Goal: Information Seeking & Learning: Learn about a topic

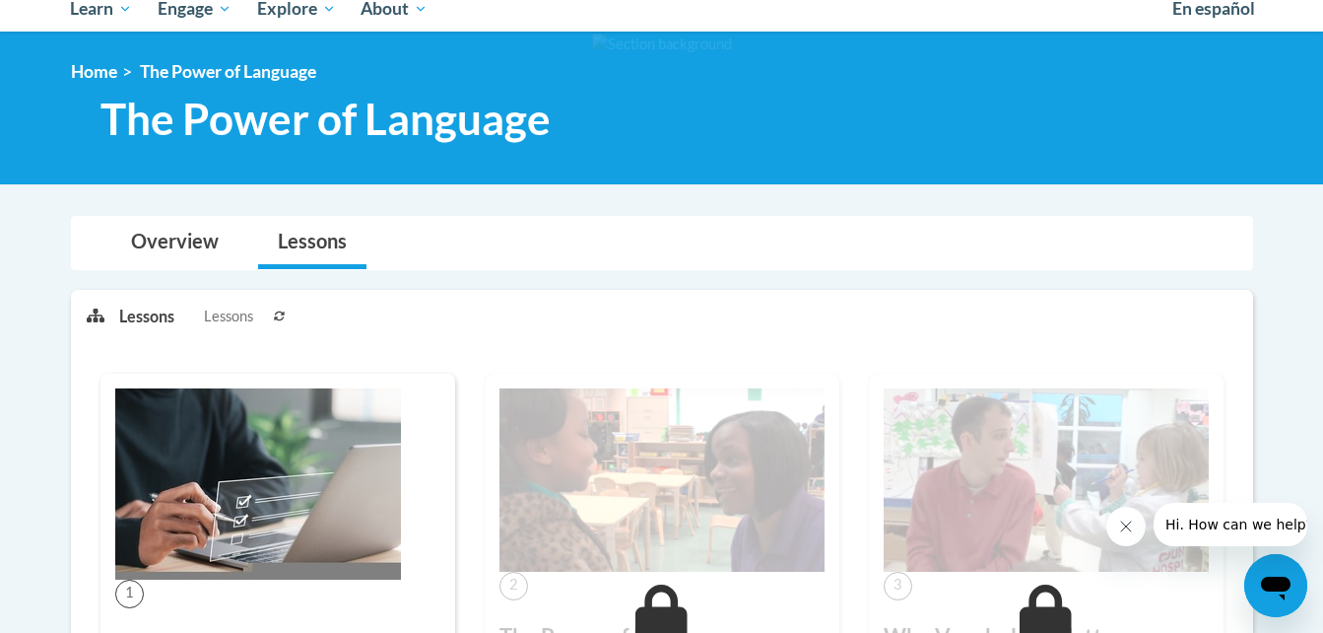
scroll to position [205, 0]
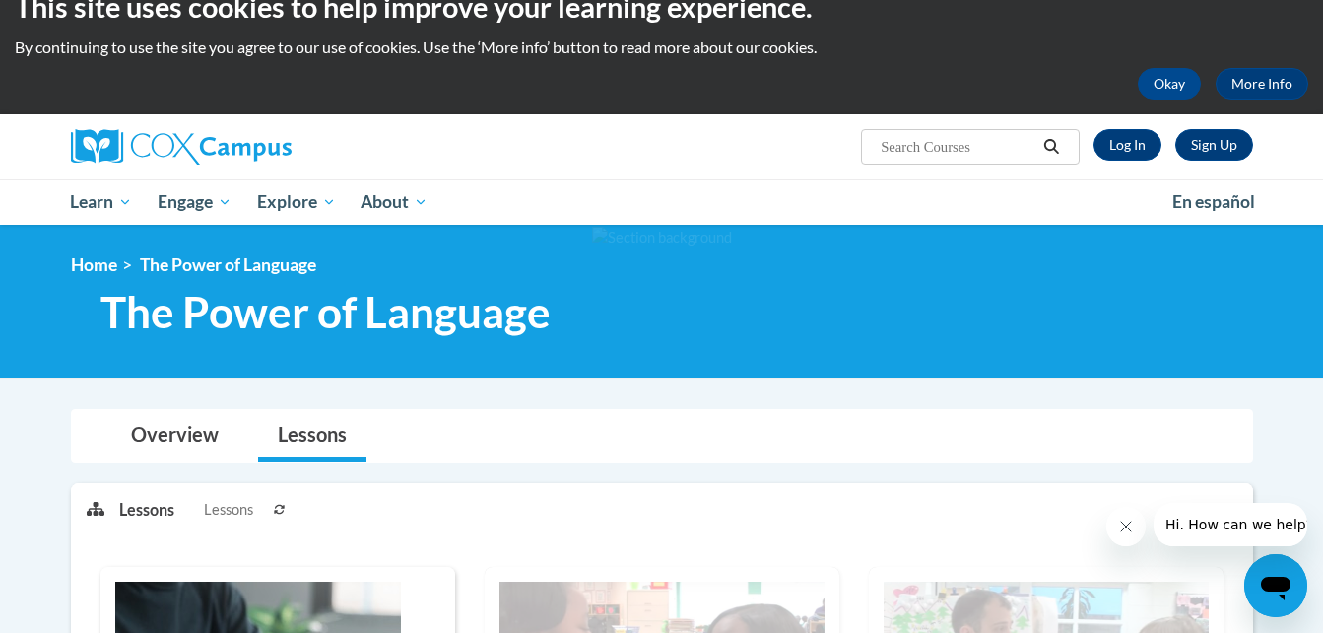
scroll to position [16, 0]
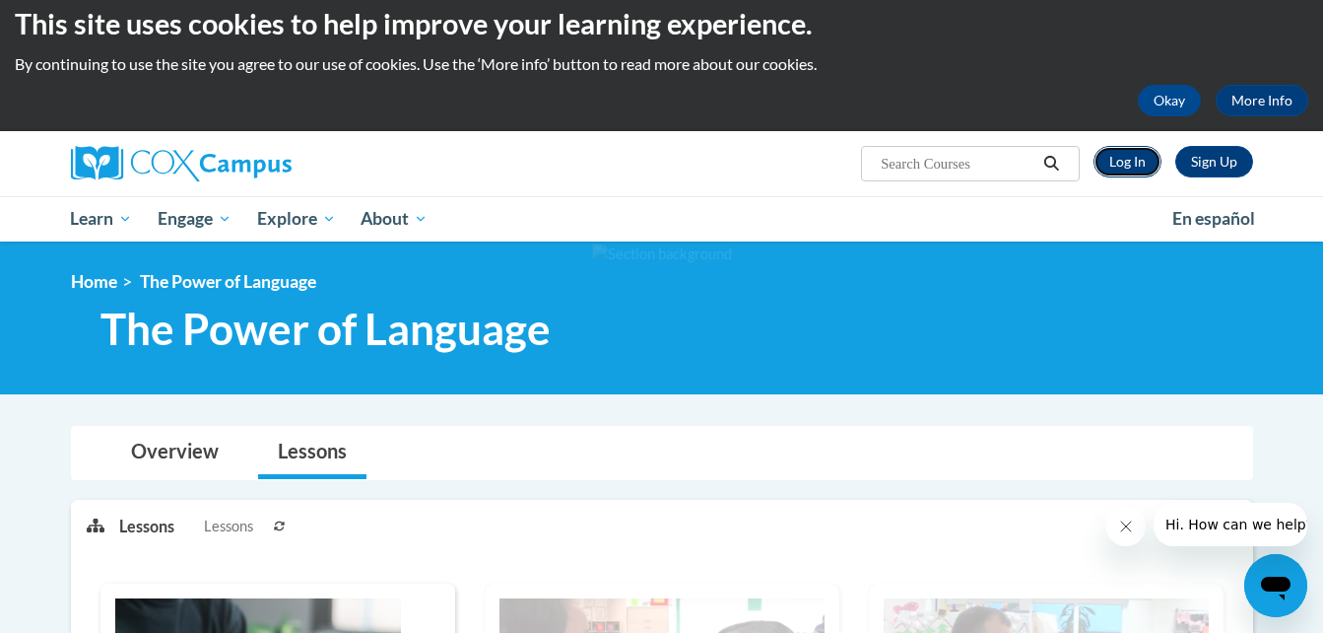
click at [1132, 164] on link "Log In" at bounding box center [1128, 162] width 68 height 32
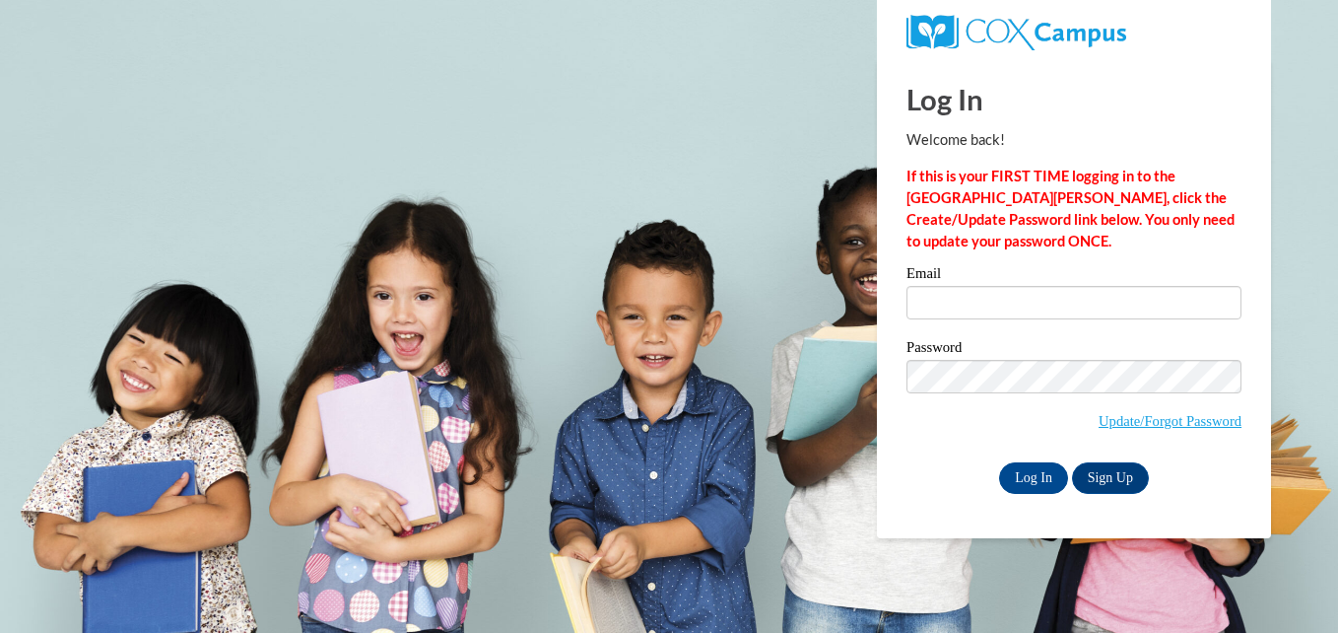
drag, startPoint x: 988, startPoint y: 323, endPoint x: 994, endPoint y: 307, distance: 16.8
click at [986, 323] on div "Email" at bounding box center [1073, 300] width 335 height 68
click at [994, 308] on input "Email" at bounding box center [1073, 302] width 335 height 33
click at [994, 307] on input "Email" at bounding box center [1073, 302] width 335 height 33
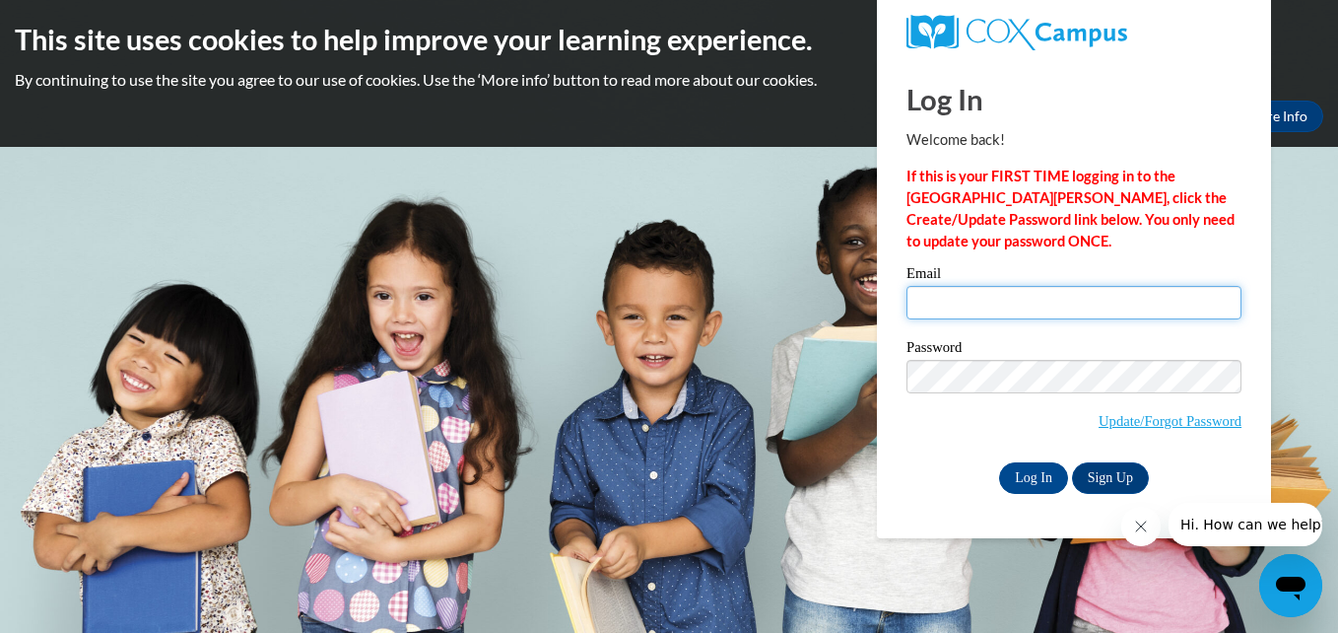
type input "lizzythomas52@gmail.com"
click at [1072, 314] on input "lizzythomas52@gmail.com" at bounding box center [1073, 302] width 335 height 33
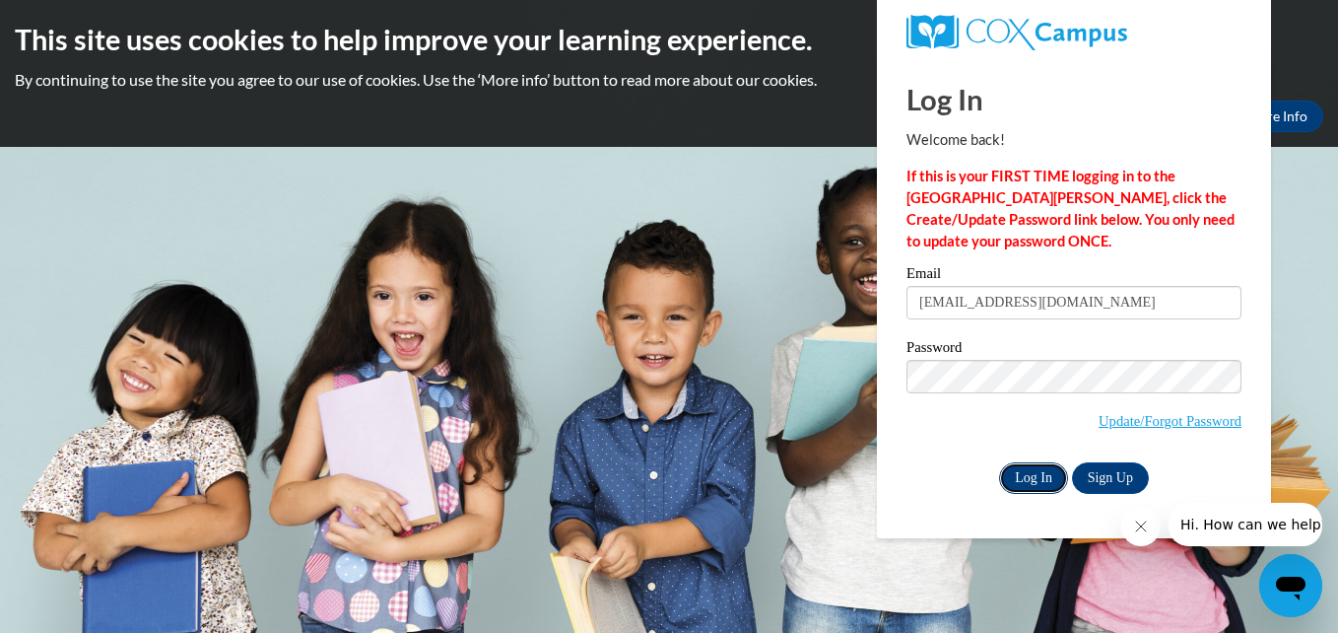
click at [1029, 482] on input "Log In" at bounding box center [1033, 478] width 69 height 32
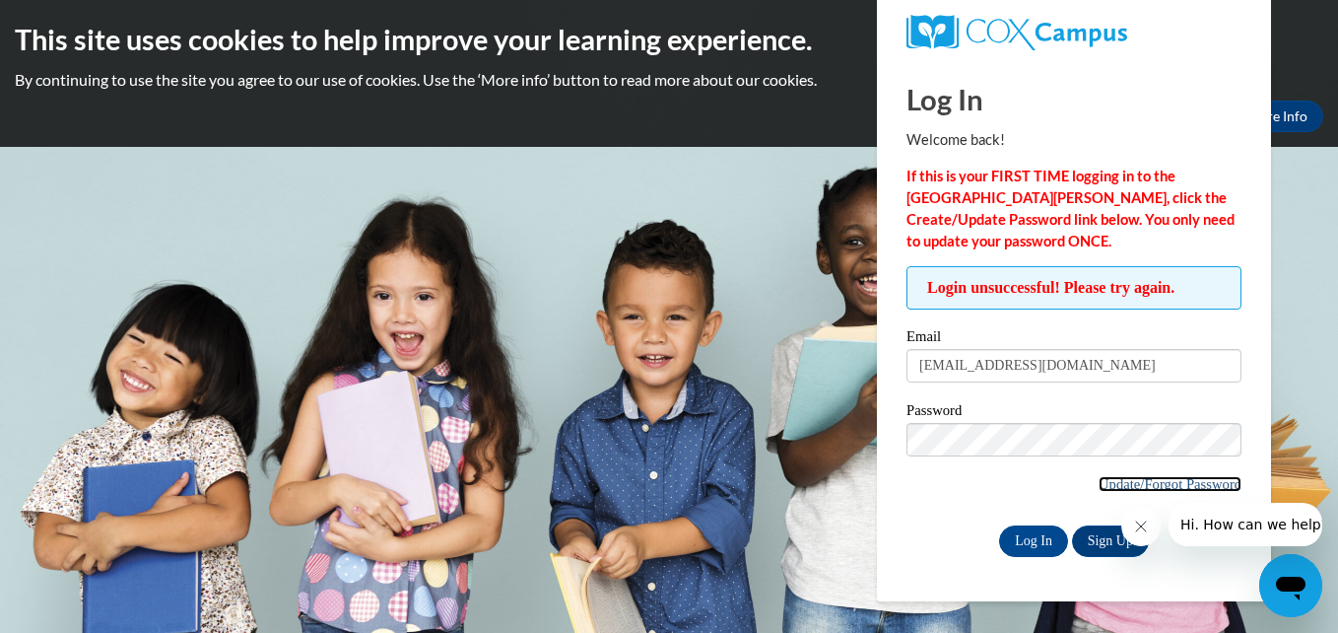
click at [1142, 477] on link "Update/Forgot Password" at bounding box center [1170, 484] width 143 height 16
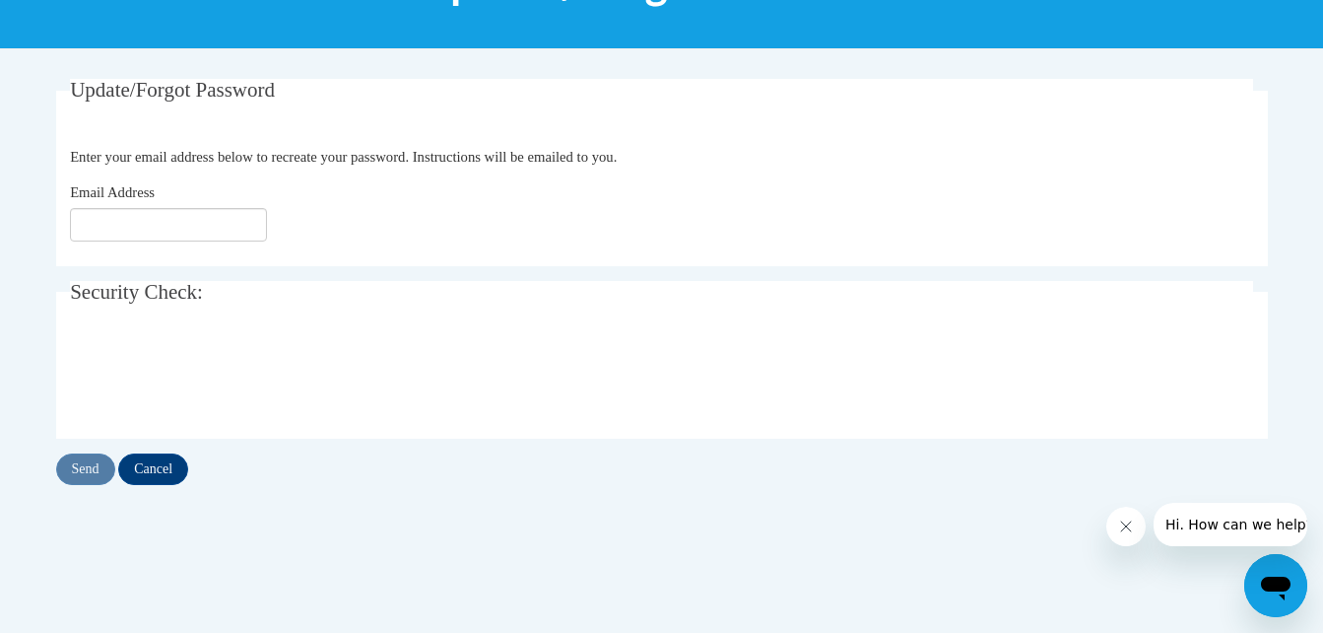
scroll to position [325, 0]
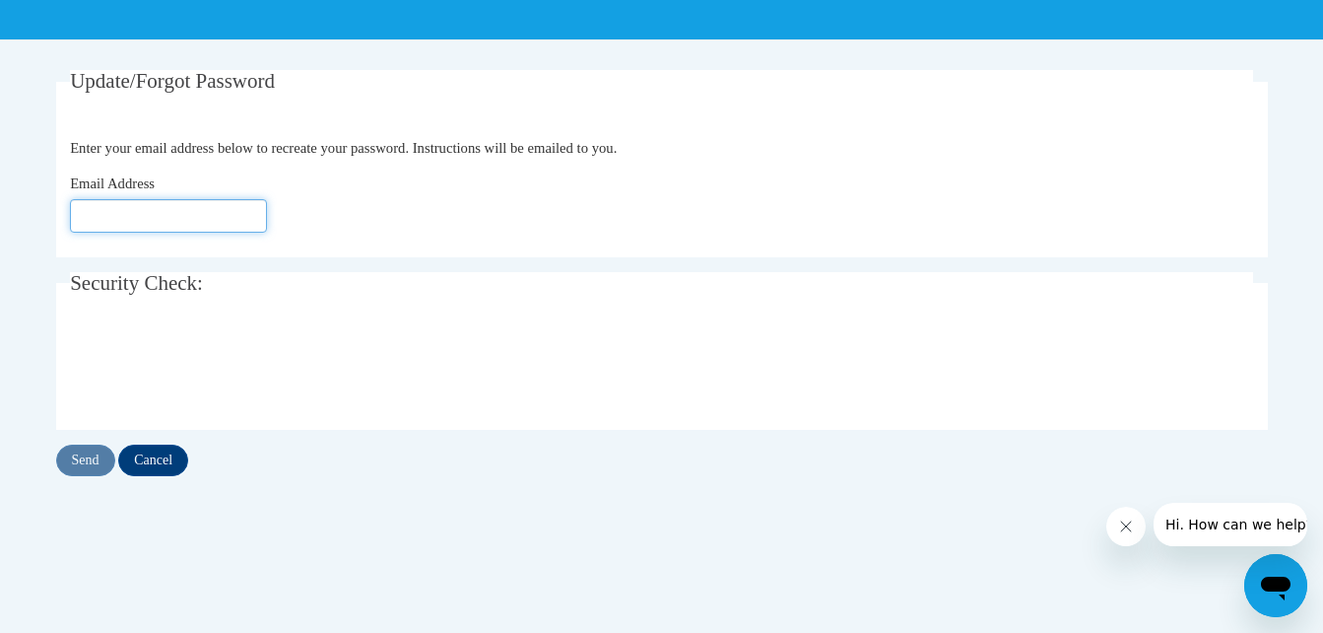
click at [152, 217] on input "Email Address" at bounding box center [168, 215] width 197 height 33
type input "[EMAIL_ADDRESS][DOMAIN_NAME]"
click at [78, 461] on input "Send" at bounding box center [85, 460] width 59 height 32
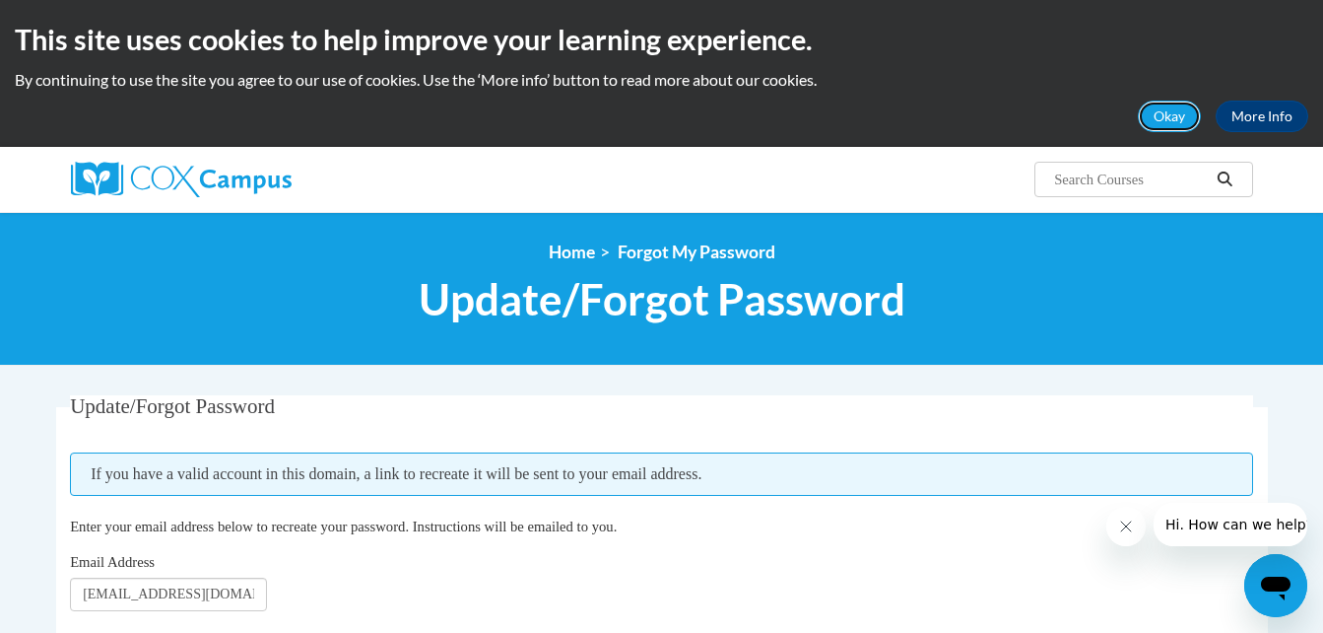
click at [1157, 121] on button "Okay" at bounding box center [1169, 116] width 63 height 32
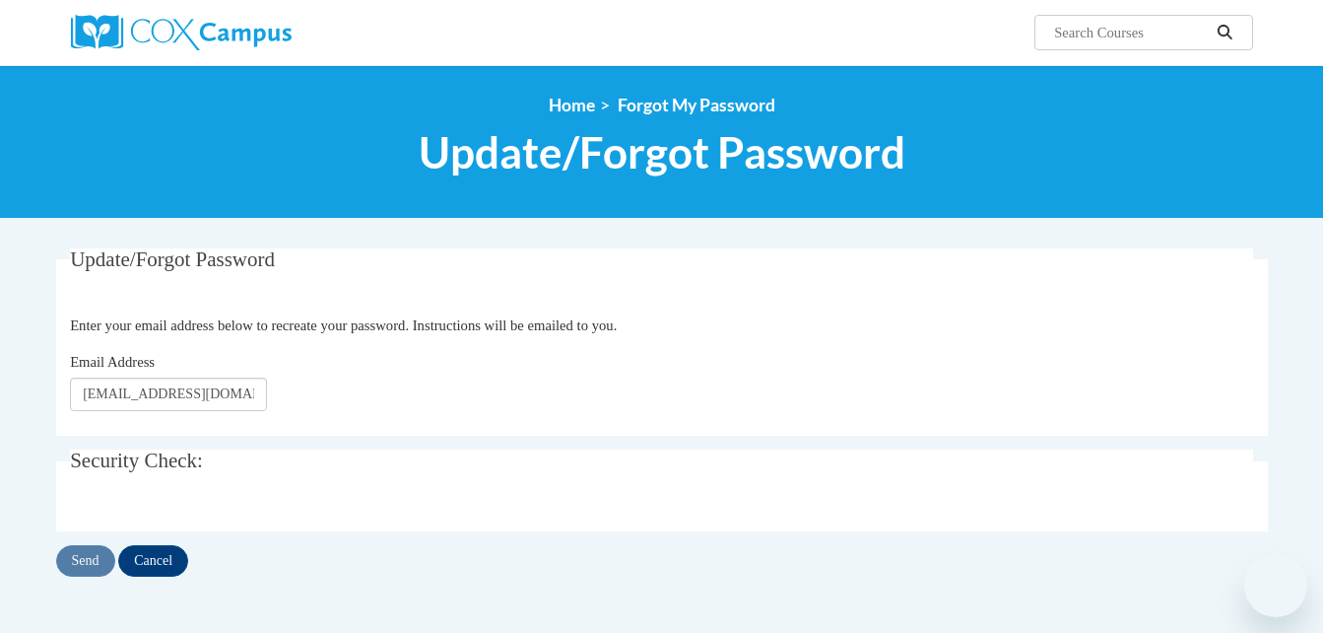
scroll to position [368, 0]
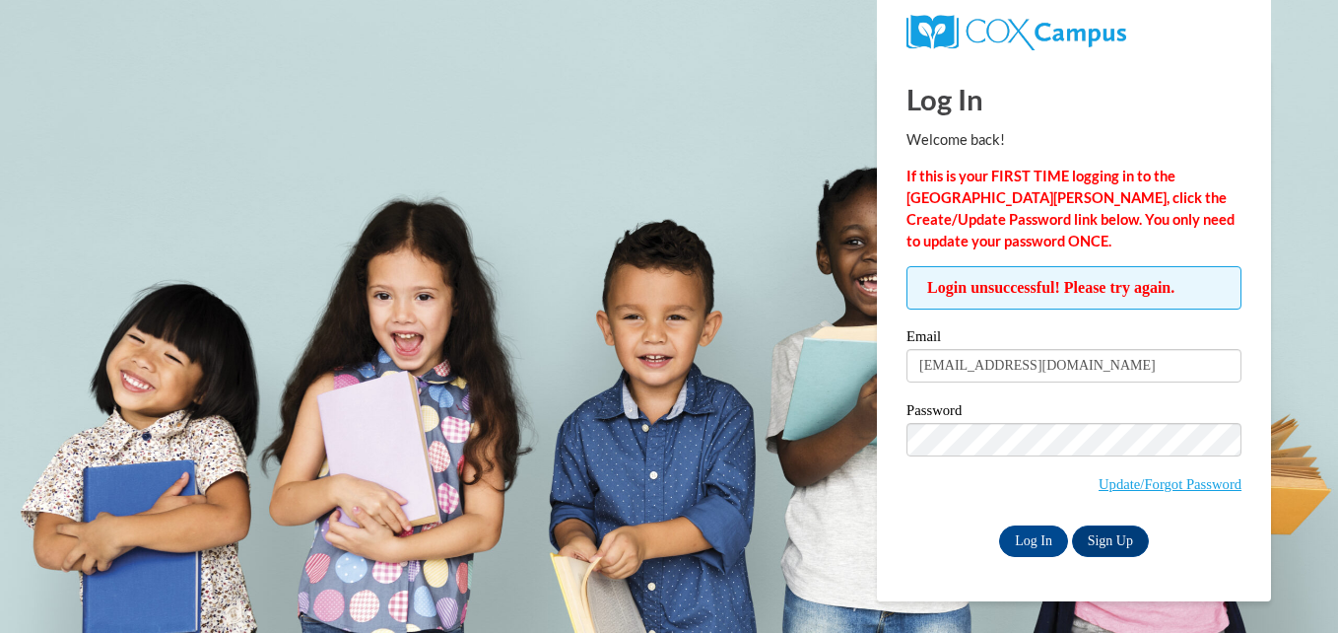
click at [1048, 455] on span "Update/Forgot Password" at bounding box center [1073, 464] width 335 height 82
click at [1034, 534] on input "Log In" at bounding box center [1033, 541] width 69 height 32
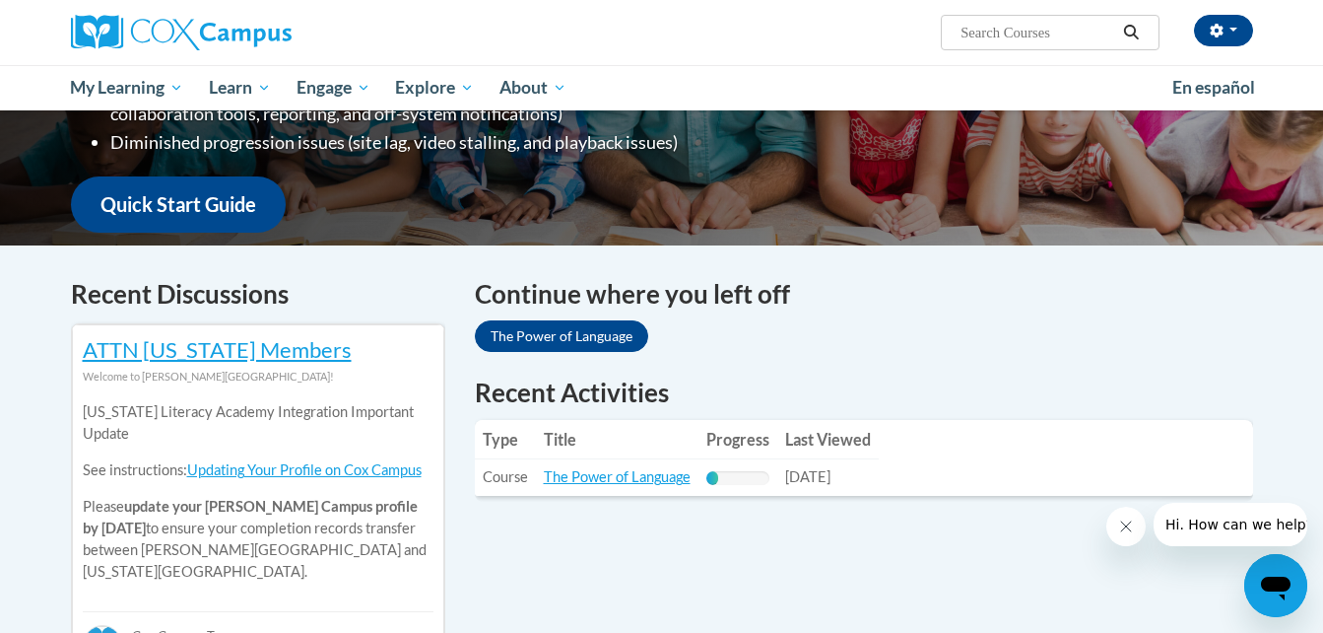
scroll to position [481, 0]
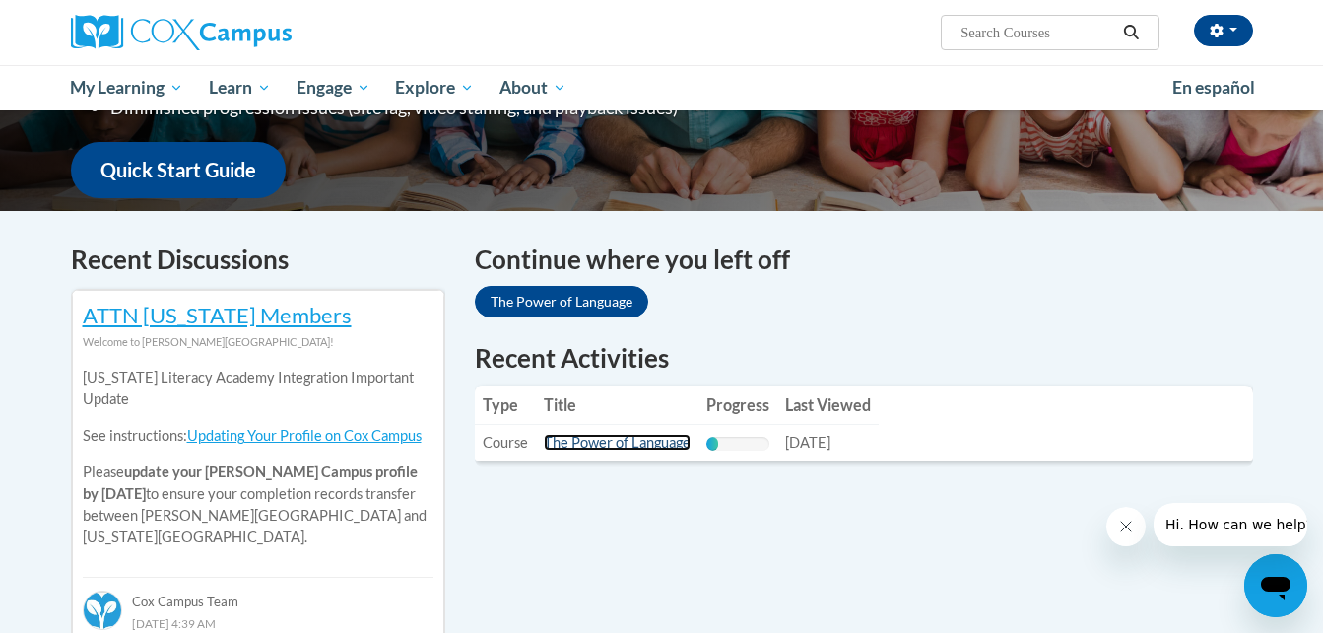
click at [587, 450] on link "The Power of Language" at bounding box center [617, 441] width 147 height 17
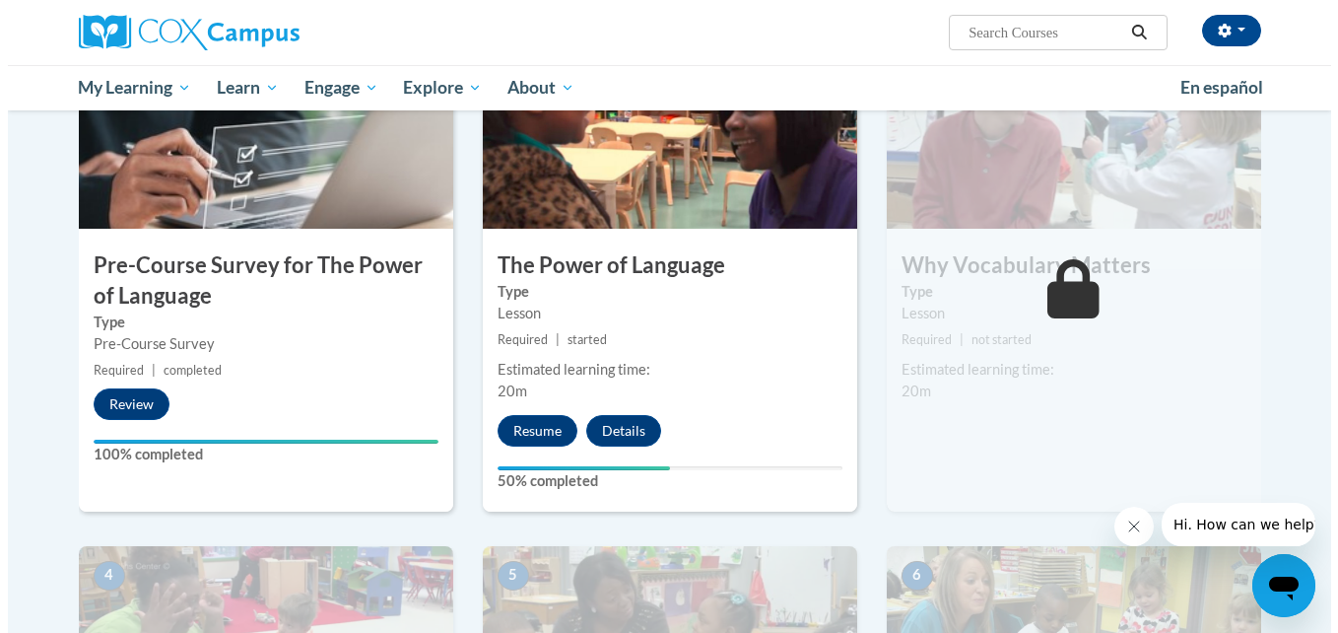
scroll to position [479, 0]
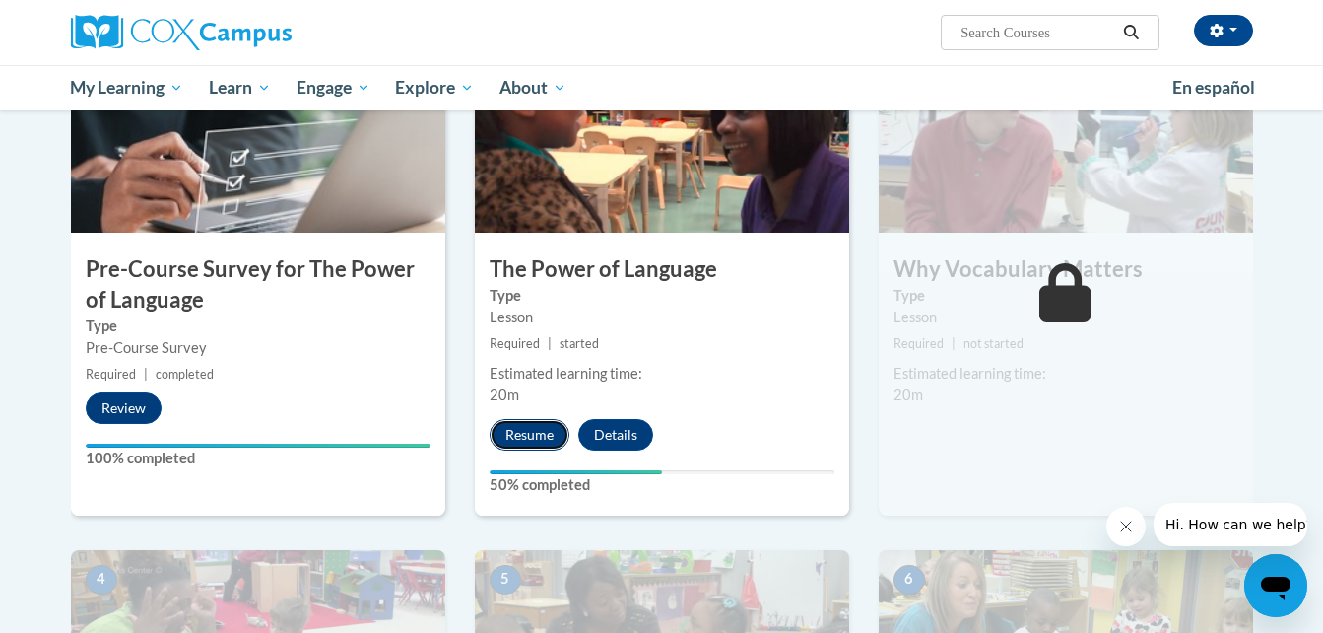
click at [537, 433] on button "Resume" at bounding box center [530, 435] width 80 height 32
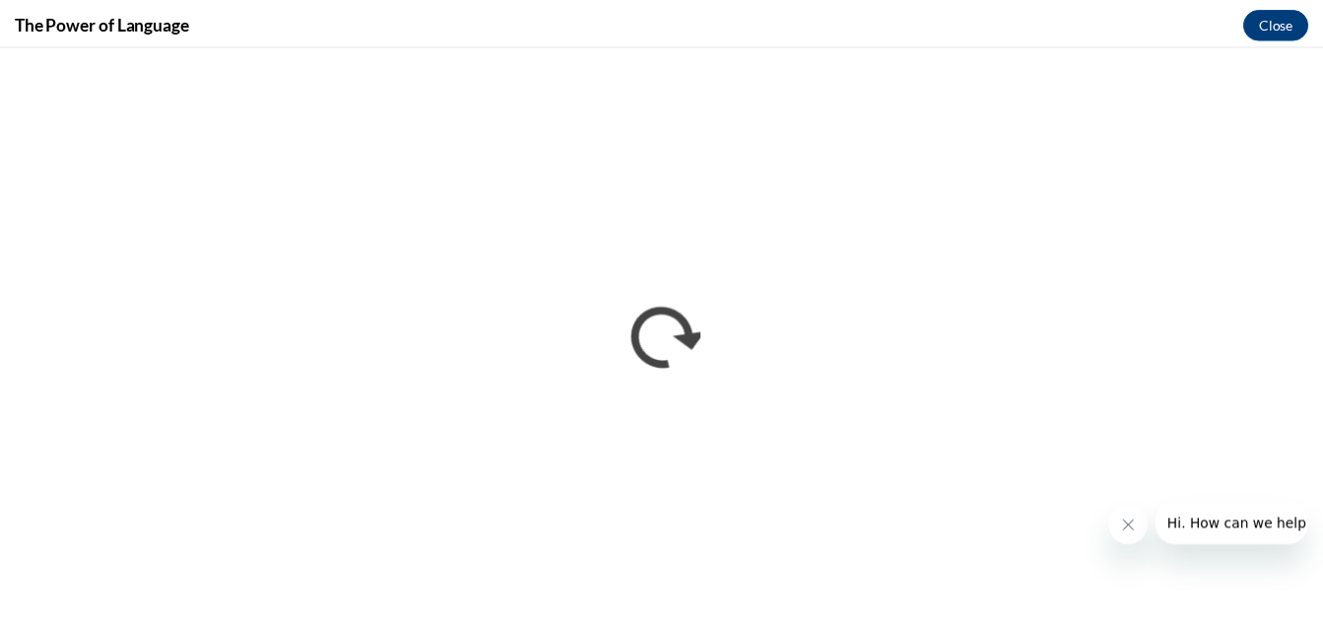
scroll to position [0, 0]
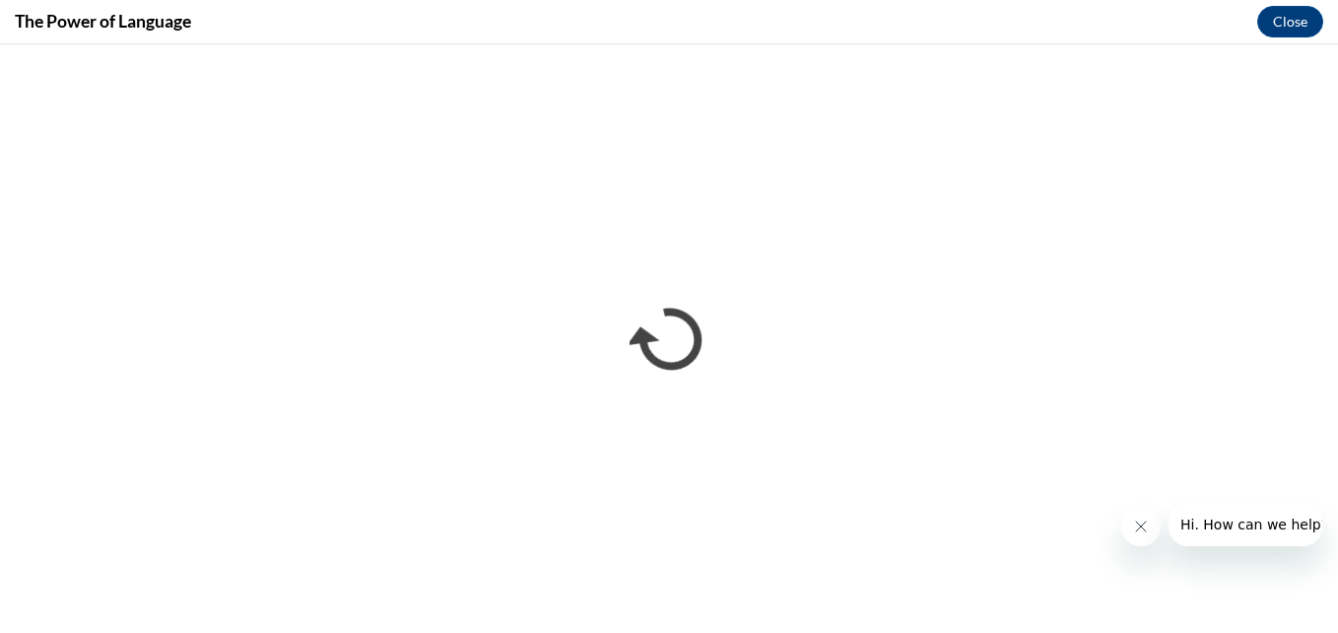
click at [1144, 530] on icon "Close message from company" at bounding box center [1140, 526] width 16 height 16
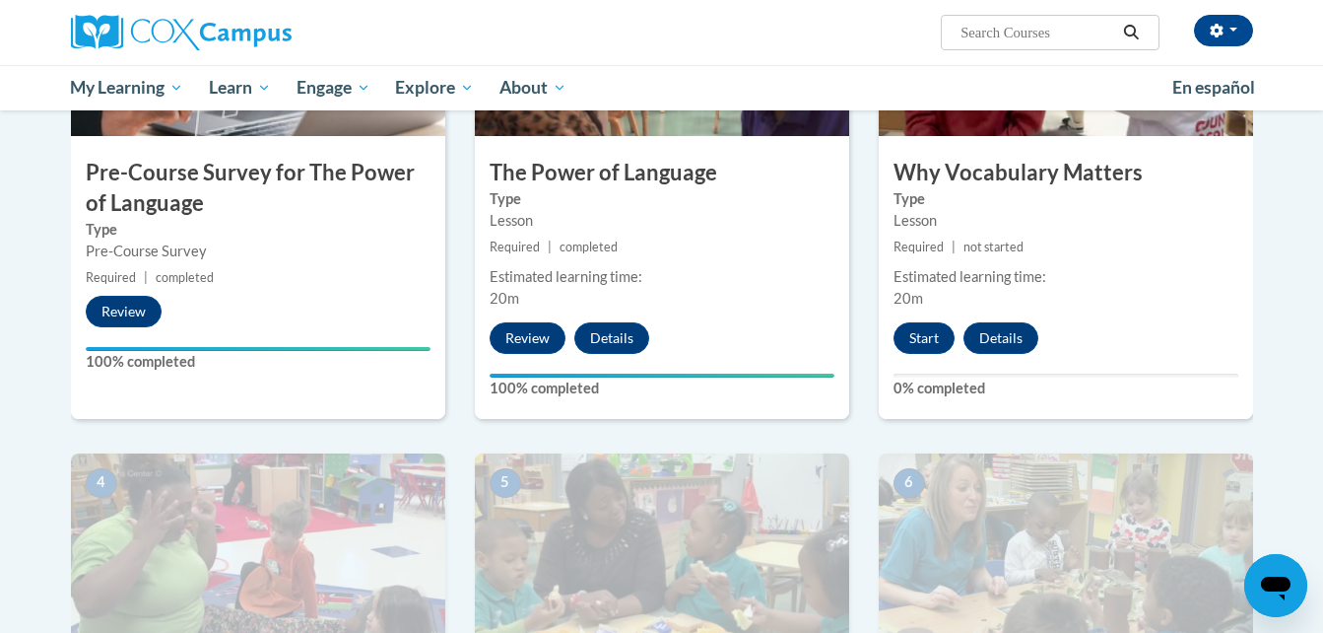
scroll to position [583, 0]
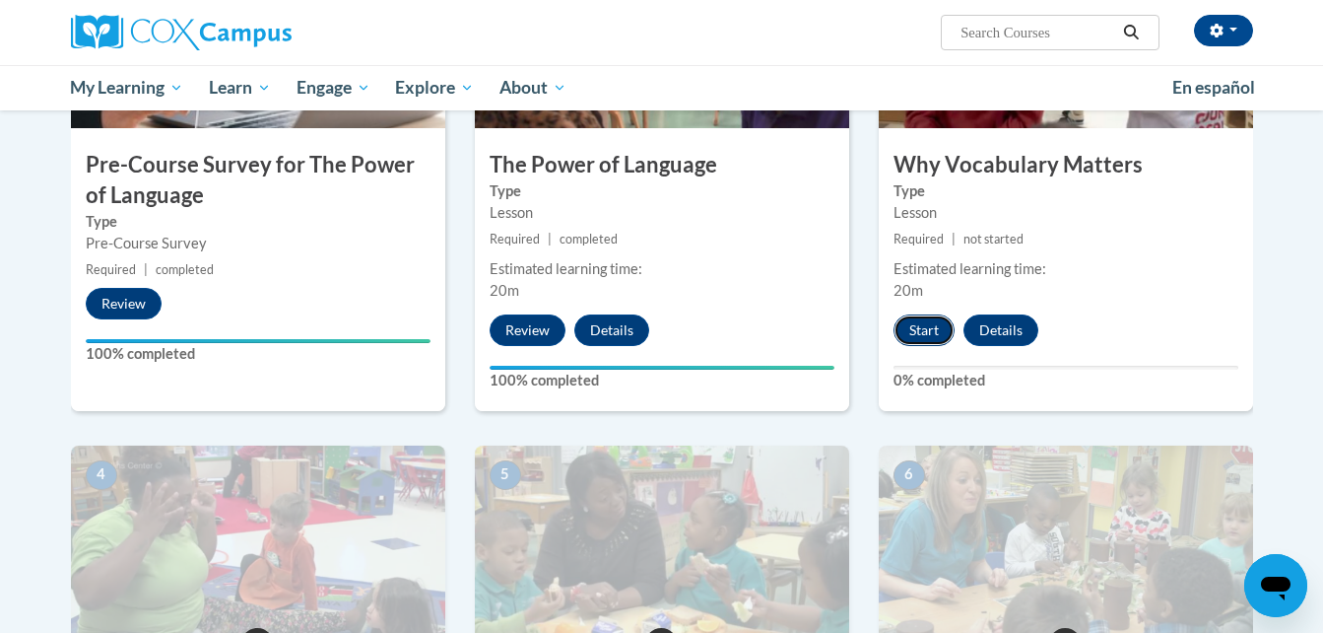
click at [908, 322] on button "Start" at bounding box center [924, 330] width 61 height 32
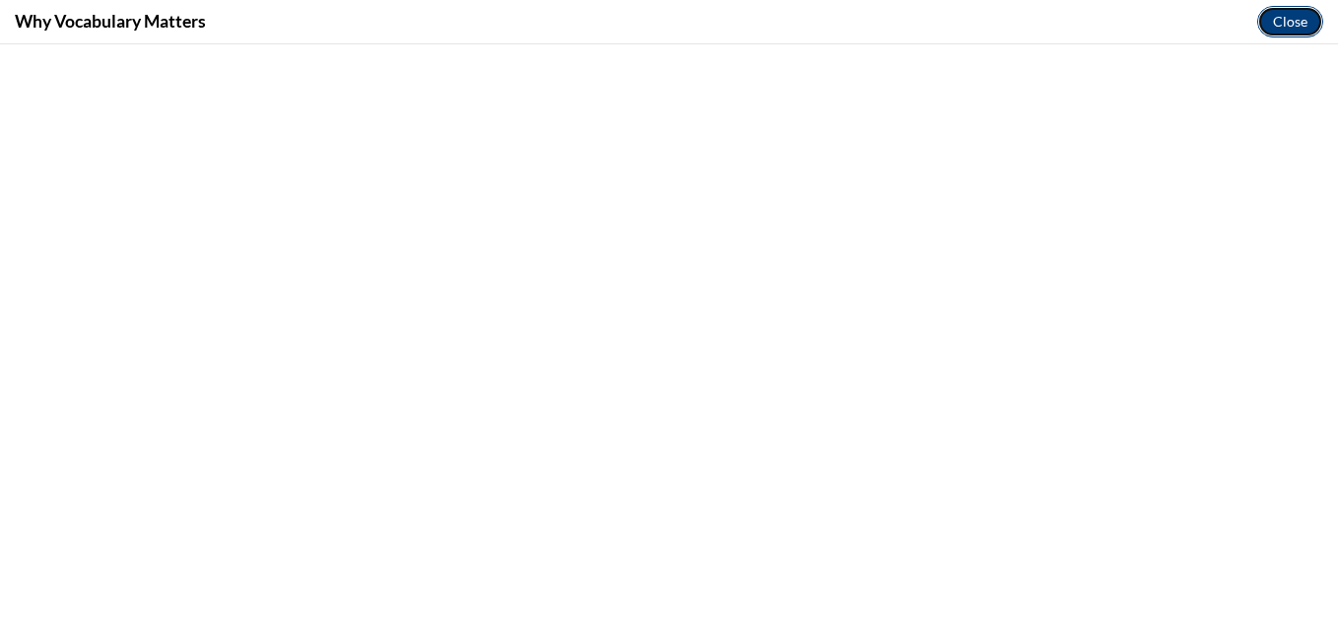
click at [1280, 23] on button "Close" at bounding box center [1290, 22] width 66 height 32
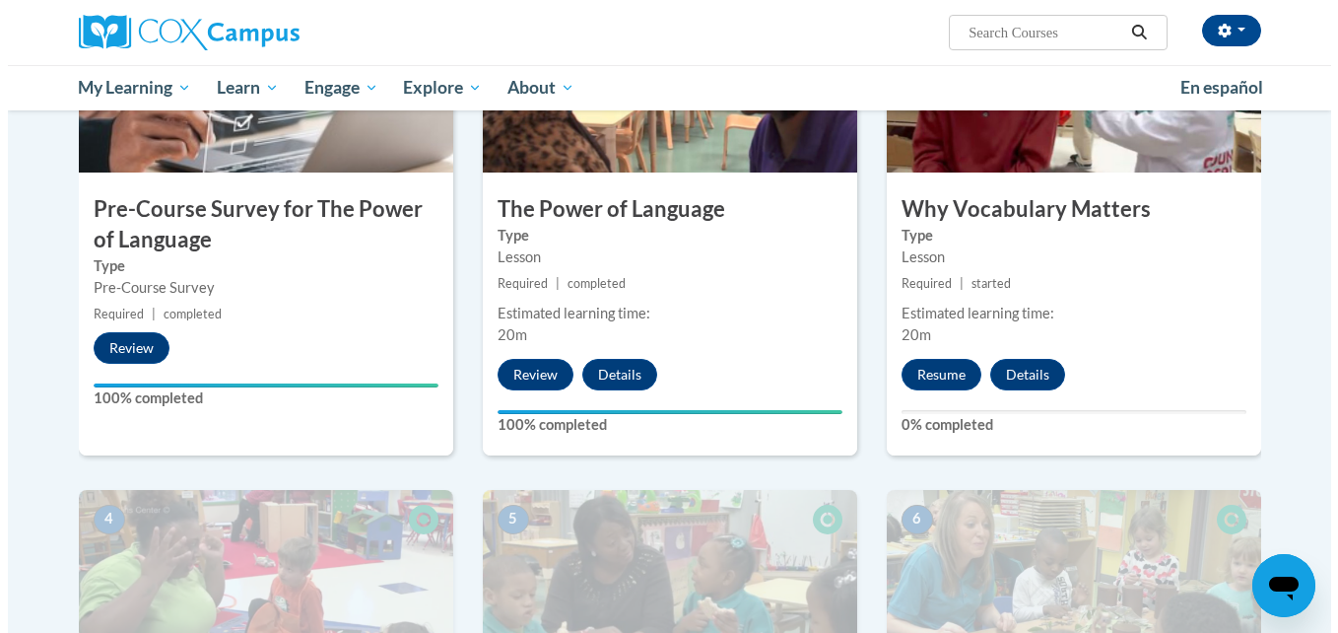
scroll to position [535, 0]
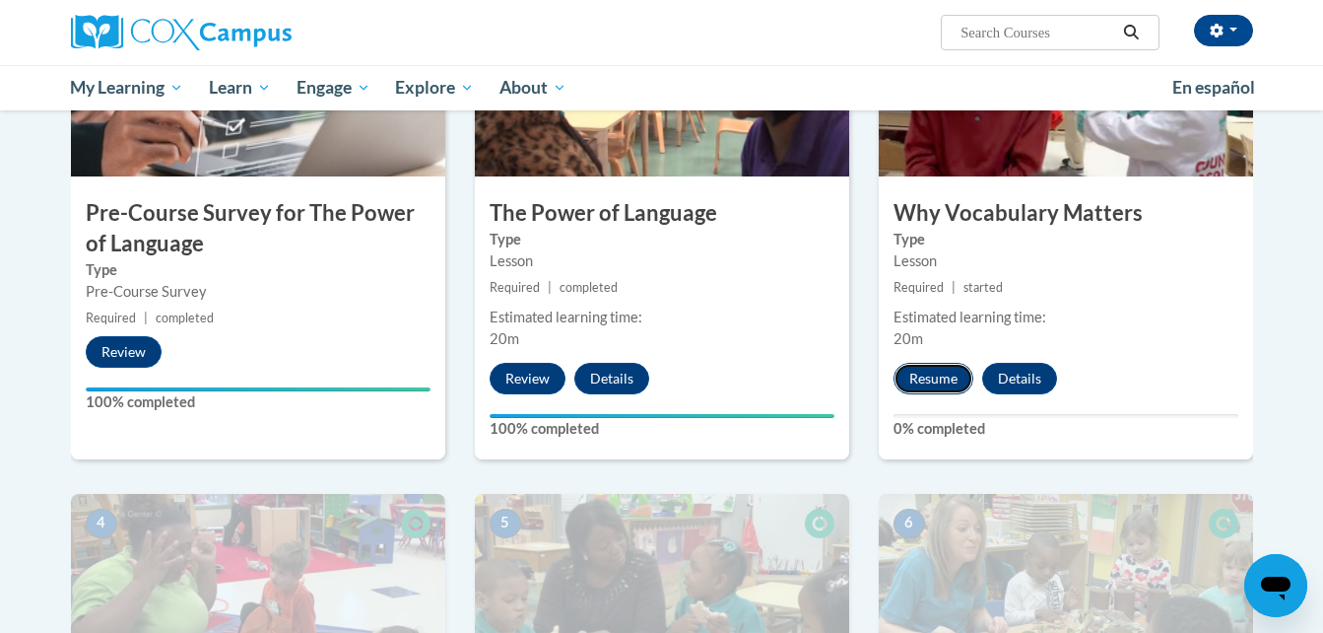
click at [939, 389] on button "Resume" at bounding box center [934, 379] width 80 height 32
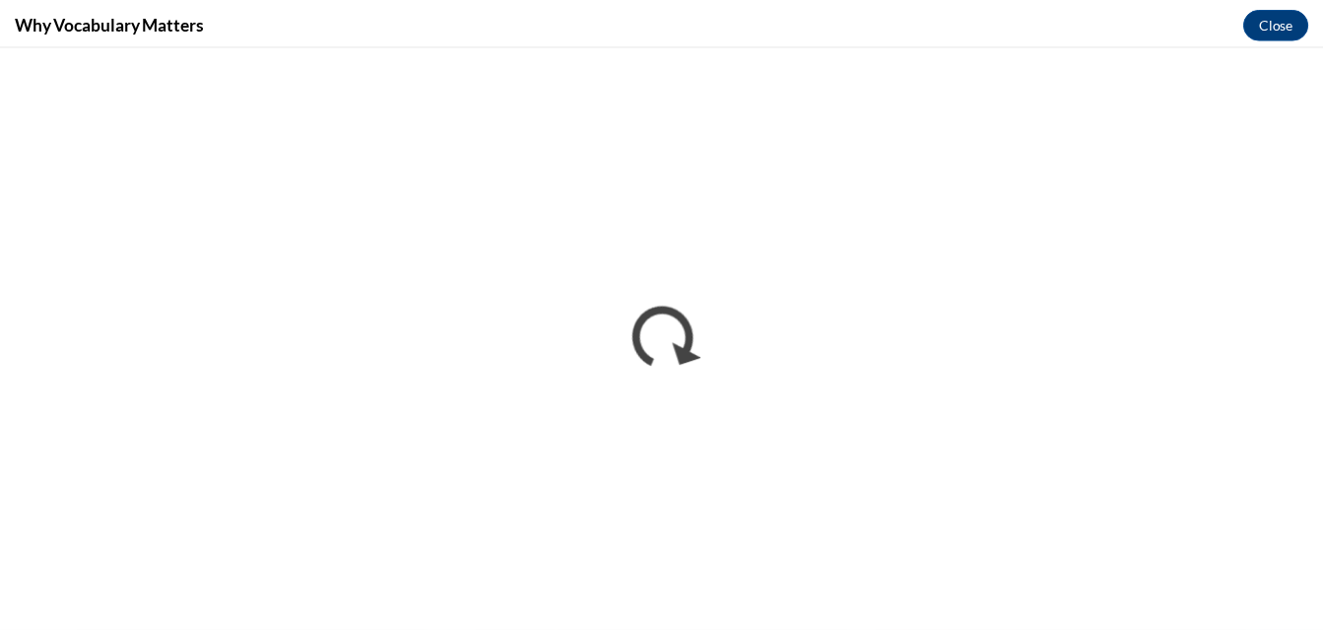
scroll to position [0, 0]
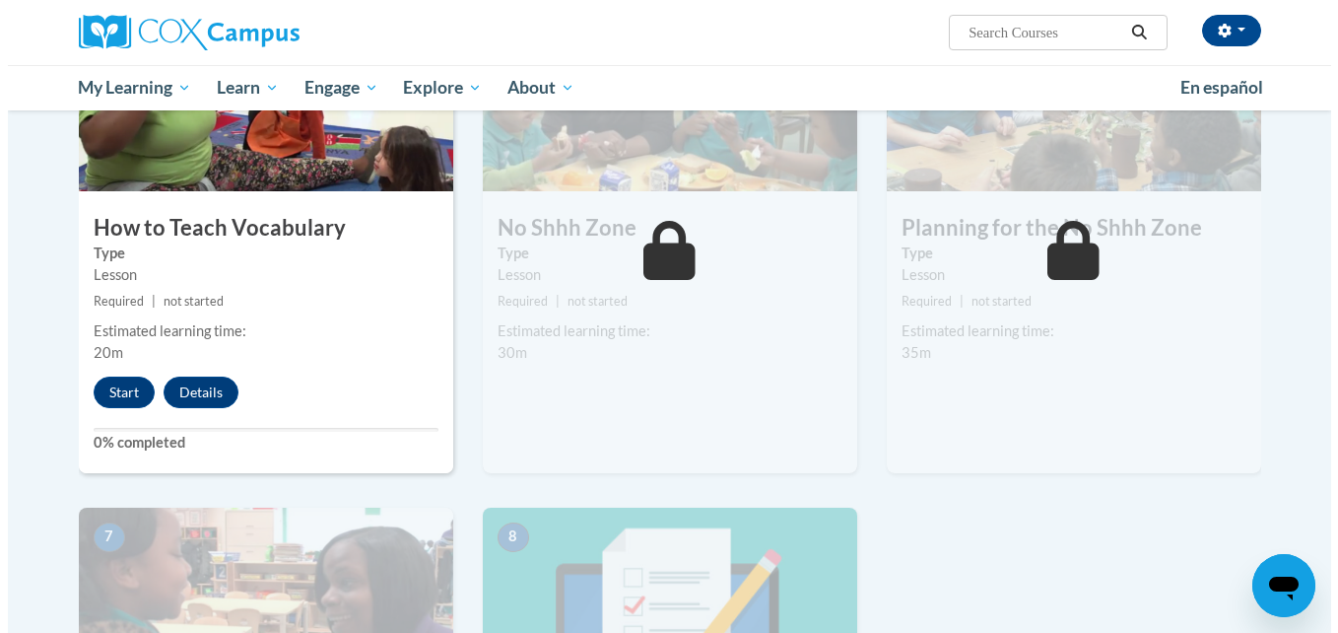
scroll to position [1126, 0]
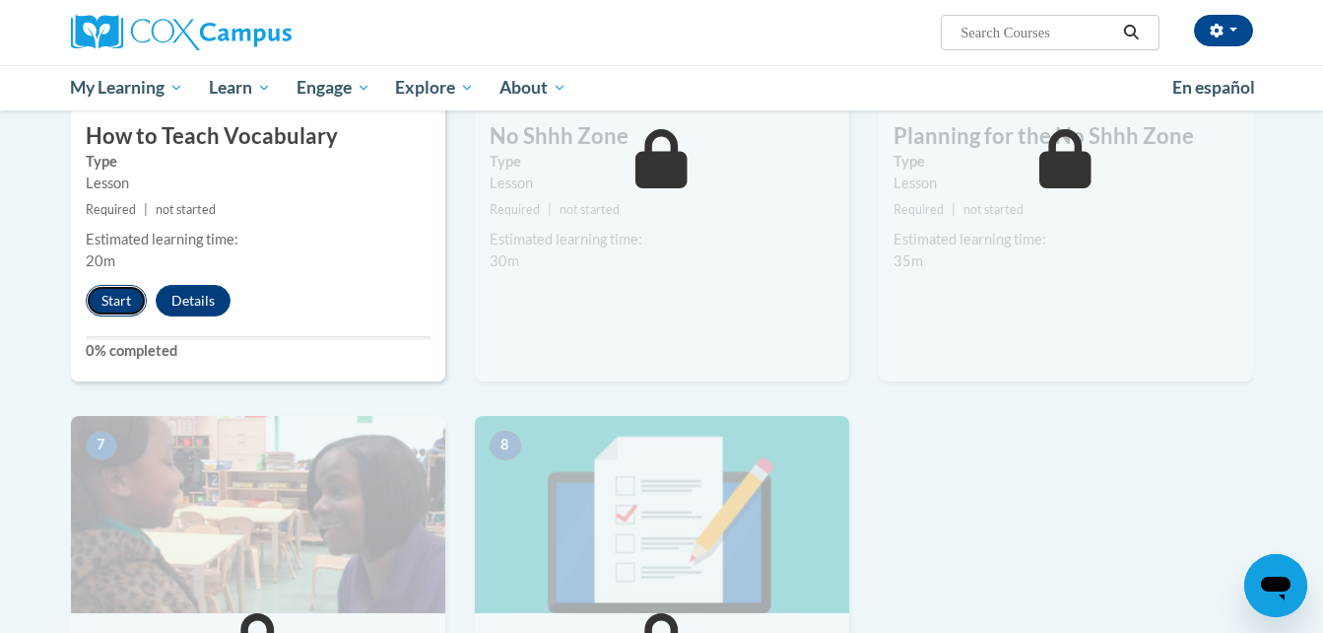
click at [113, 298] on button "Start" at bounding box center [116, 301] width 61 height 32
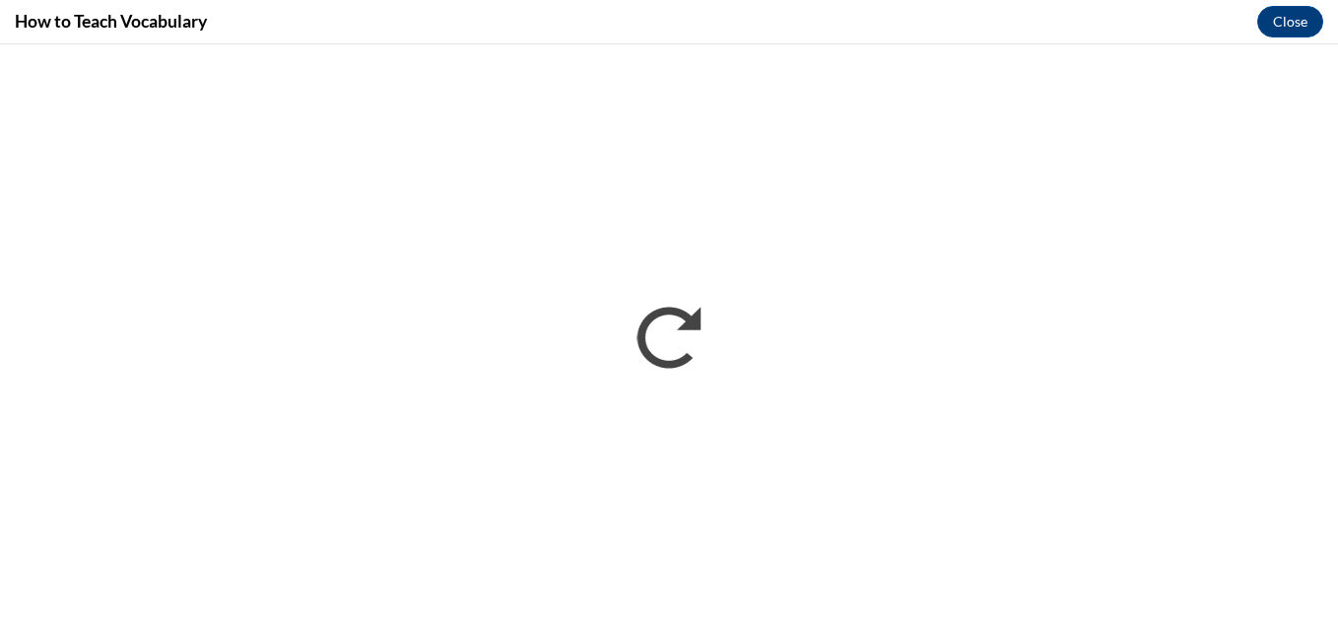
scroll to position [0, 0]
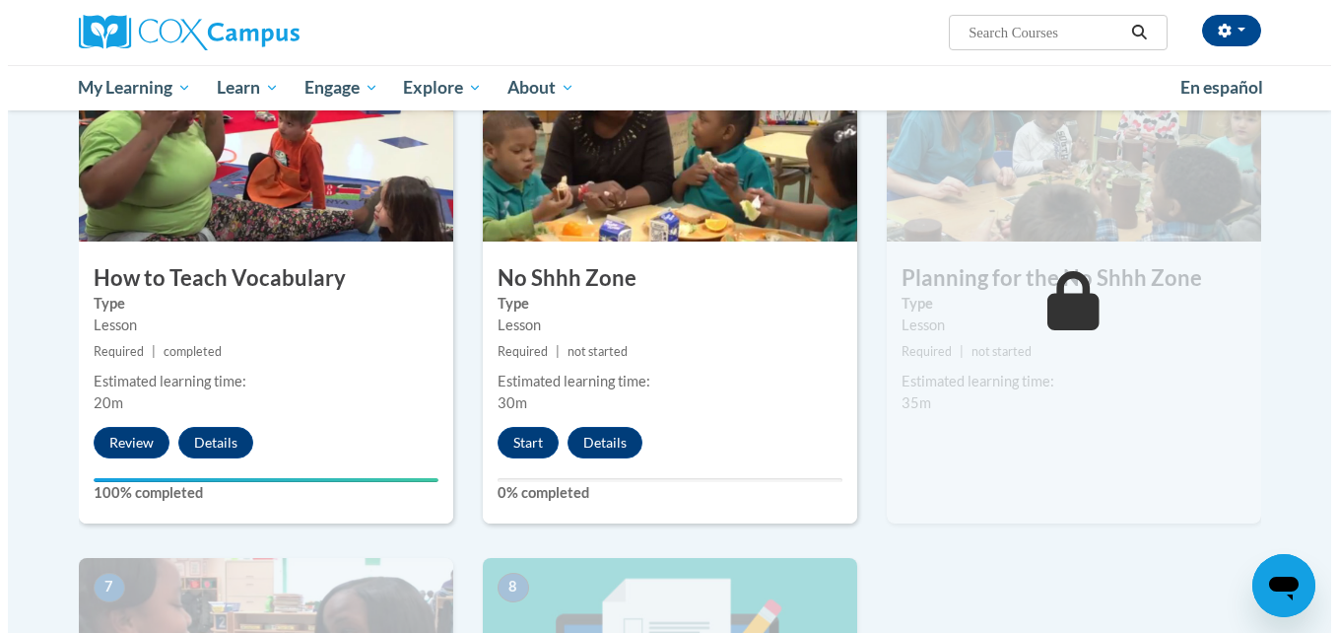
scroll to position [985, 0]
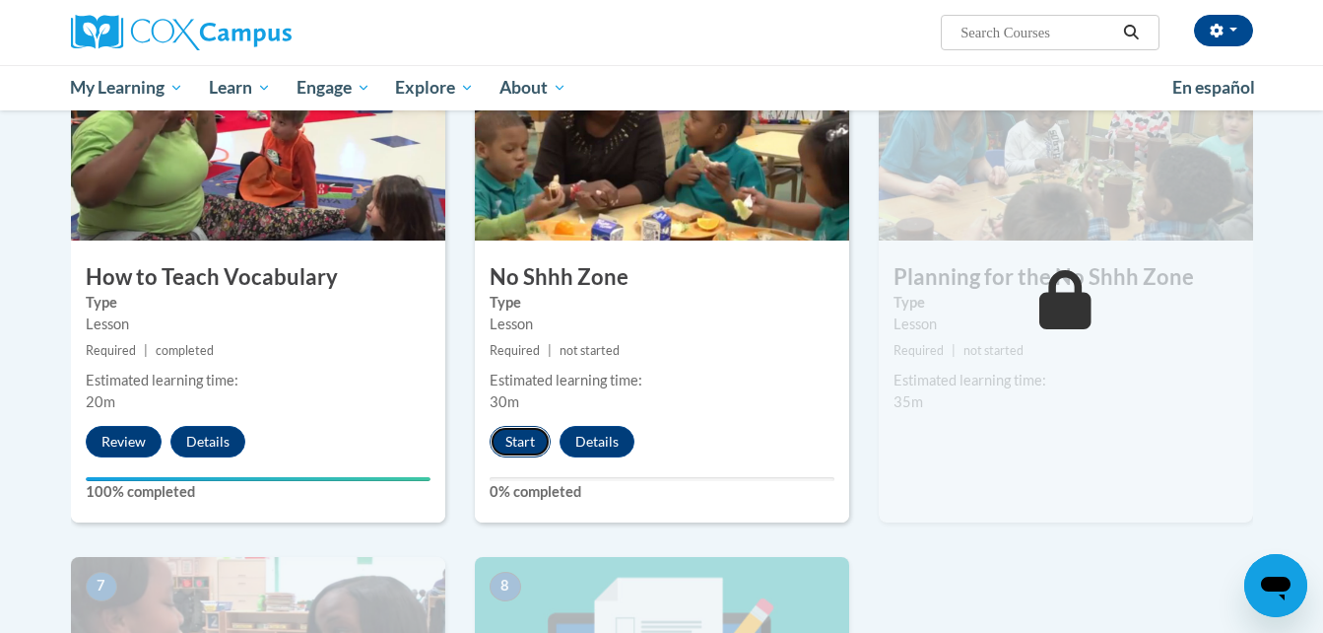
click at [527, 448] on button "Start" at bounding box center [520, 442] width 61 height 32
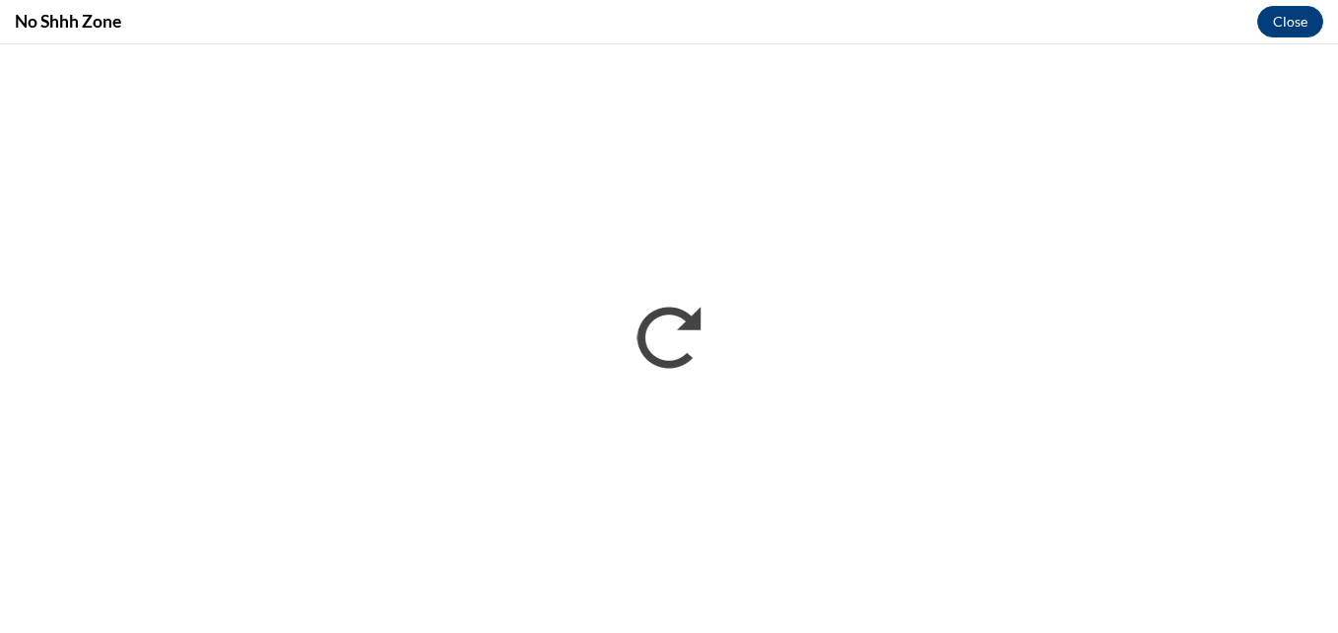
scroll to position [0, 0]
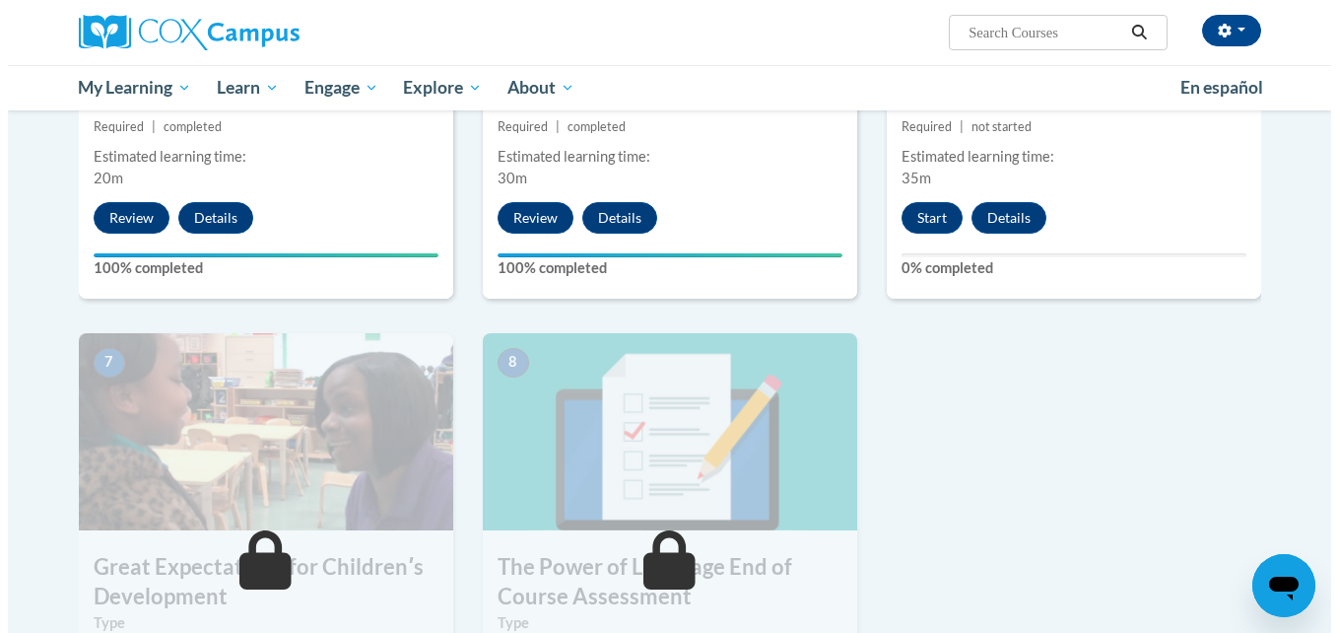
scroll to position [1210, 0]
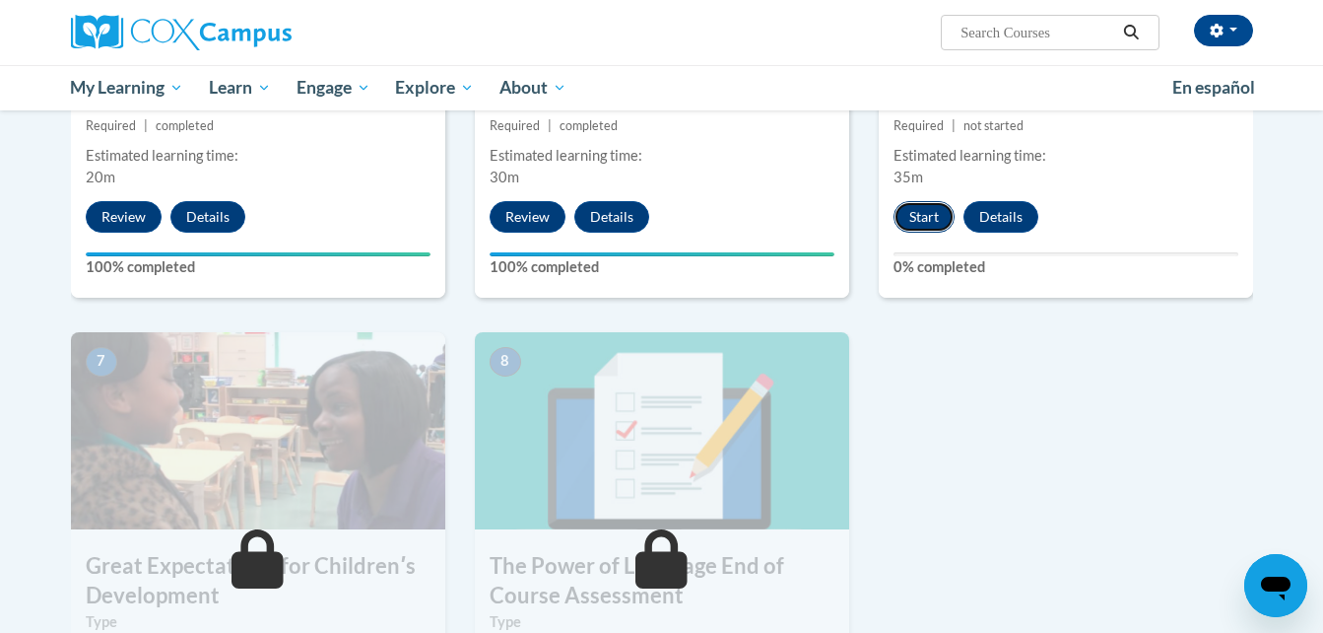
click at [927, 216] on button "Start" at bounding box center [924, 217] width 61 height 32
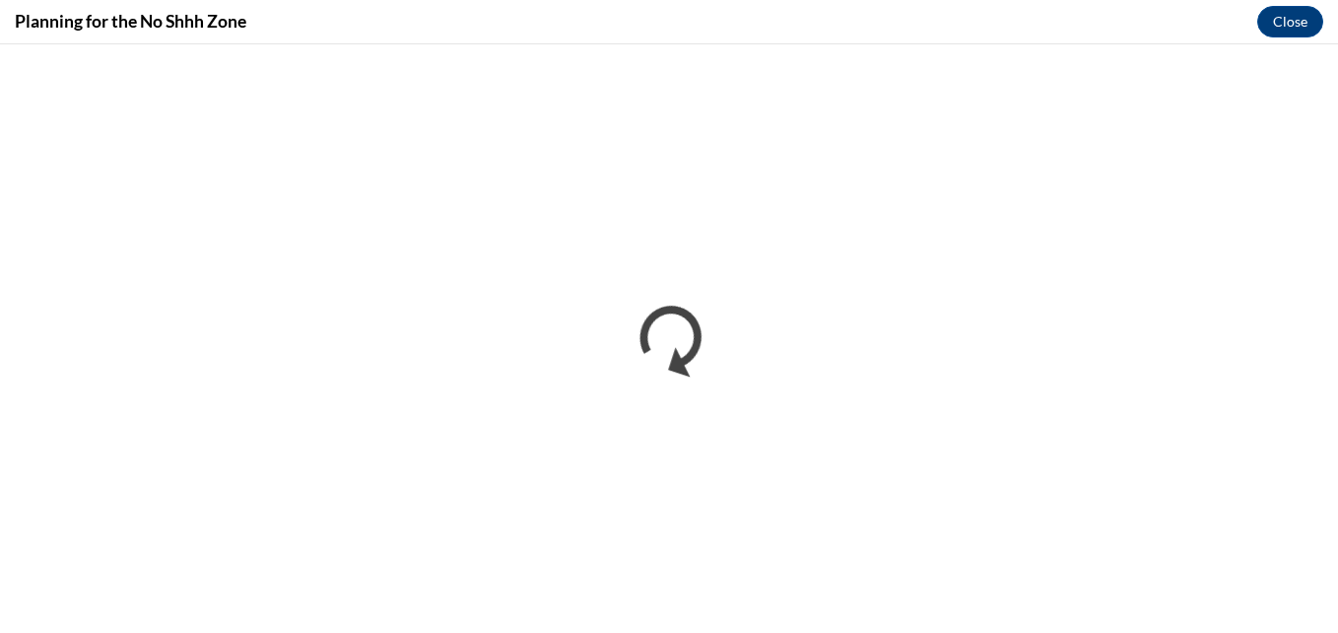
scroll to position [0, 0]
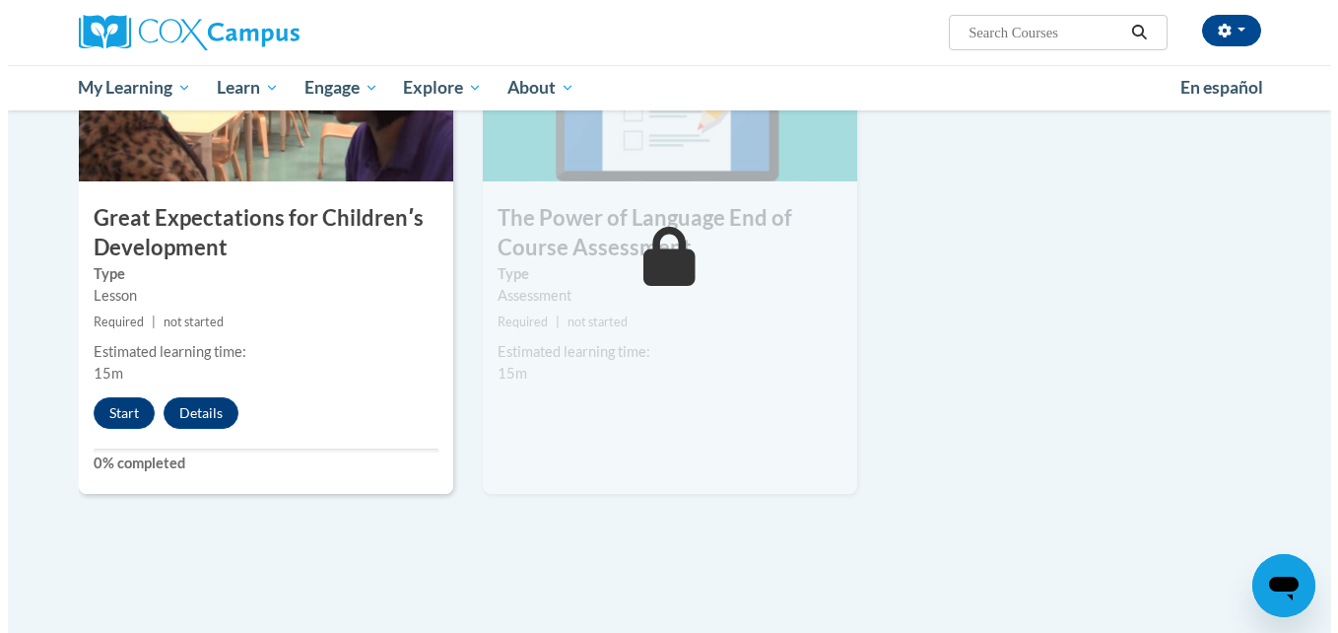
scroll to position [1540, 0]
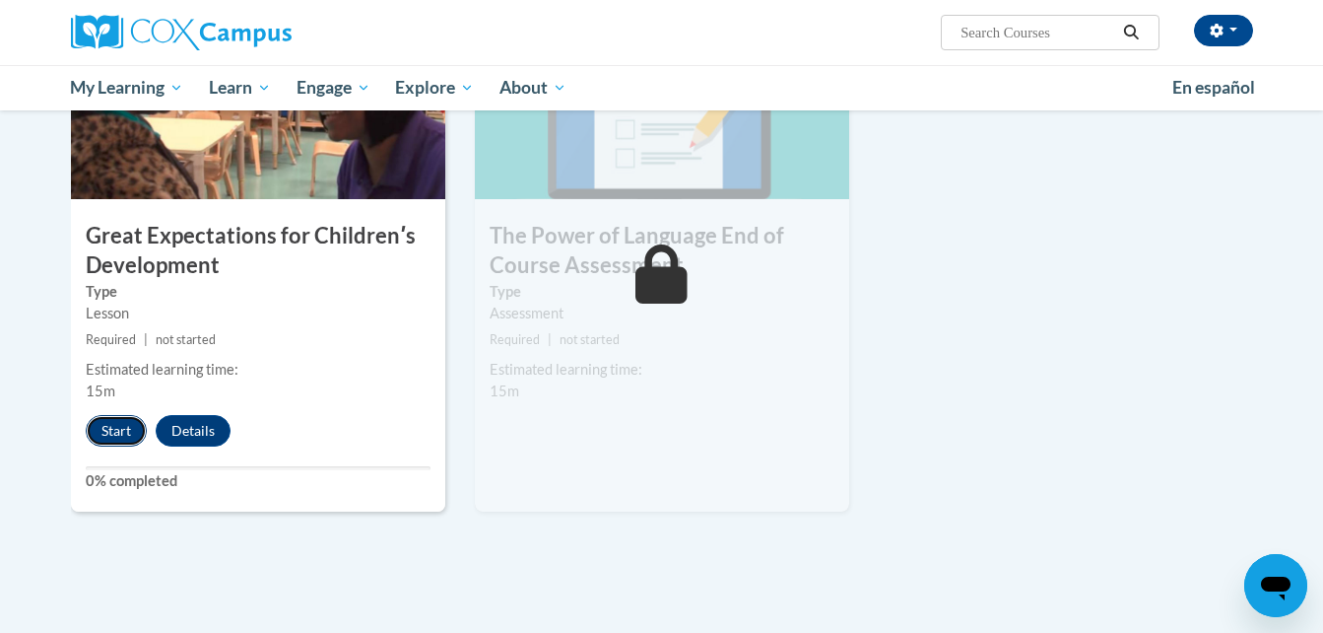
click at [116, 422] on button "Start" at bounding box center [116, 431] width 61 height 32
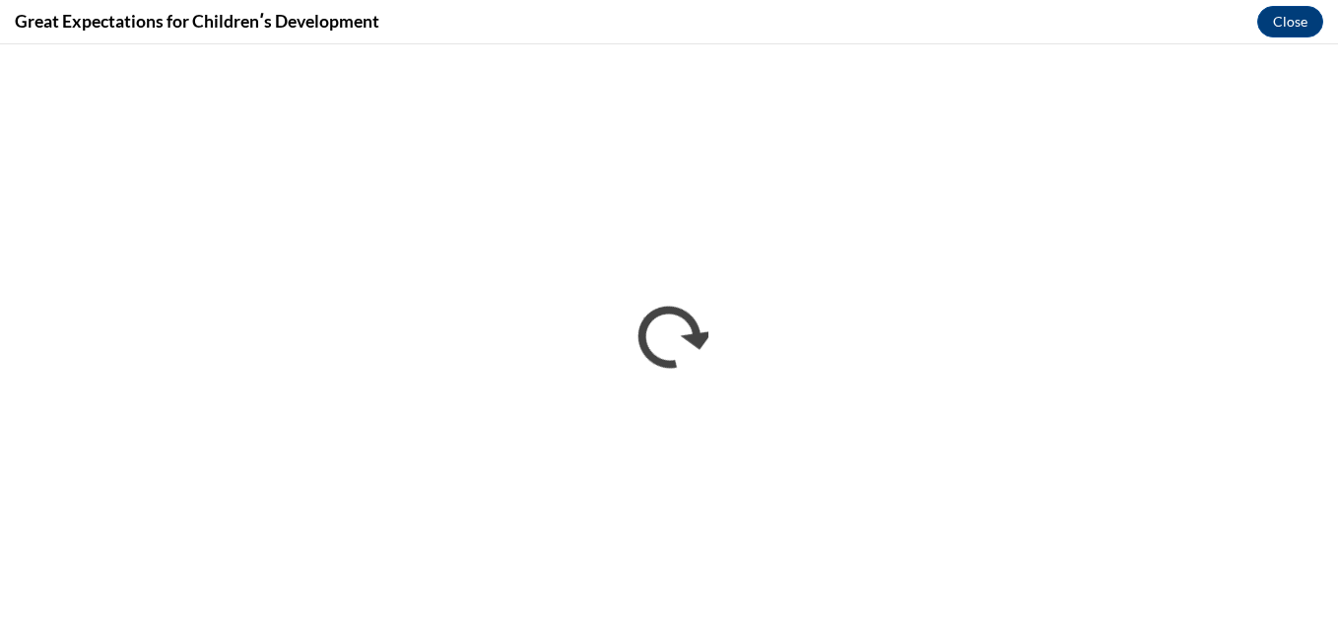
scroll to position [0, 0]
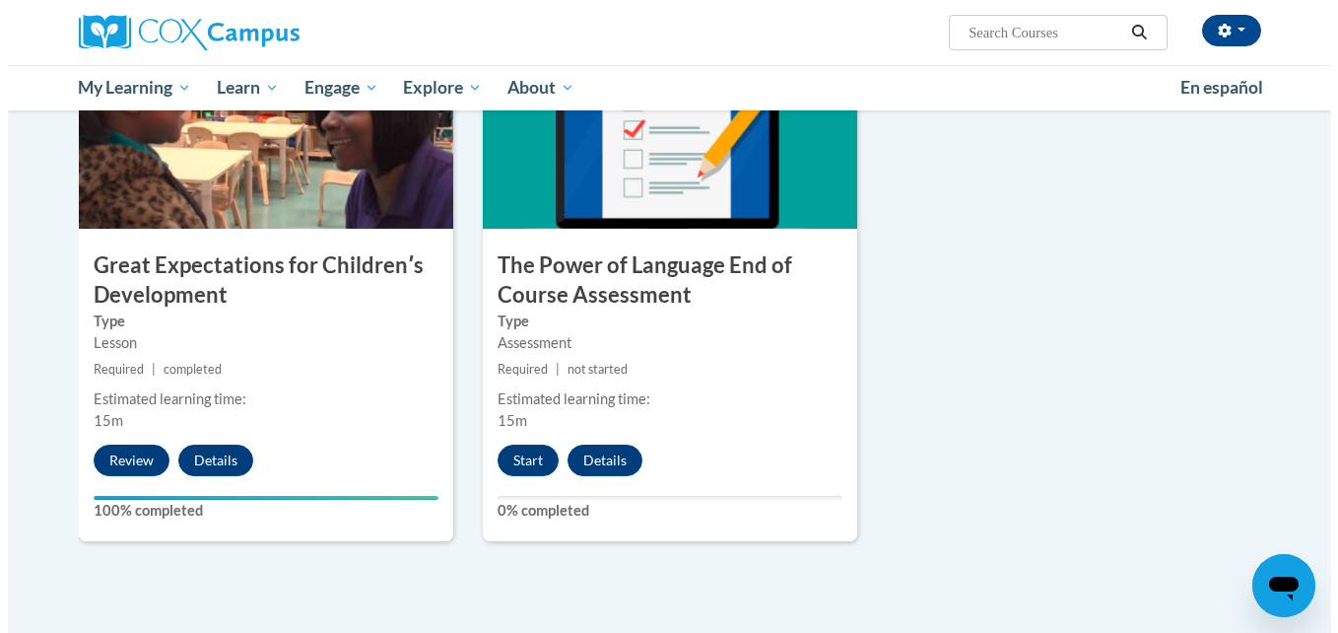
scroll to position [1514, 0]
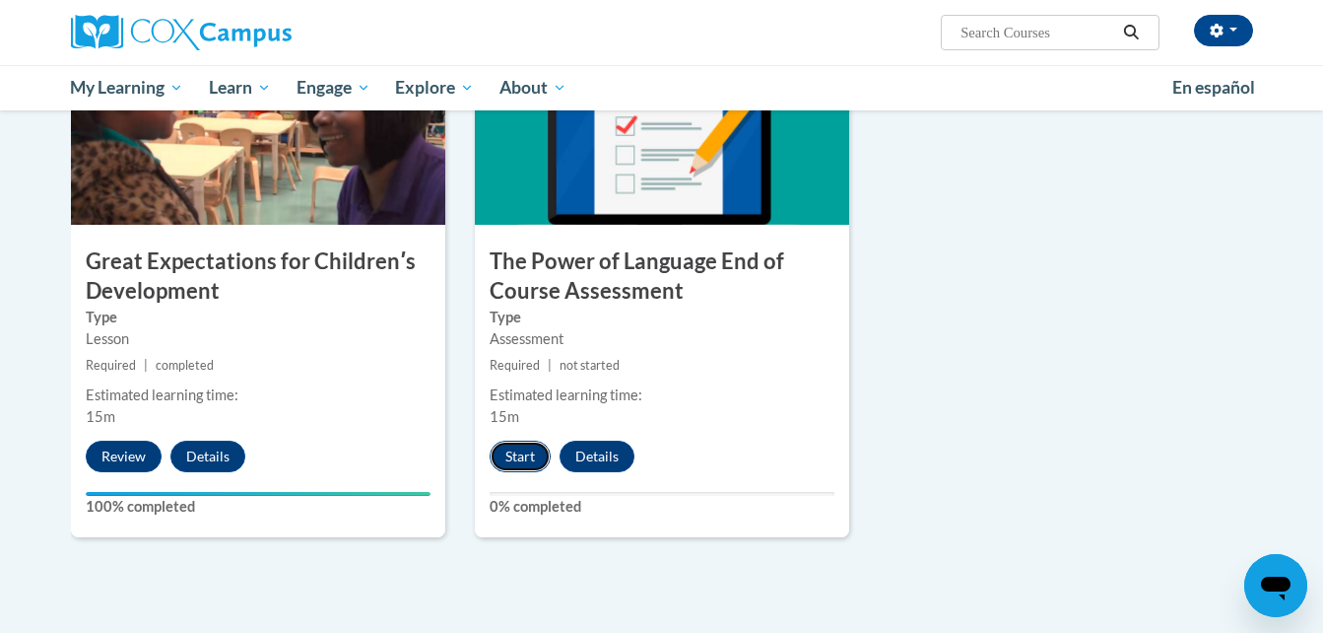
click at [521, 462] on button "Start" at bounding box center [520, 456] width 61 height 32
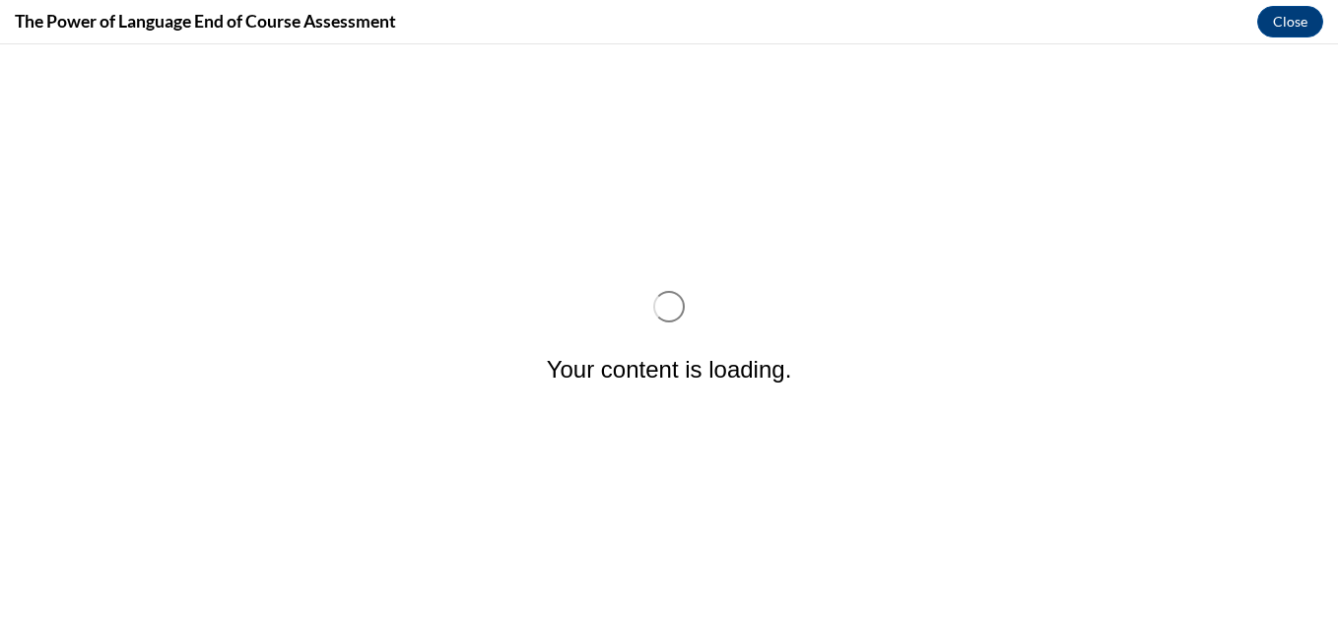
scroll to position [0, 0]
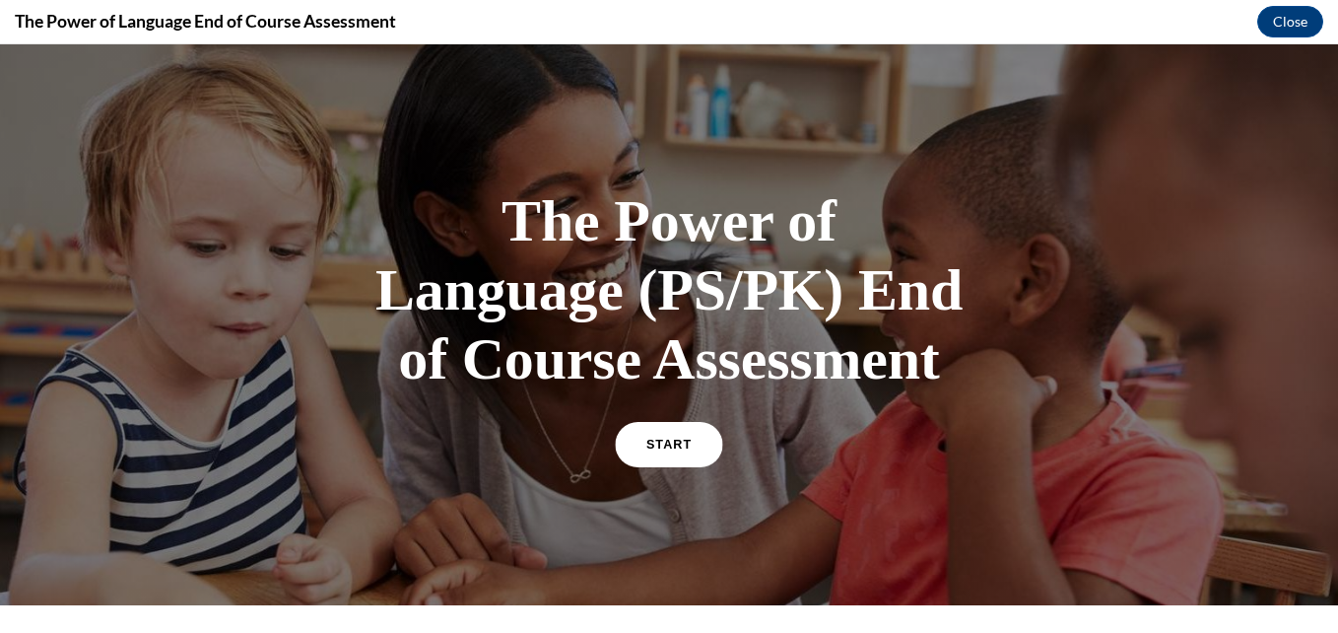
click at [686, 450] on link "START" at bounding box center [668, 444] width 107 height 45
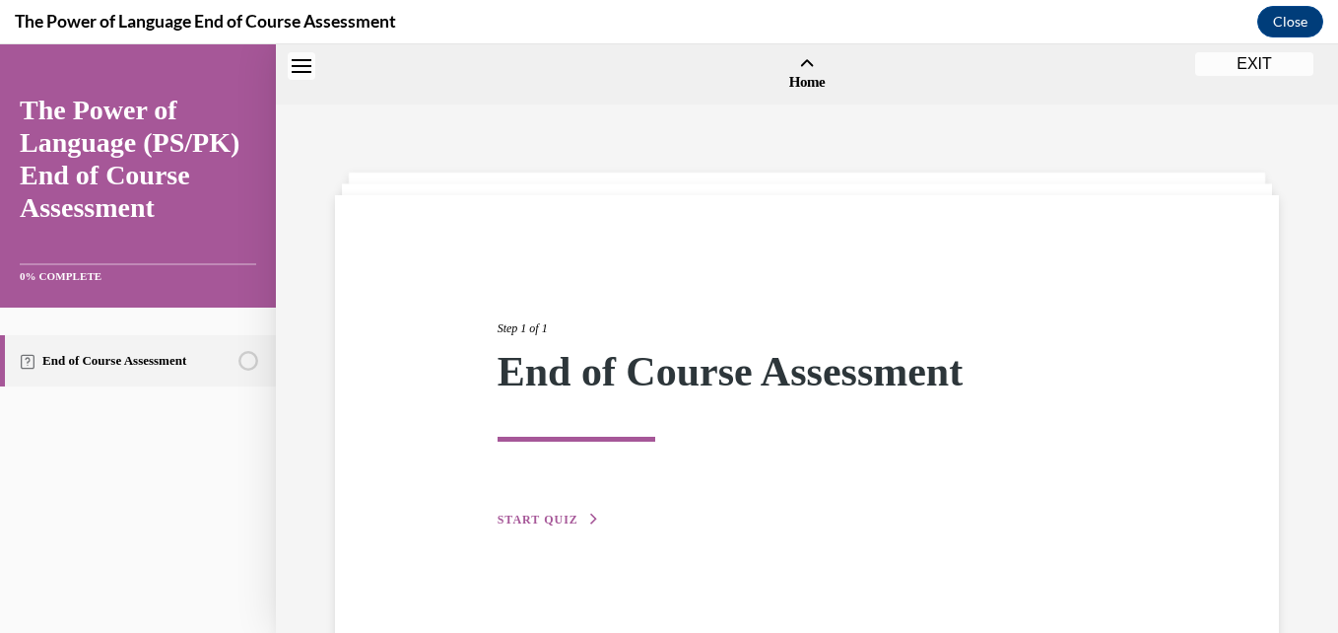
scroll to position [61, 0]
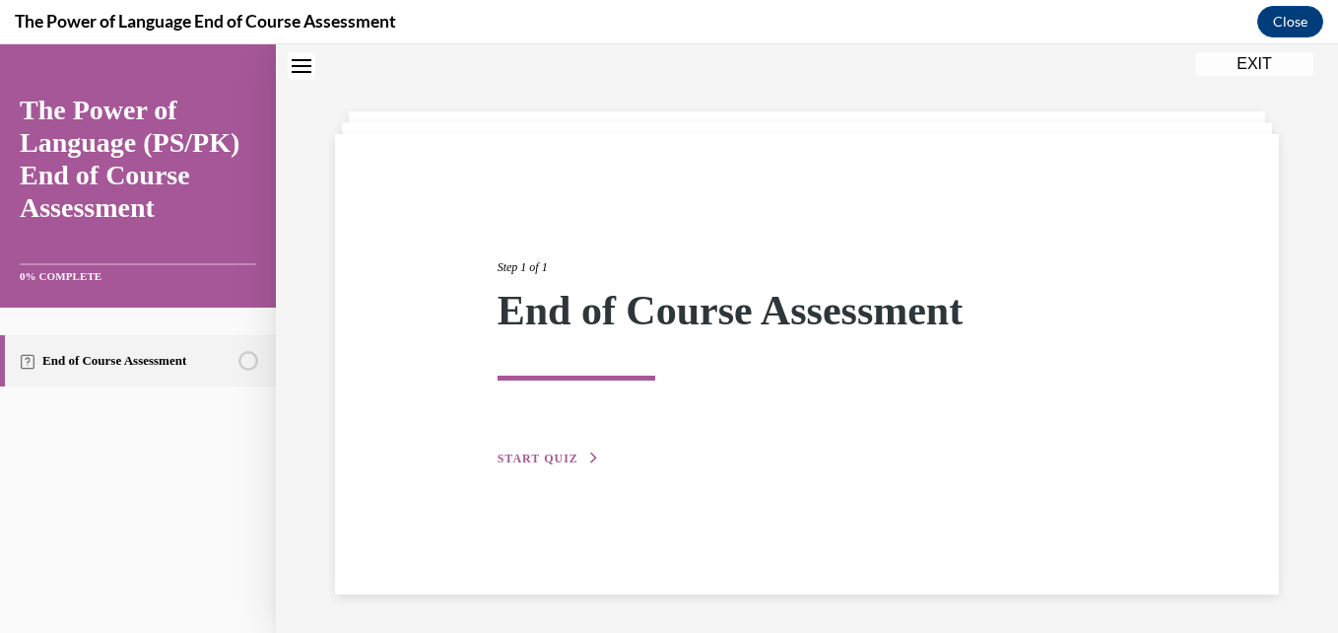
click at [545, 460] on span "START QUIZ" at bounding box center [538, 458] width 81 height 14
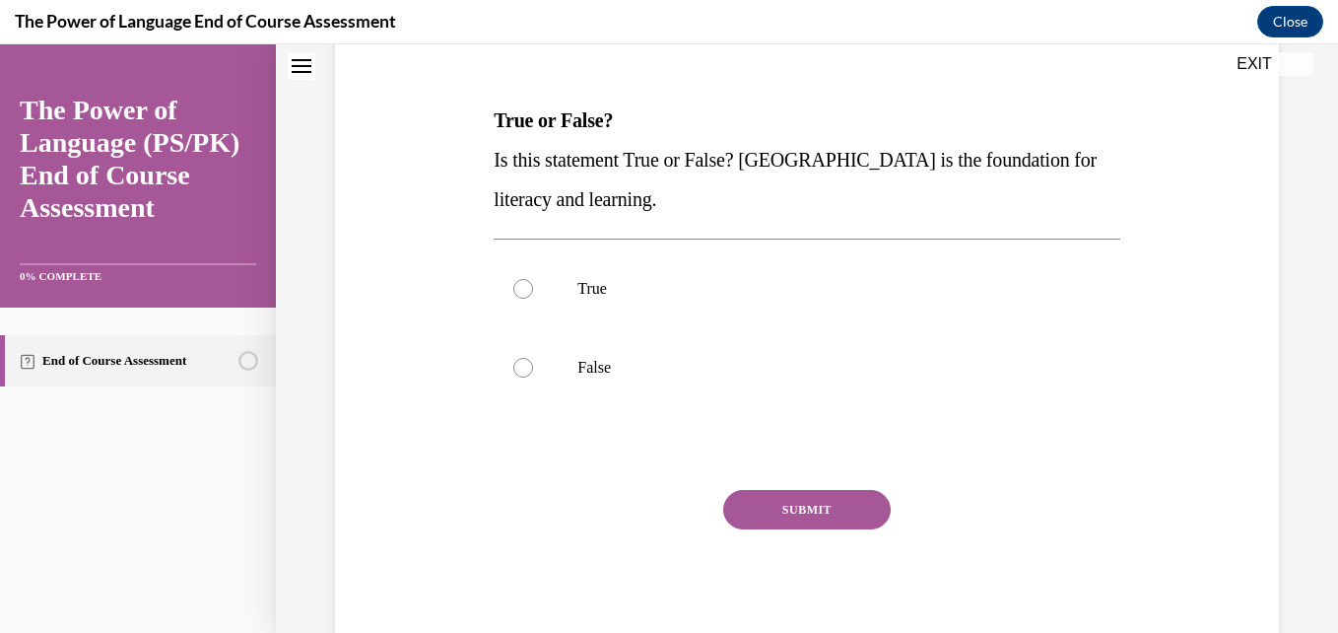
scroll to position [279, 0]
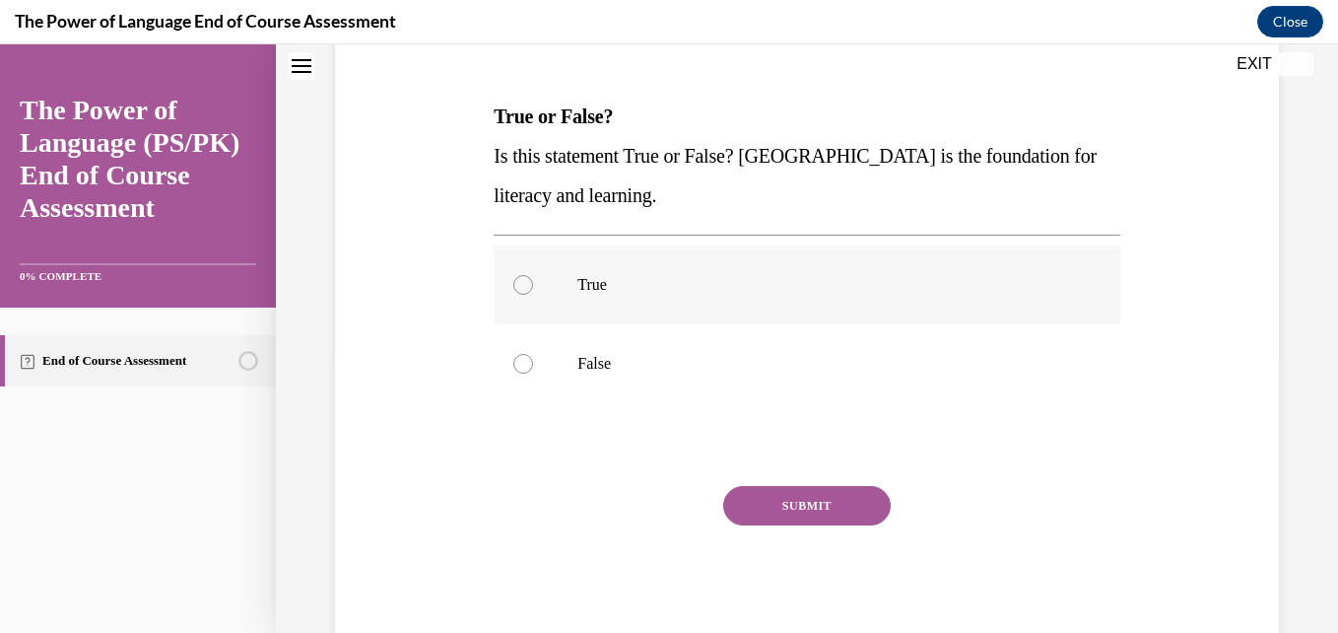
click at [519, 288] on div at bounding box center [523, 285] width 20 height 20
click at [519, 288] on input "True" at bounding box center [523, 285] width 20 height 20
radio input "true"
click at [744, 498] on button "SUBMIT" at bounding box center [806, 505] width 167 height 39
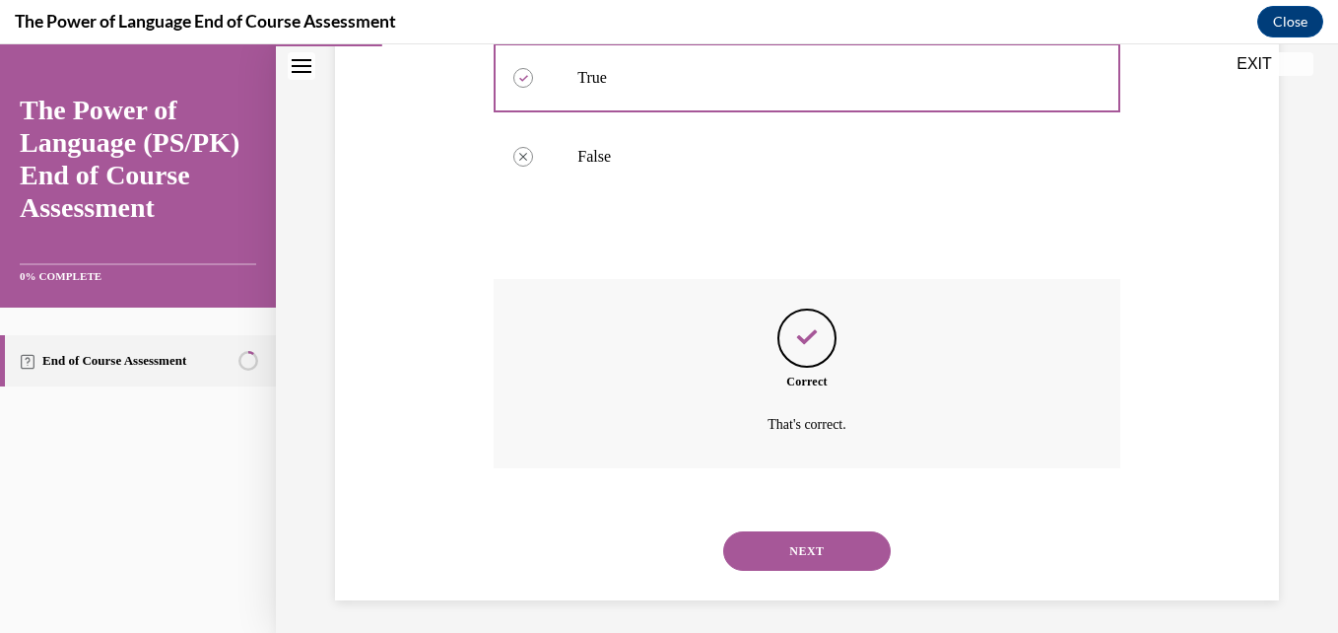
scroll to position [493, 0]
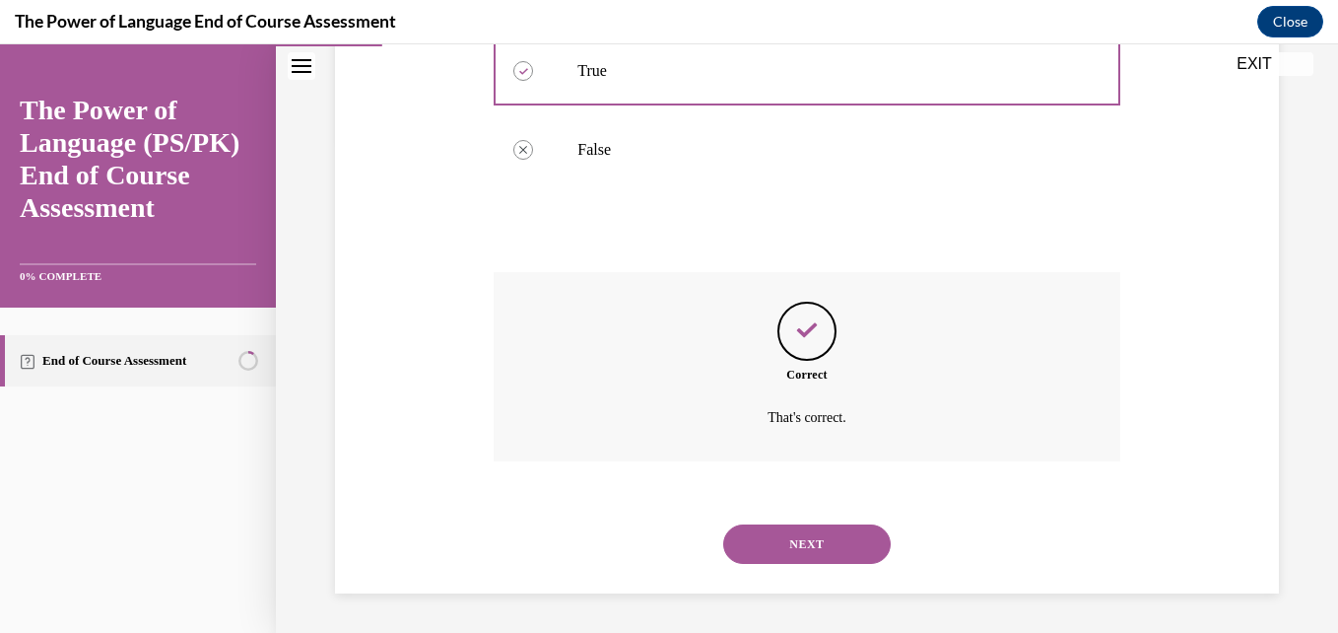
click at [788, 546] on button "NEXT" at bounding box center [806, 543] width 167 height 39
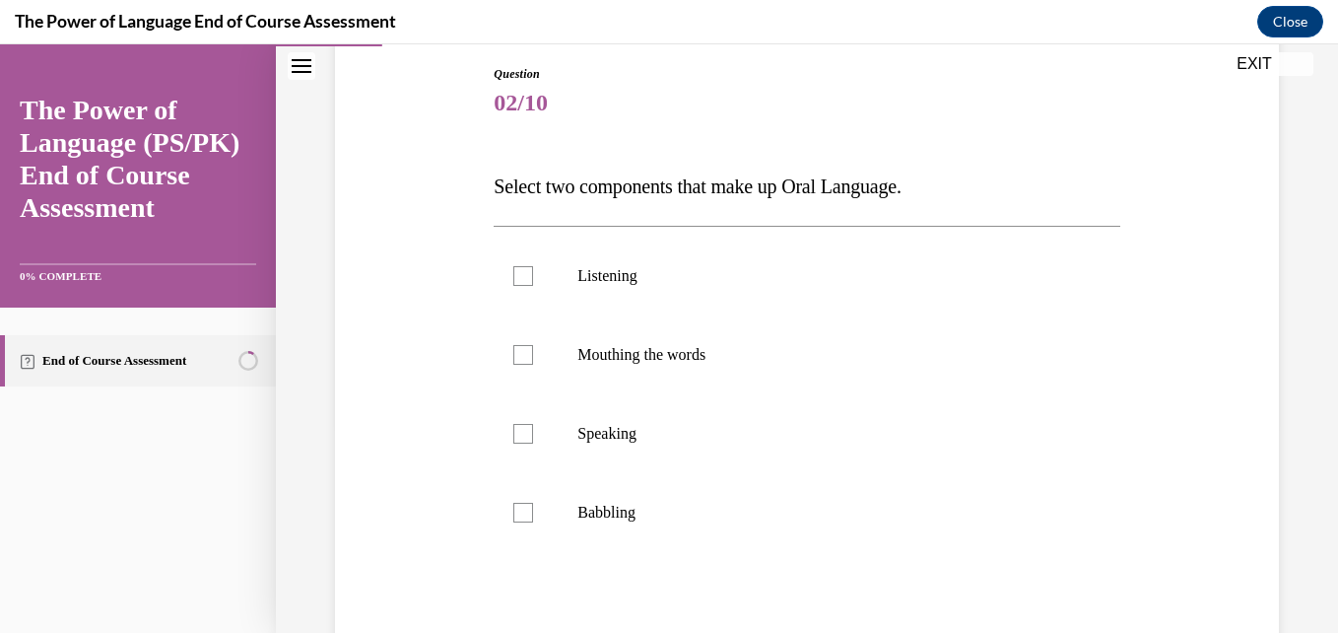
scroll to position [214, 0]
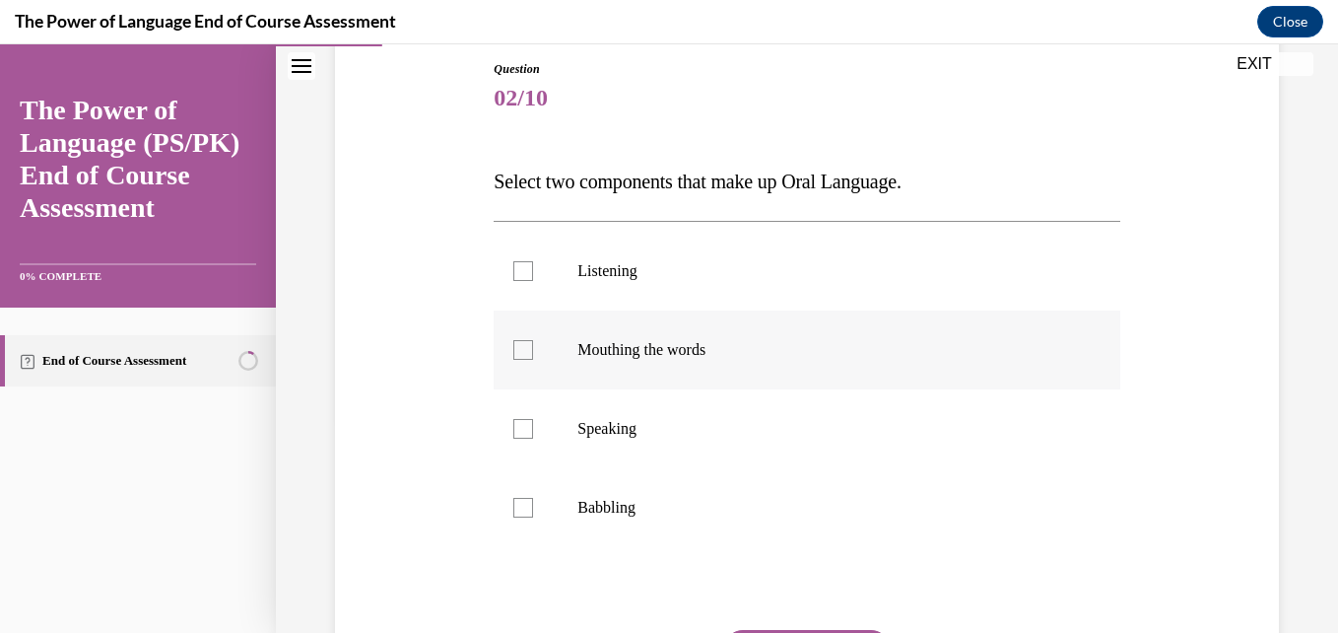
click at [508, 349] on label "Mouthing the words" at bounding box center [807, 349] width 626 height 79
click at [513, 349] on input "Mouthing the words" at bounding box center [523, 350] width 20 height 20
checkbox input "true"
click at [517, 418] on label "Speaking" at bounding box center [807, 428] width 626 height 79
click at [517, 419] on input "Speaking" at bounding box center [523, 429] width 20 height 20
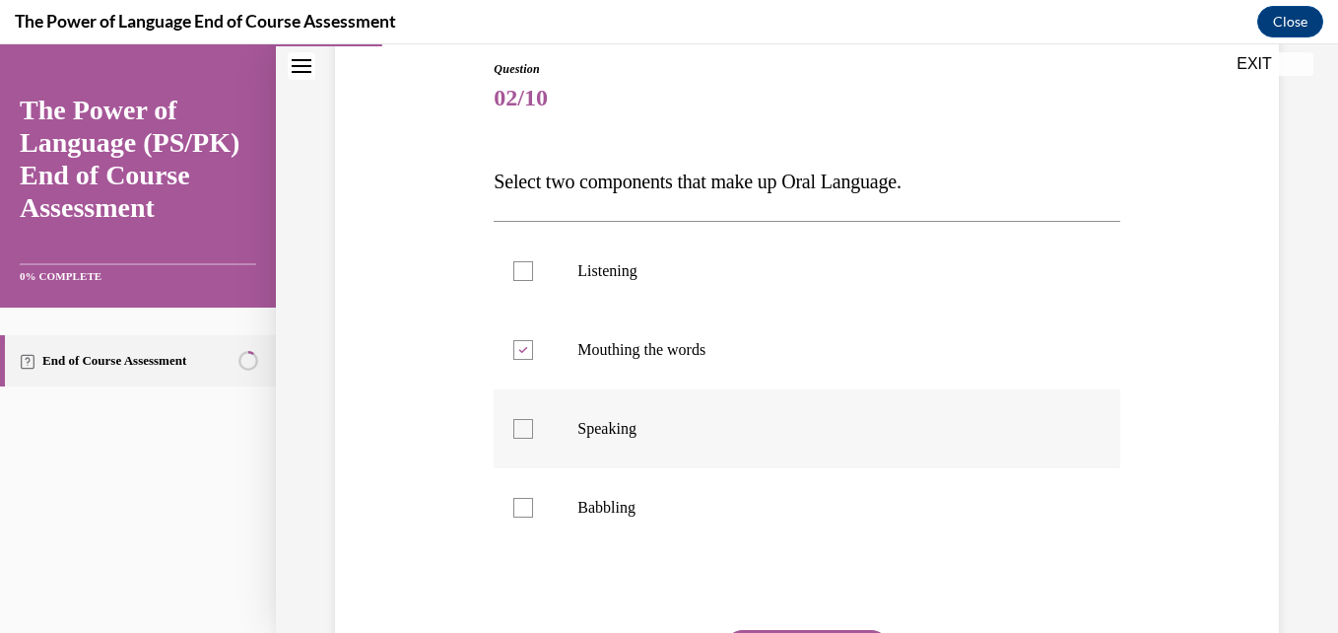
checkbox input "true"
click at [519, 352] on icon at bounding box center [523, 350] width 9 height 7
click at [516, 352] on input "Mouthing the words" at bounding box center [523, 350] width 20 height 20
checkbox input "false"
click at [519, 513] on div at bounding box center [523, 508] width 20 height 20
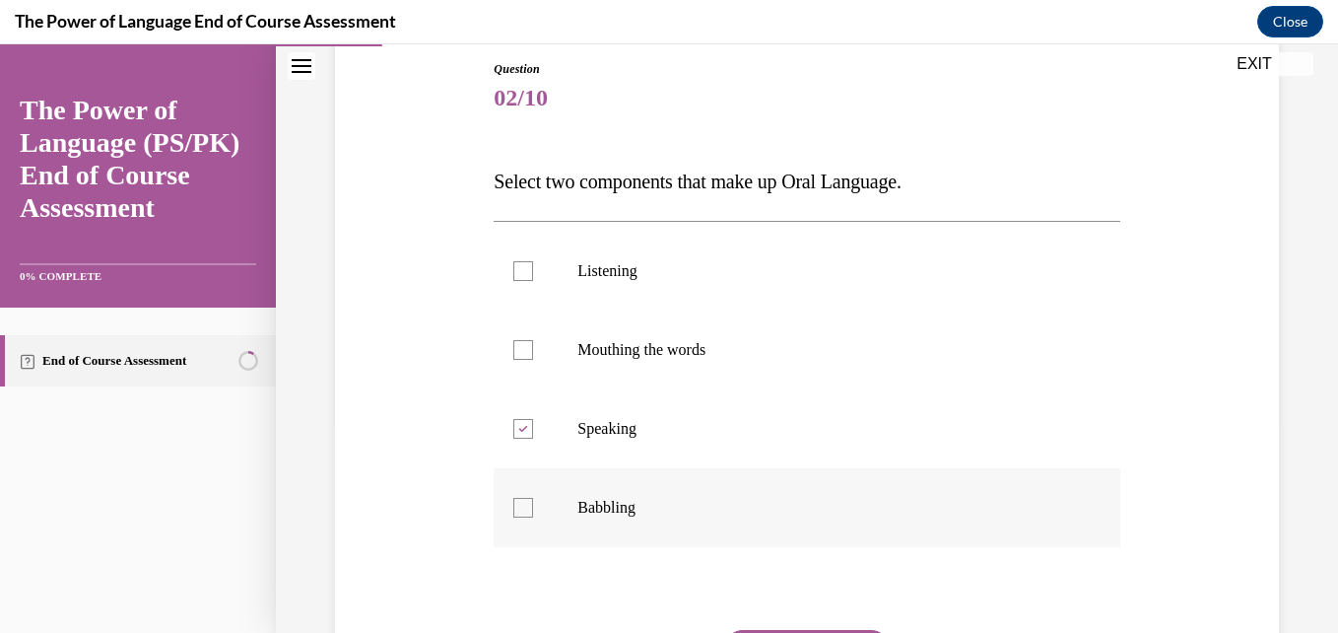
click at [519, 513] on input "Babbling" at bounding box center [523, 508] width 20 height 20
checkbox input "true"
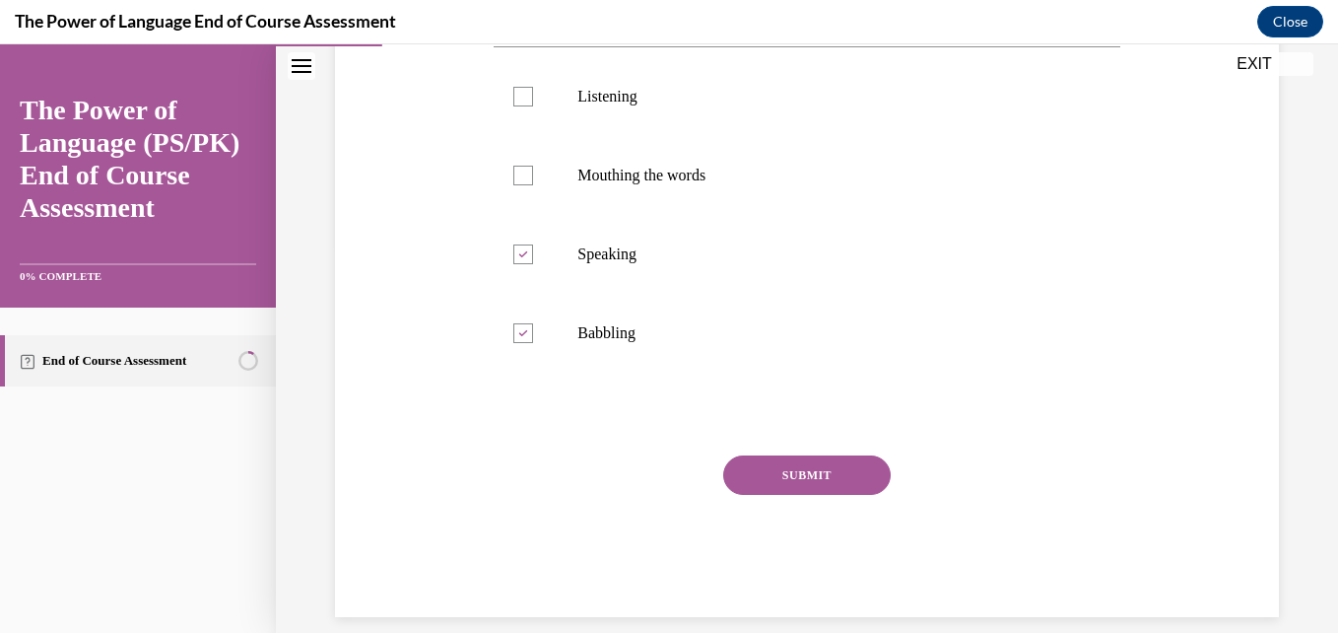
scroll to position [412, 0]
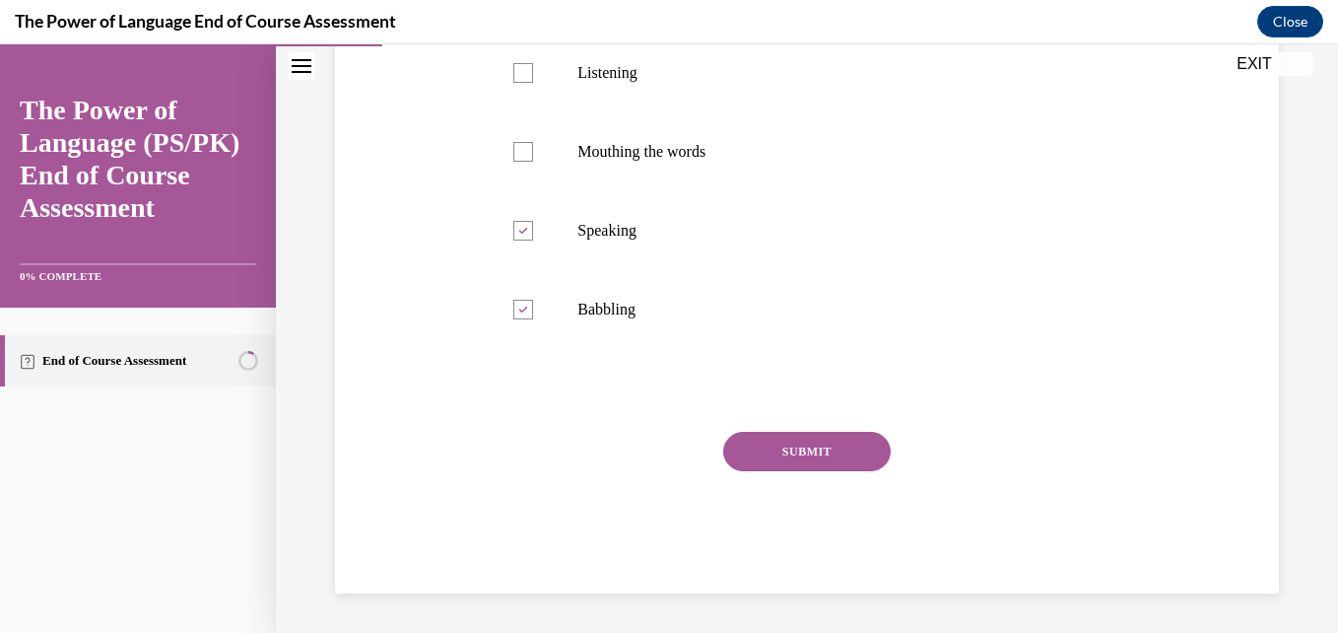
click at [774, 458] on button "SUBMIT" at bounding box center [806, 451] width 167 height 39
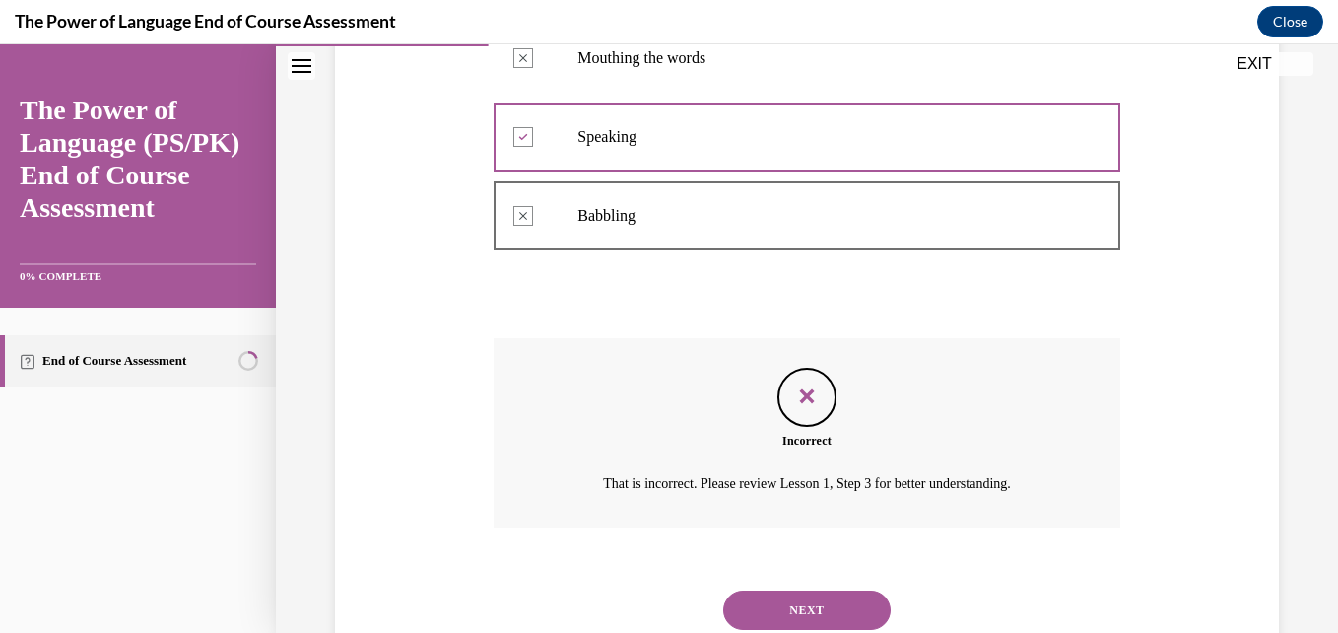
scroll to position [571, 0]
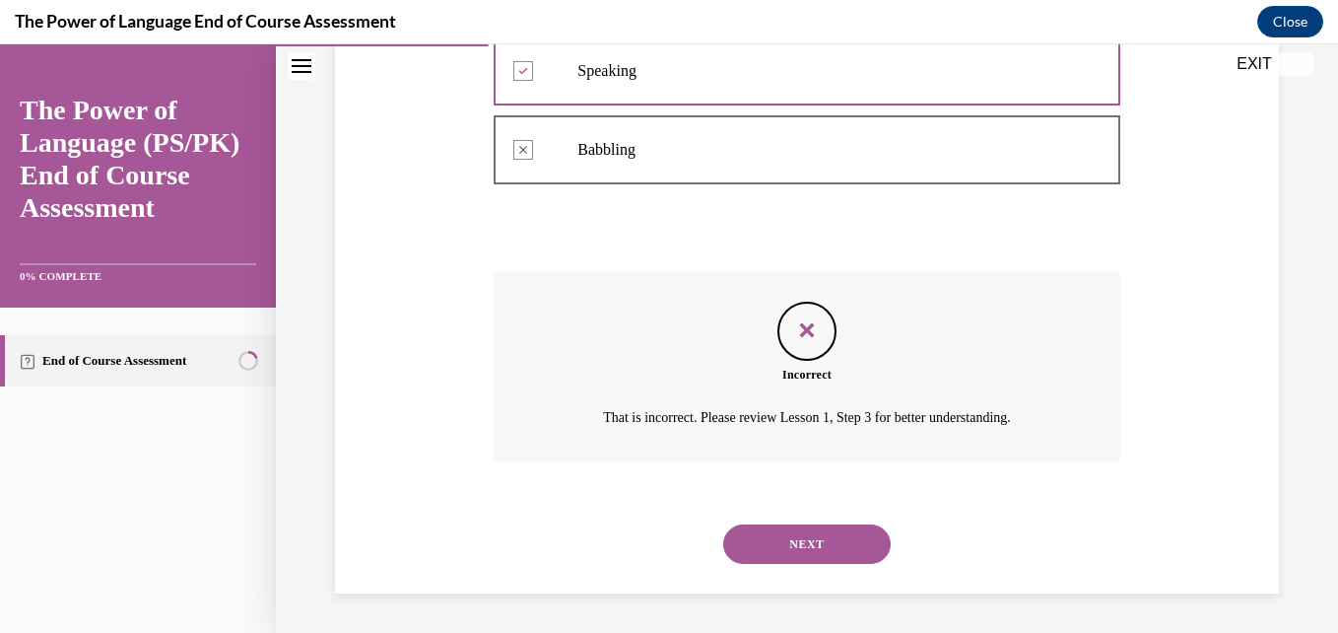
click at [791, 544] on button "NEXT" at bounding box center [806, 543] width 167 height 39
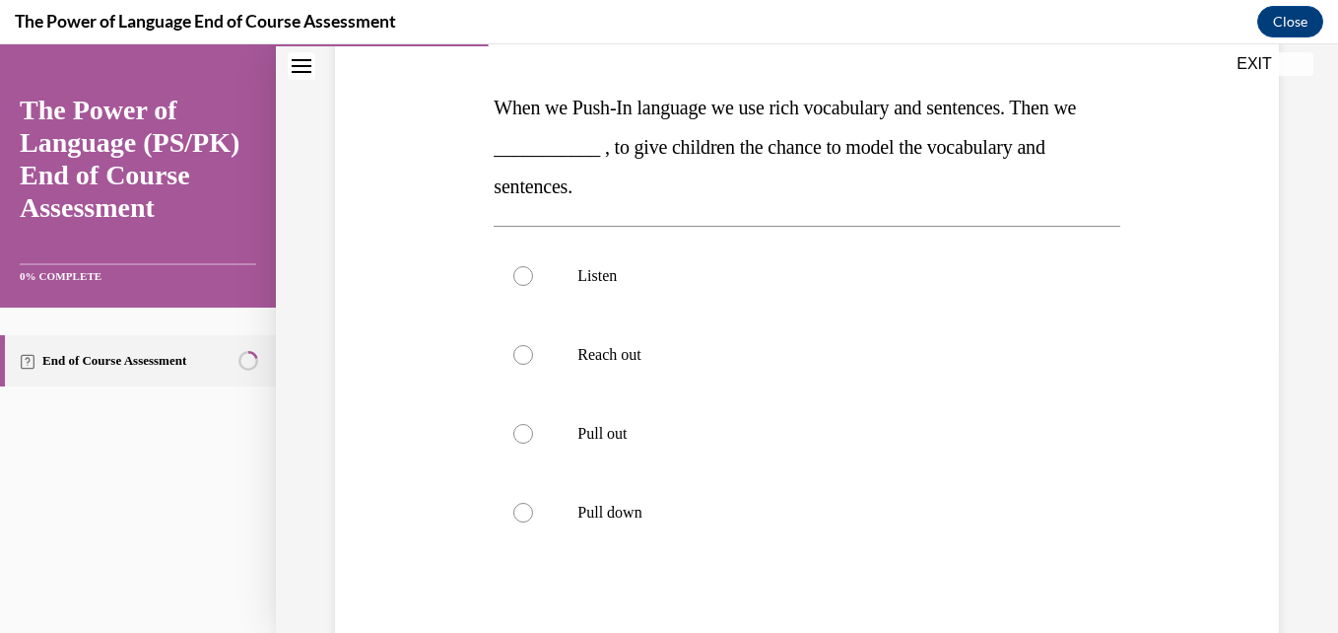
scroll to position [296, 0]
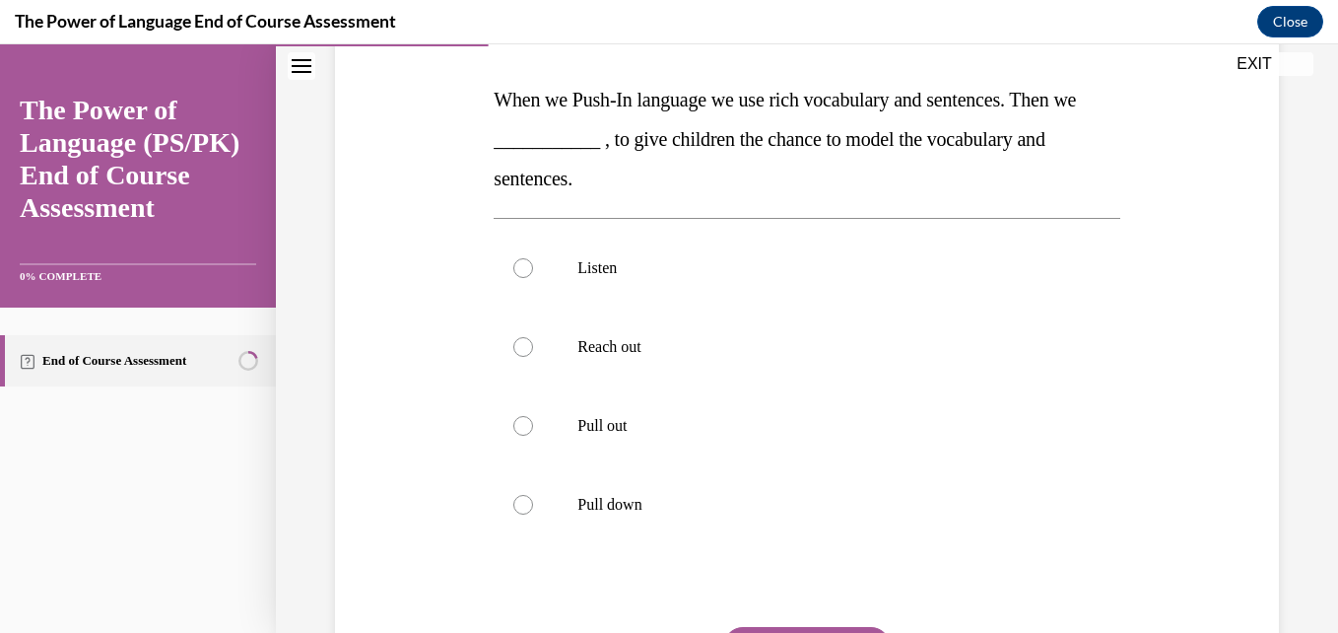
drag, startPoint x: 1336, startPoint y: 466, endPoint x: 608, endPoint y: 144, distance: 796.2
click at [608, 144] on span "When we Push-In language we use rich vocabulary and sentences. Then we ________…" at bounding box center [785, 139] width 582 height 100
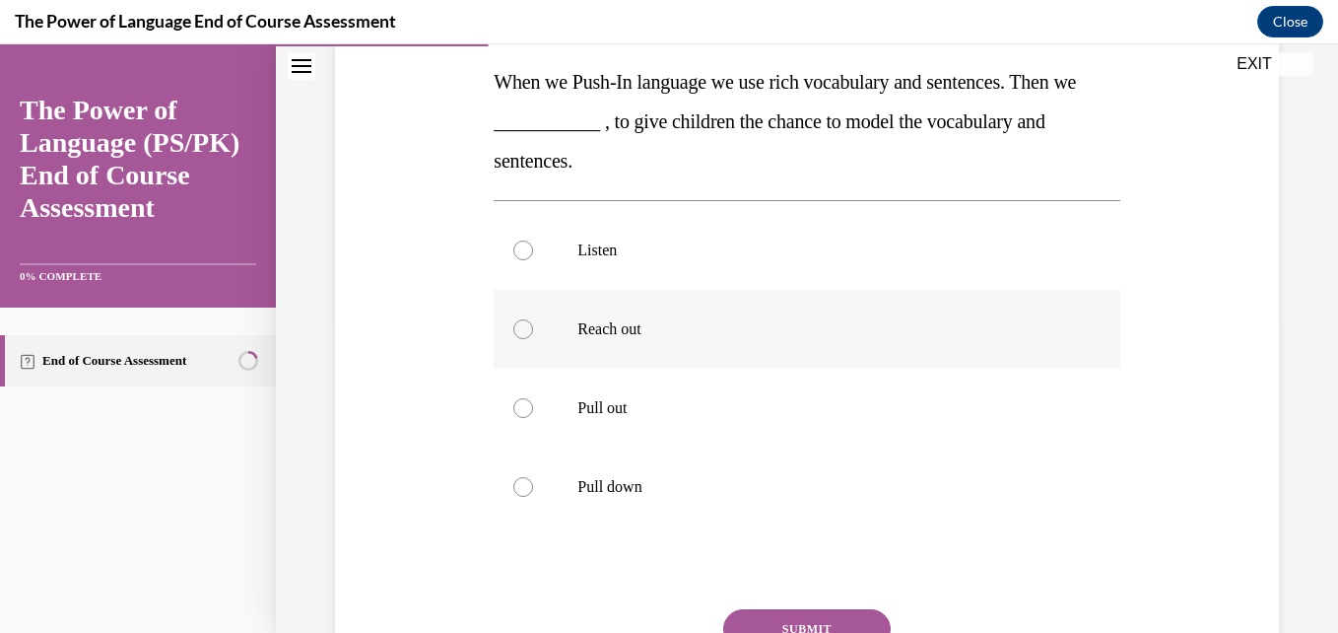
scroll to position [317, 0]
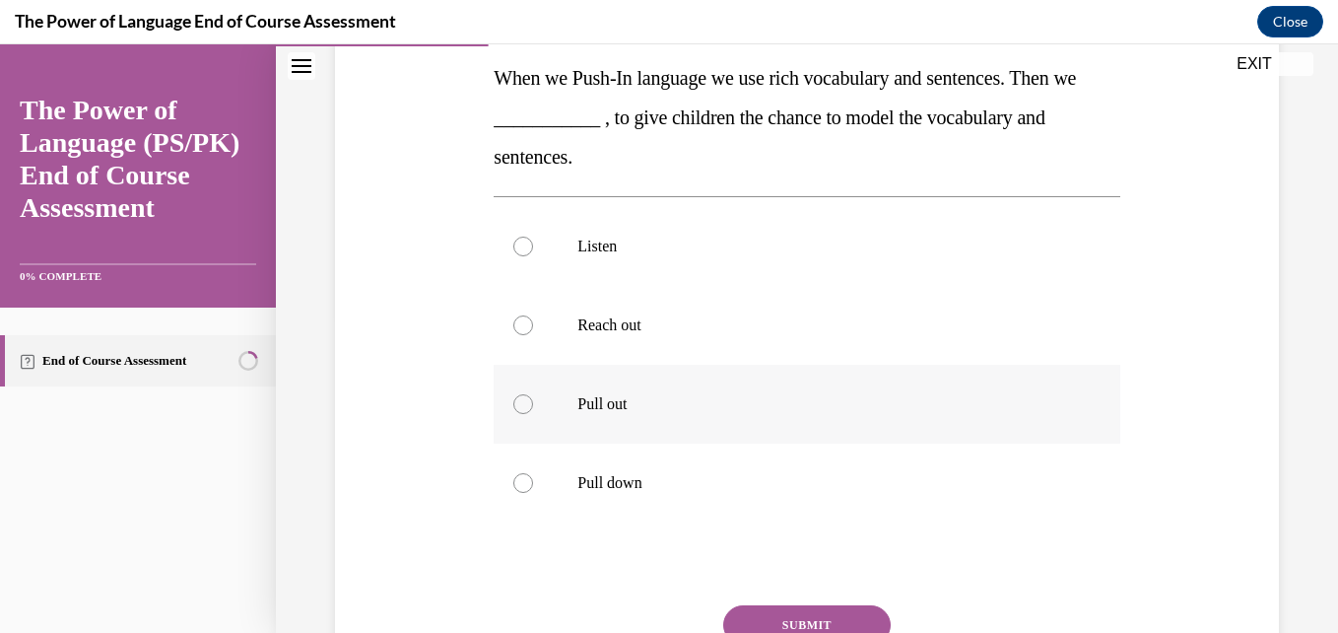
click at [513, 407] on div at bounding box center [523, 404] width 20 height 20
click at [513, 407] on input "Pull out" at bounding box center [523, 404] width 20 height 20
radio input "true"
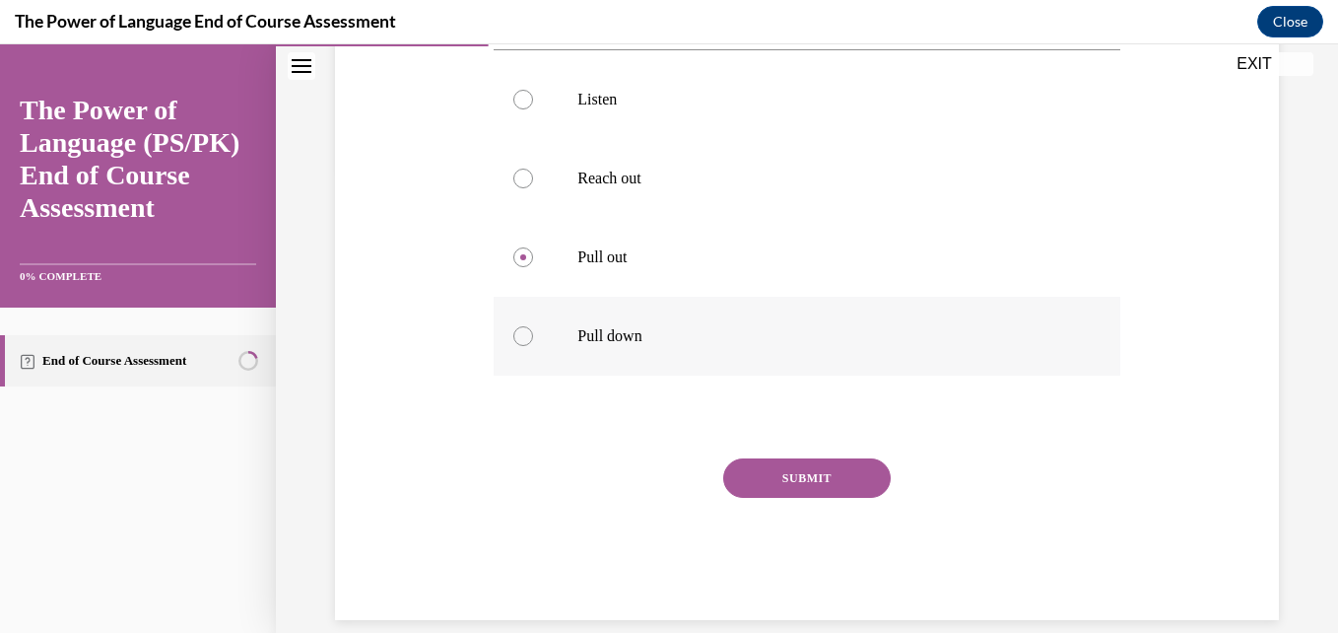
scroll to position [465, 0]
click at [809, 486] on button "SUBMIT" at bounding box center [806, 476] width 167 height 39
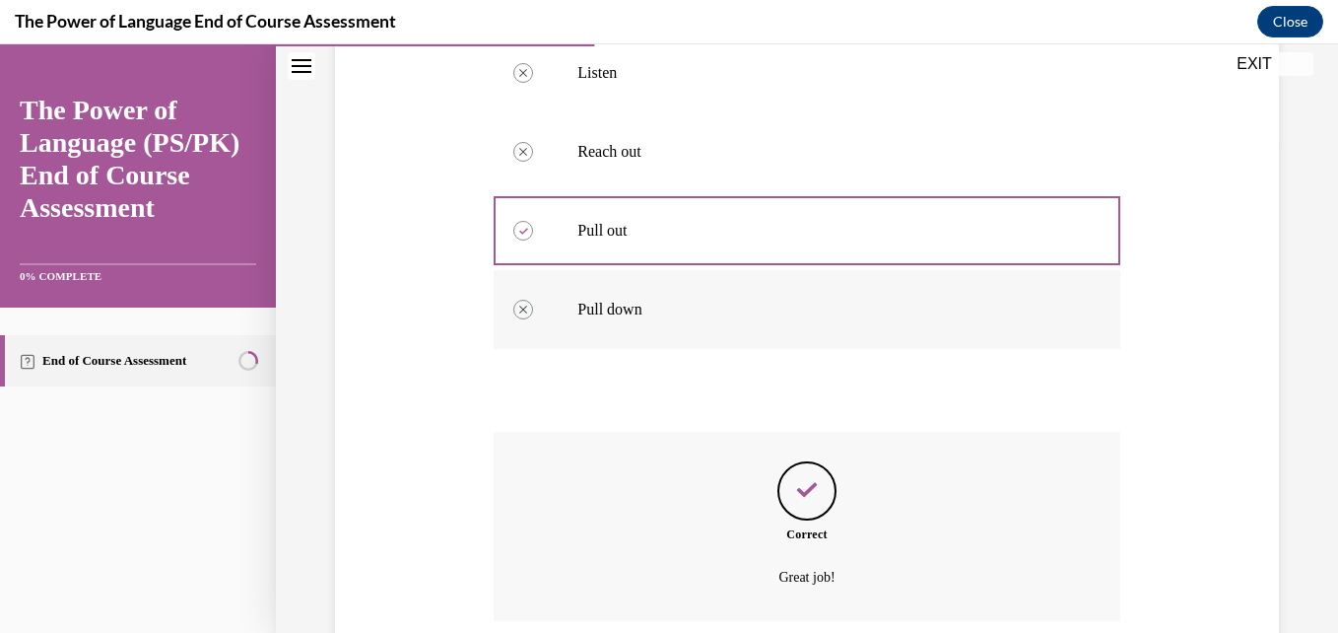
scroll to position [650, 0]
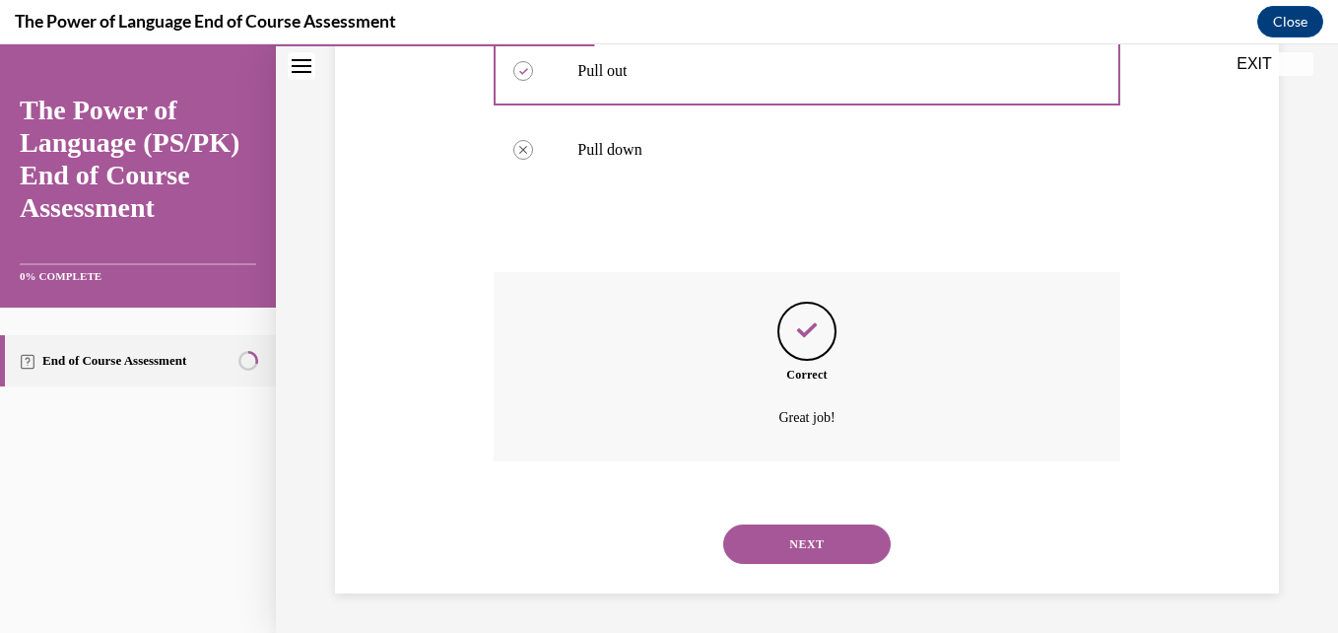
click at [773, 538] on button "NEXT" at bounding box center [806, 543] width 167 height 39
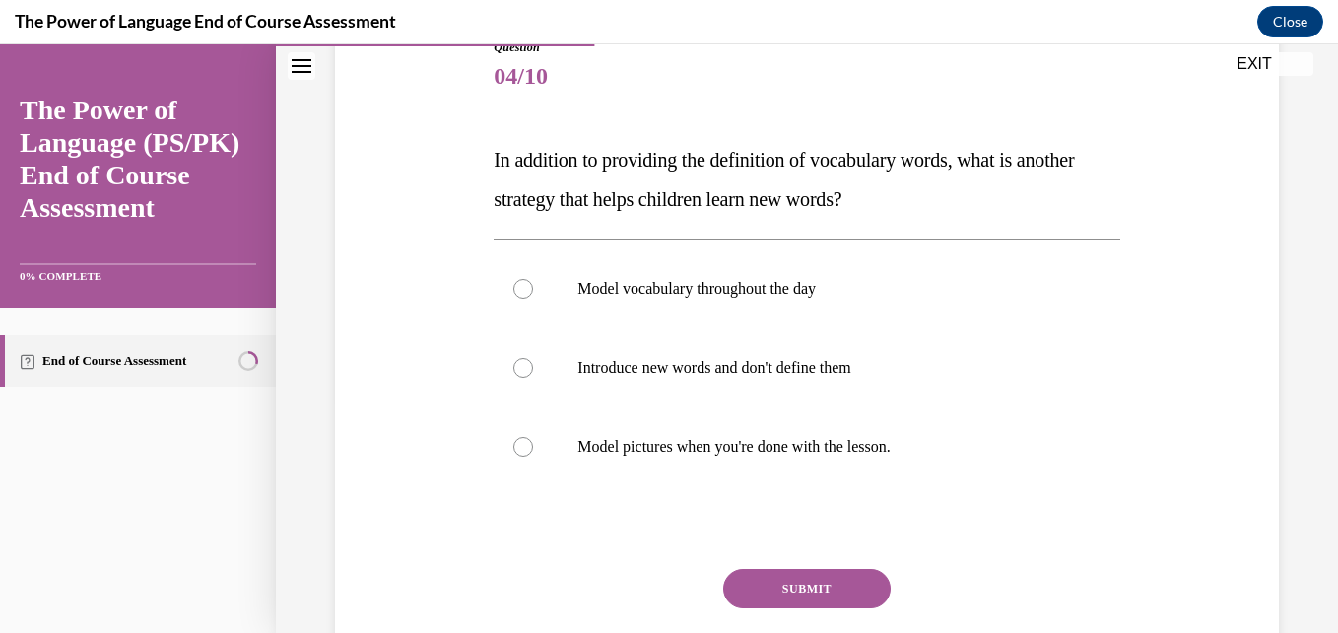
scroll to position [235, 0]
click at [746, 292] on p "Model vocabulary throughout the day" at bounding box center [823, 289] width 493 height 20
click at [533, 292] on input "Model vocabulary throughout the day" at bounding box center [523, 289] width 20 height 20
radio input "true"
click at [776, 584] on button "SUBMIT" at bounding box center [806, 587] width 167 height 39
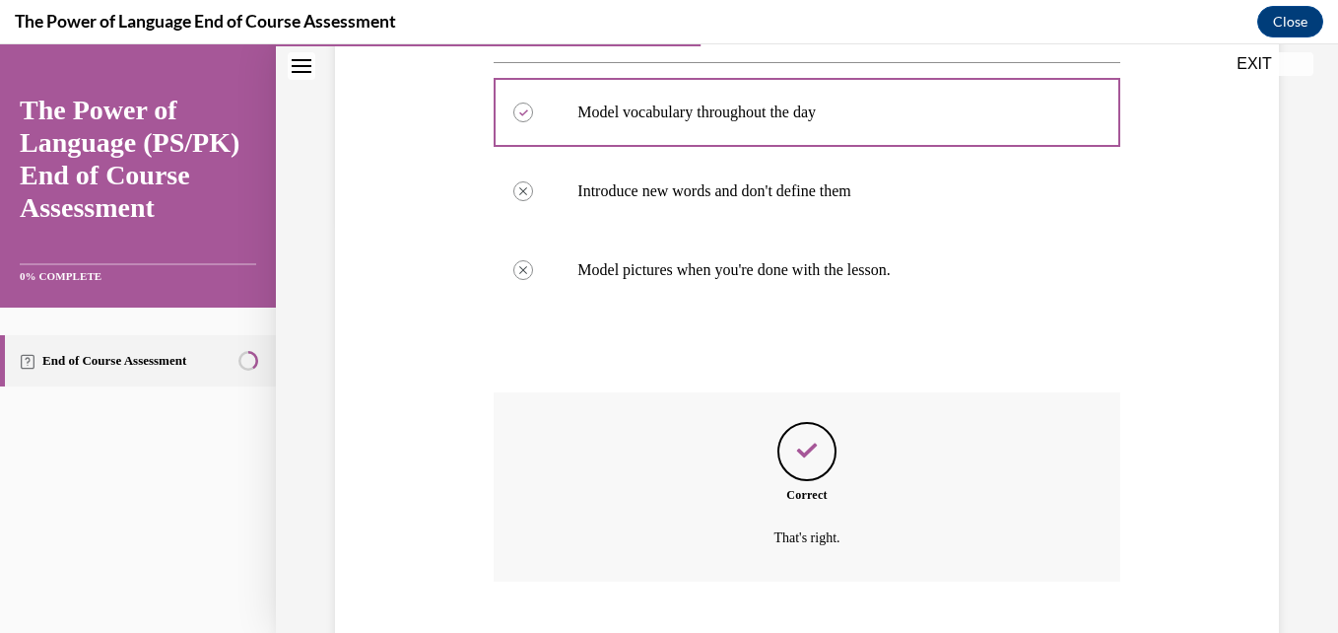
scroll to position [532, 0]
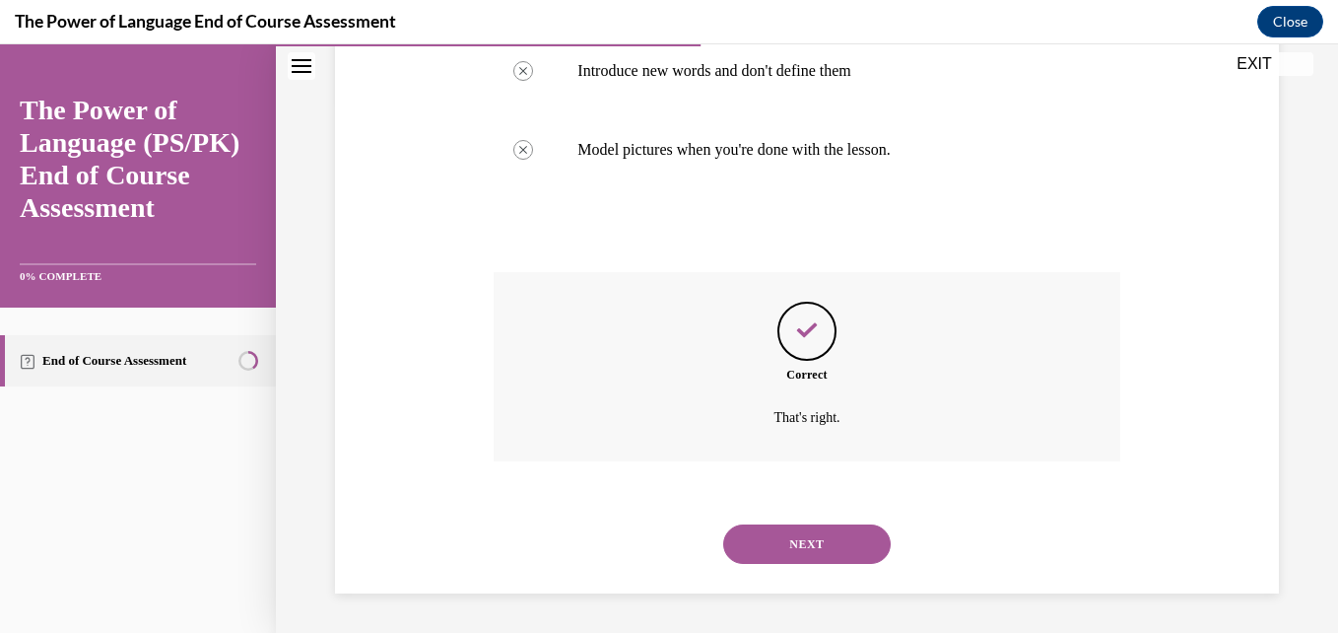
click at [777, 543] on button "NEXT" at bounding box center [806, 543] width 167 height 39
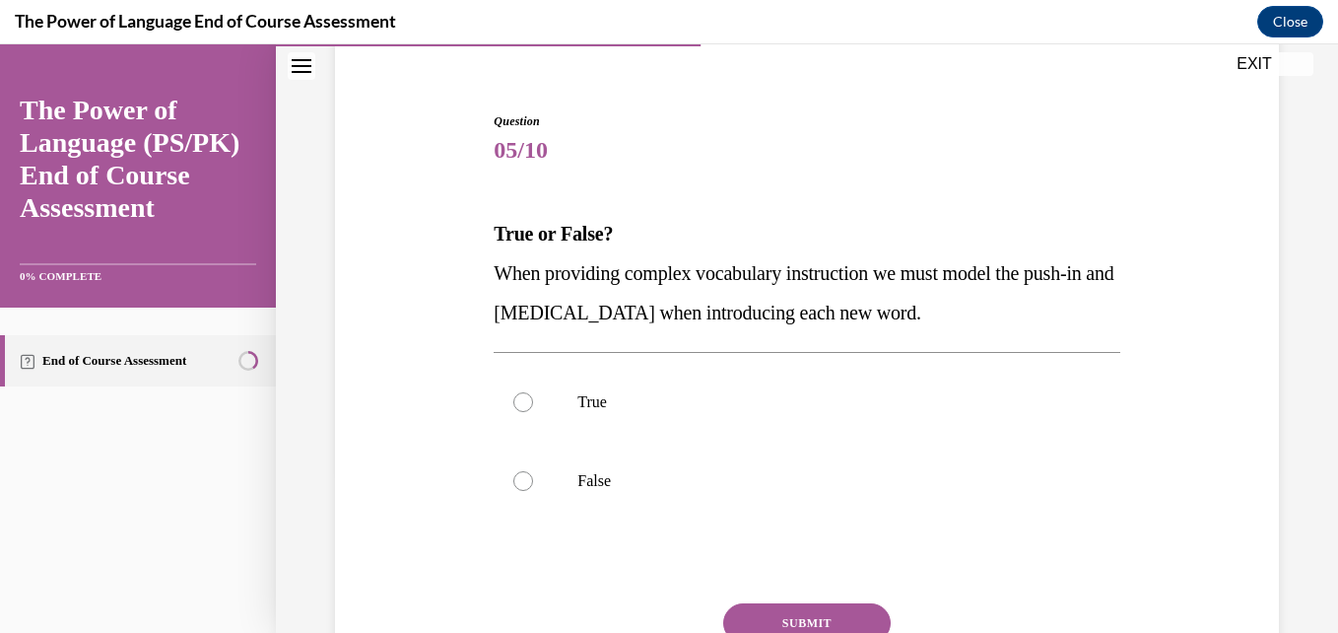
scroll to position [164, 0]
click at [596, 403] on p "True" at bounding box center [823, 400] width 493 height 20
click at [533, 403] on input "True" at bounding box center [523, 400] width 20 height 20
radio input "true"
click at [802, 620] on button "SUBMIT" at bounding box center [806, 620] width 167 height 39
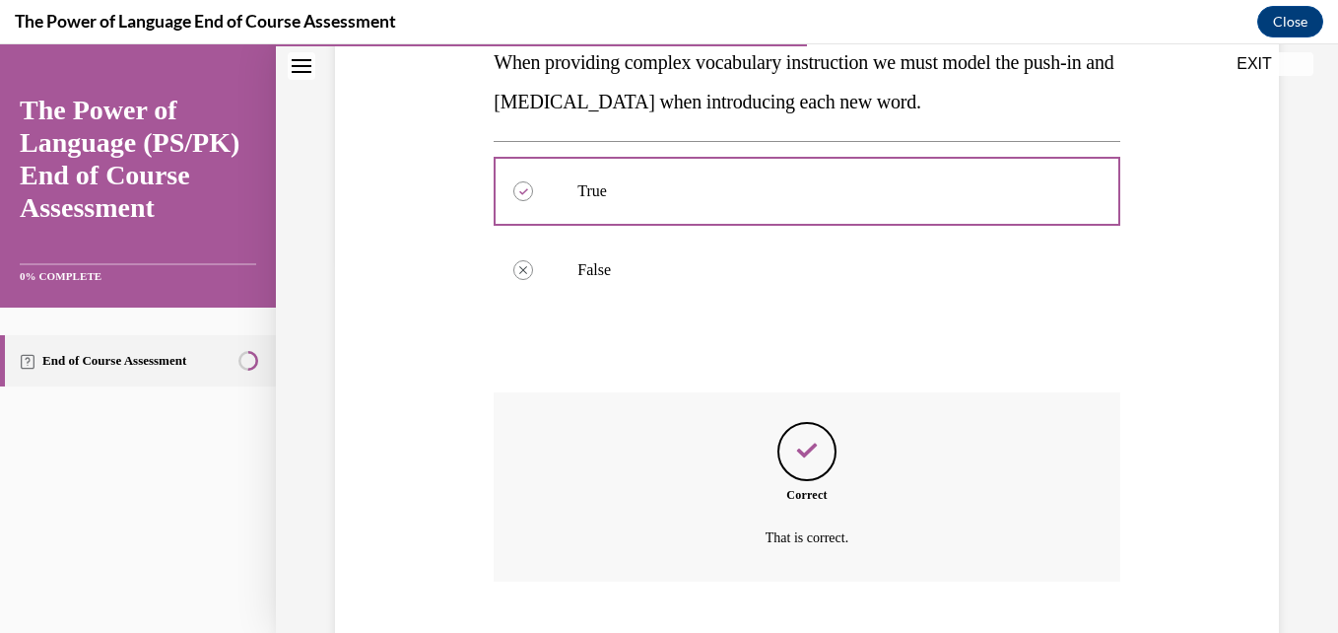
scroll to position [493, 0]
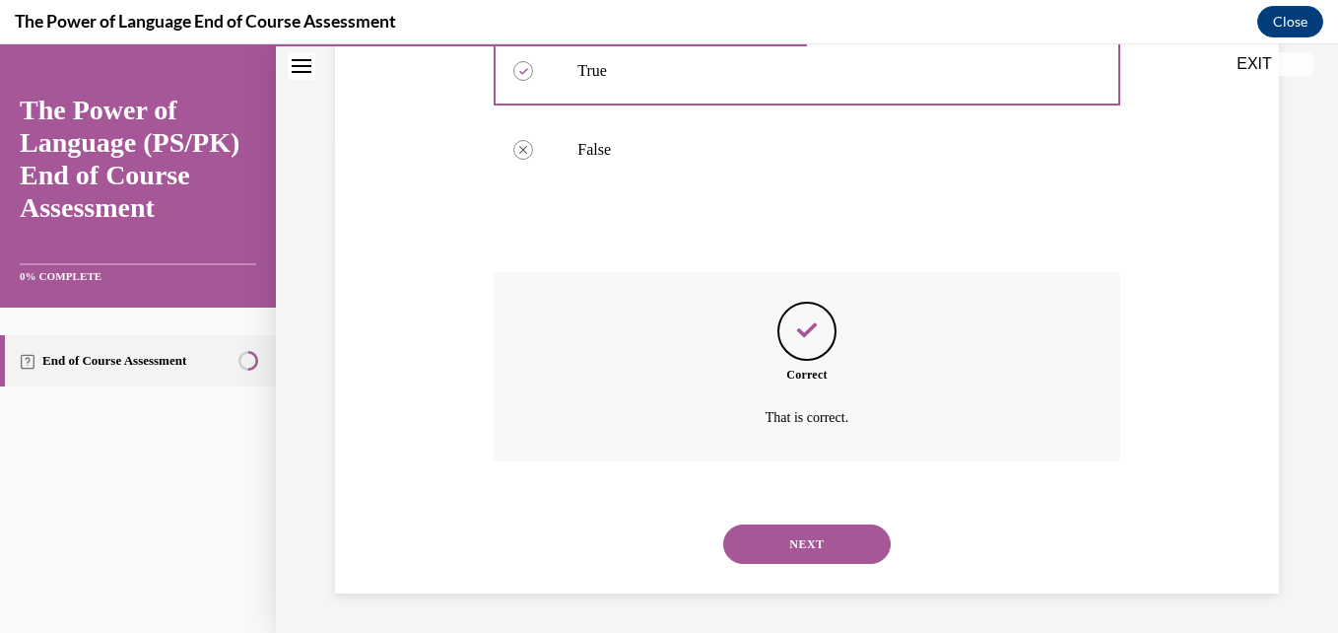
click at [783, 555] on button "NEXT" at bounding box center [806, 543] width 167 height 39
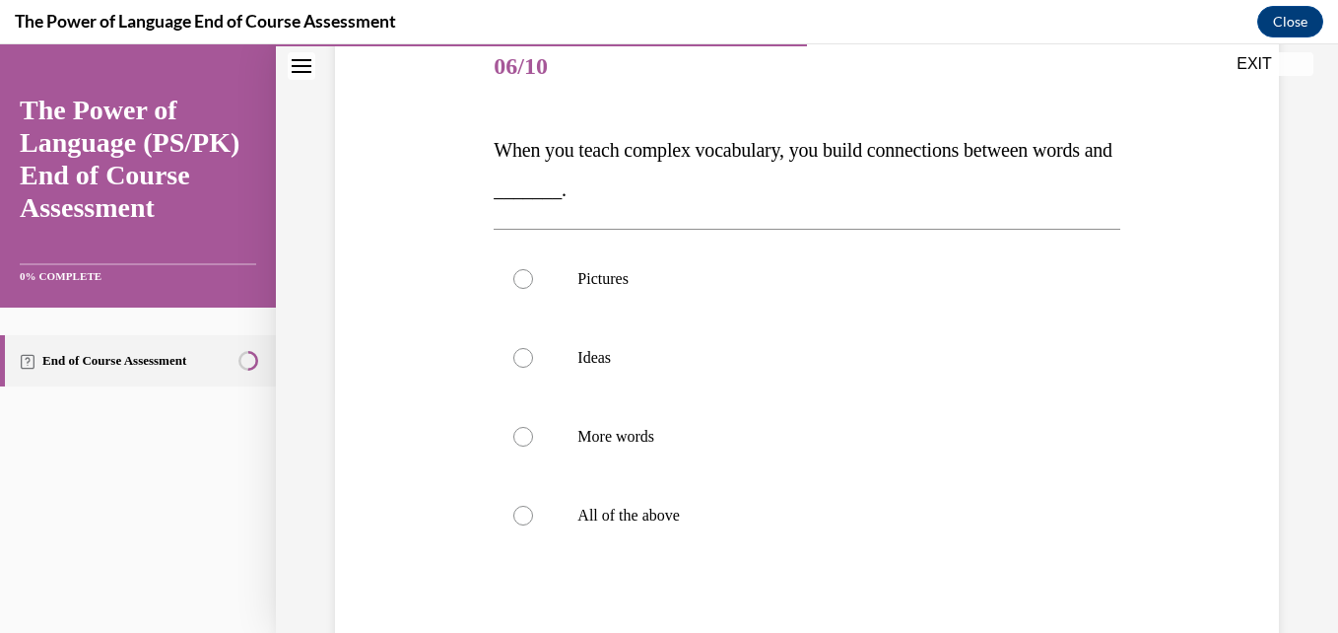
scroll to position [257, 0]
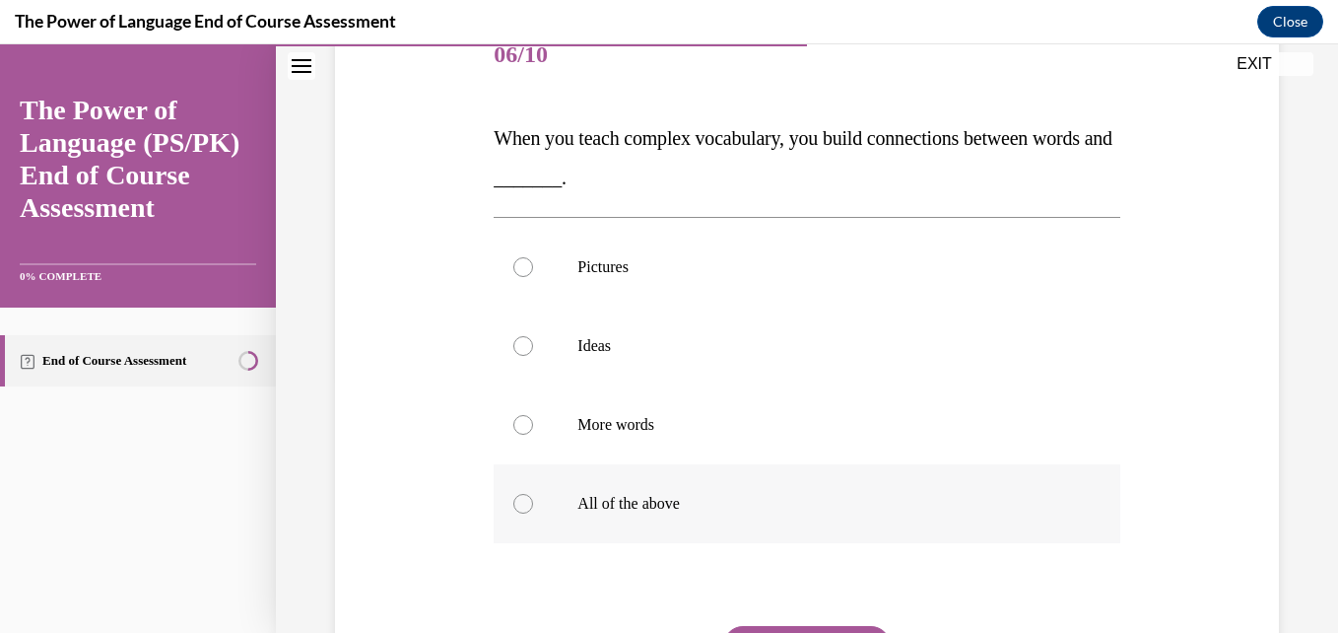
click at [624, 502] on p "All of the above" at bounding box center [823, 504] width 493 height 20
click at [533, 502] on input "All of the above" at bounding box center [523, 504] width 20 height 20
radio input "true"
click at [807, 627] on button "SUBMIT" at bounding box center [806, 645] width 167 height 39
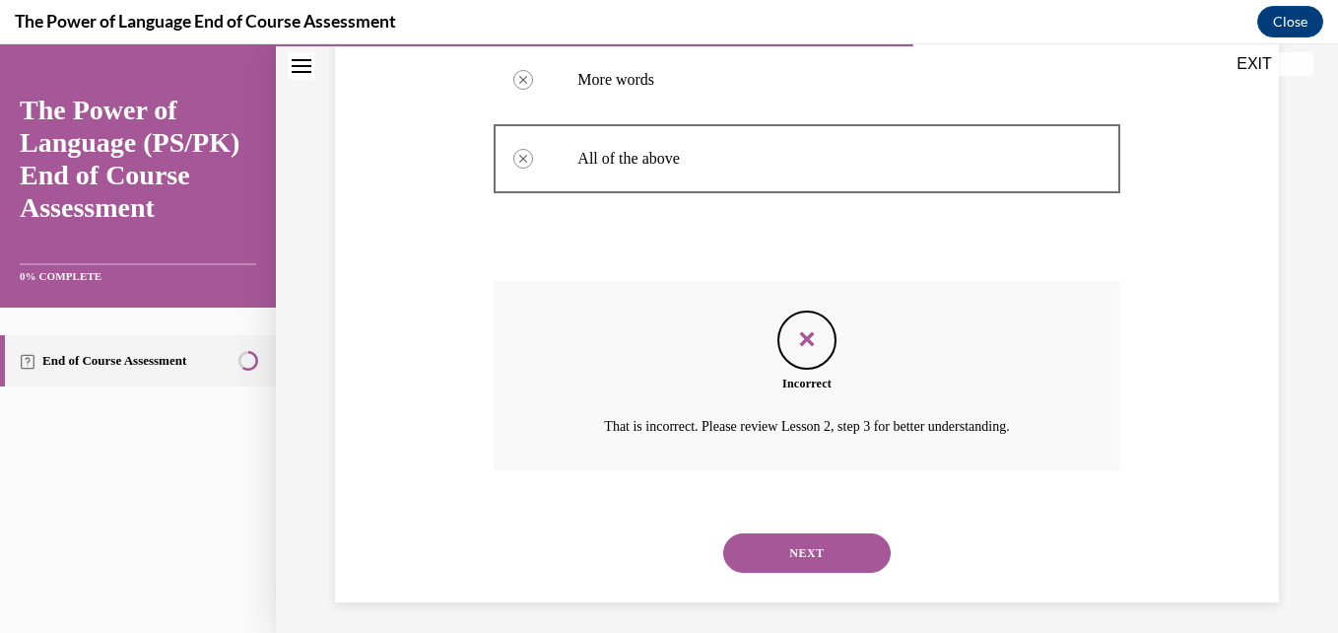
scroll to position [611, 0]
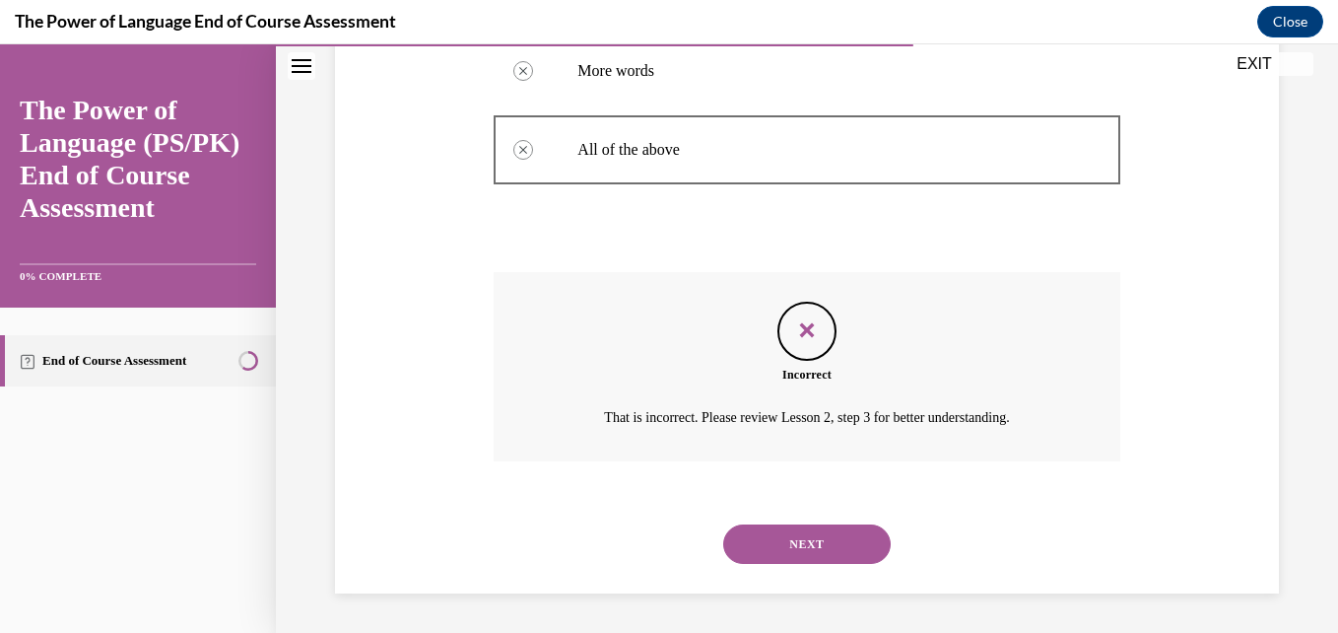
click at [802, 537] on button "NEXT" at bounding box center [806, 543] width 167 height 39
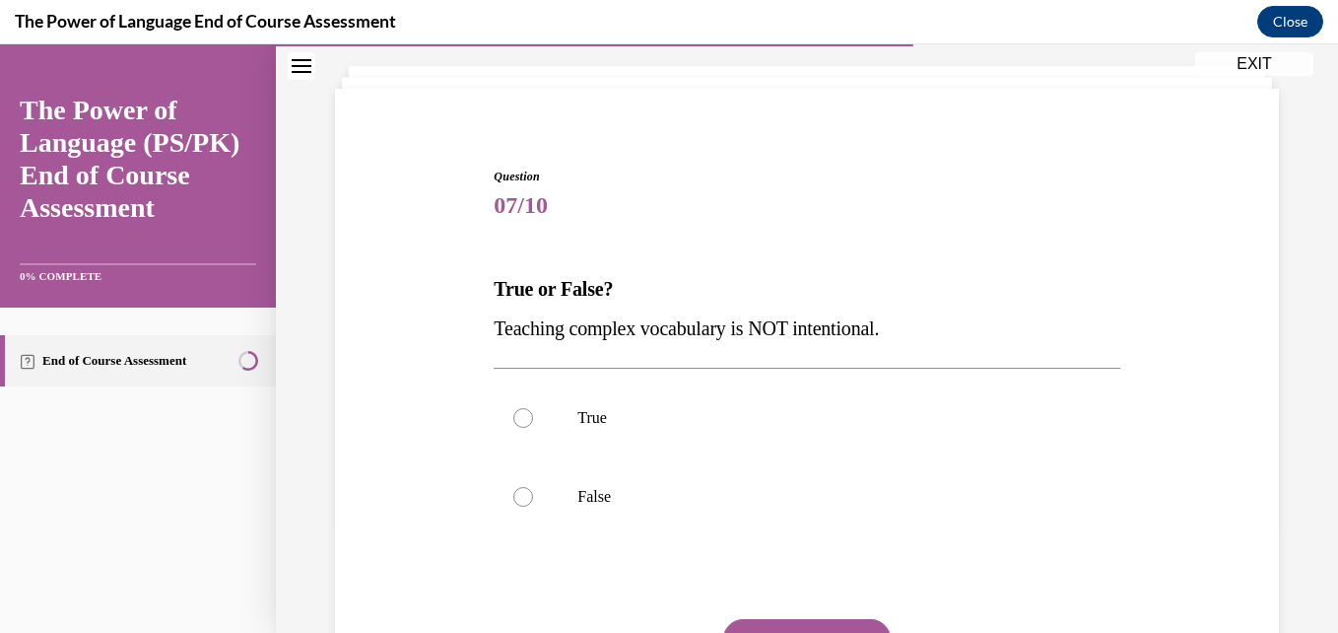
scroll to position [106, 0]
click at [565, 501] on label "False" at bounding box center [807, 496] width 626 height 79
click at [533, 501] on input "False" at bounding box center [523, 497] width 20 height 20
radio input "true"
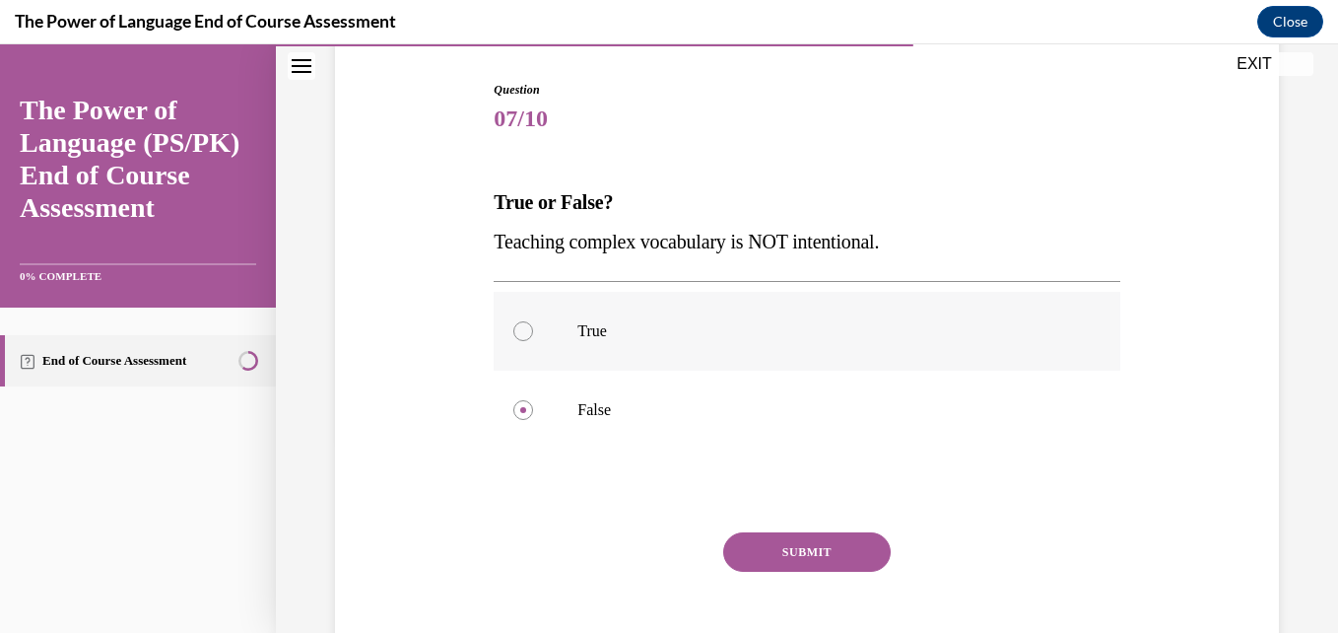
scroll to position [196, 0]
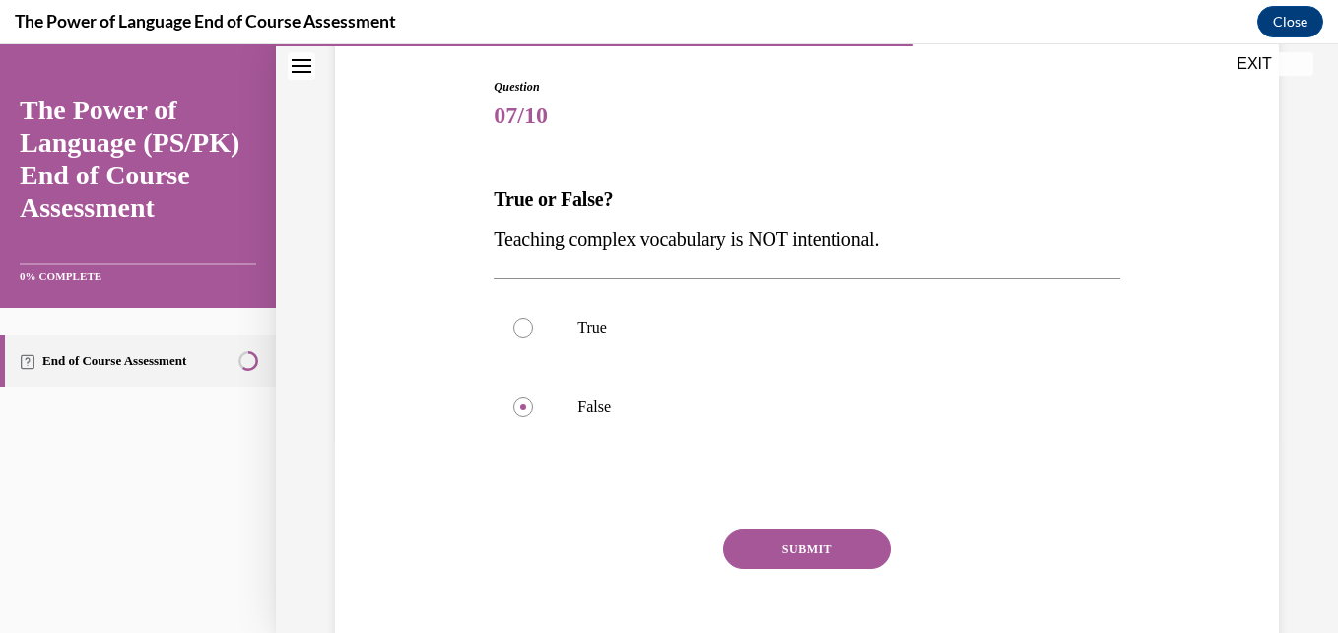
click at [794, 554] on button "SUBMIT" at bounding box center [806, 548] width 167 height 39
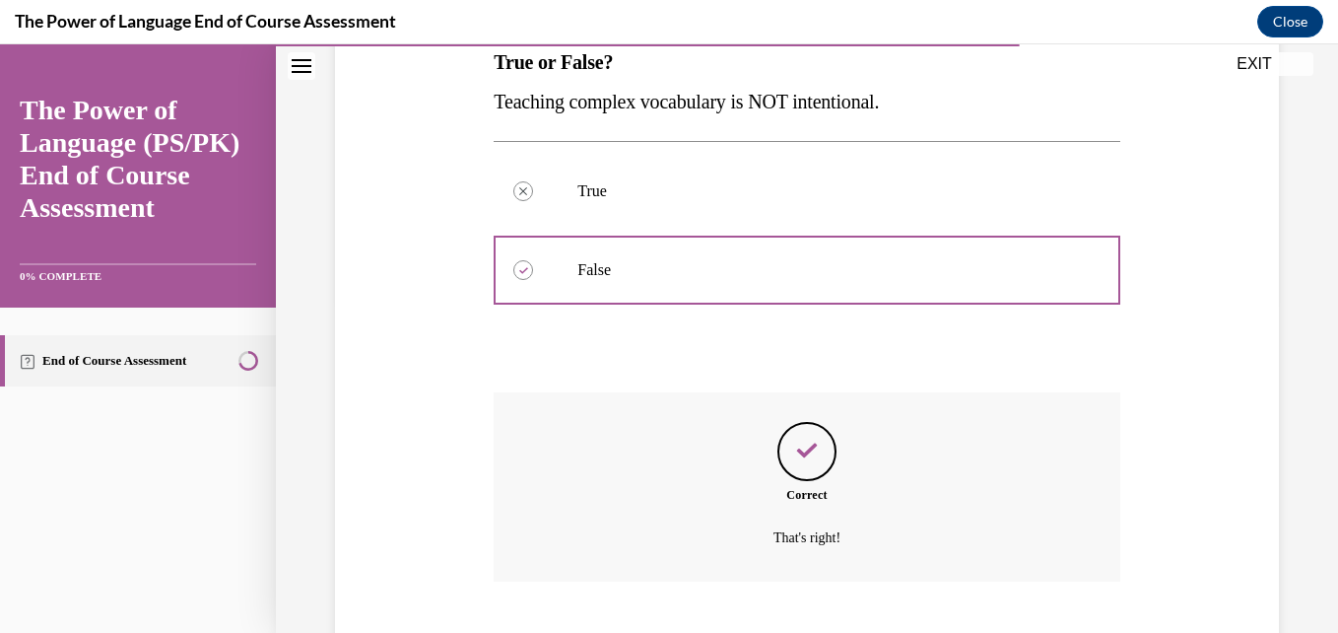
scroll to position [453, 0]
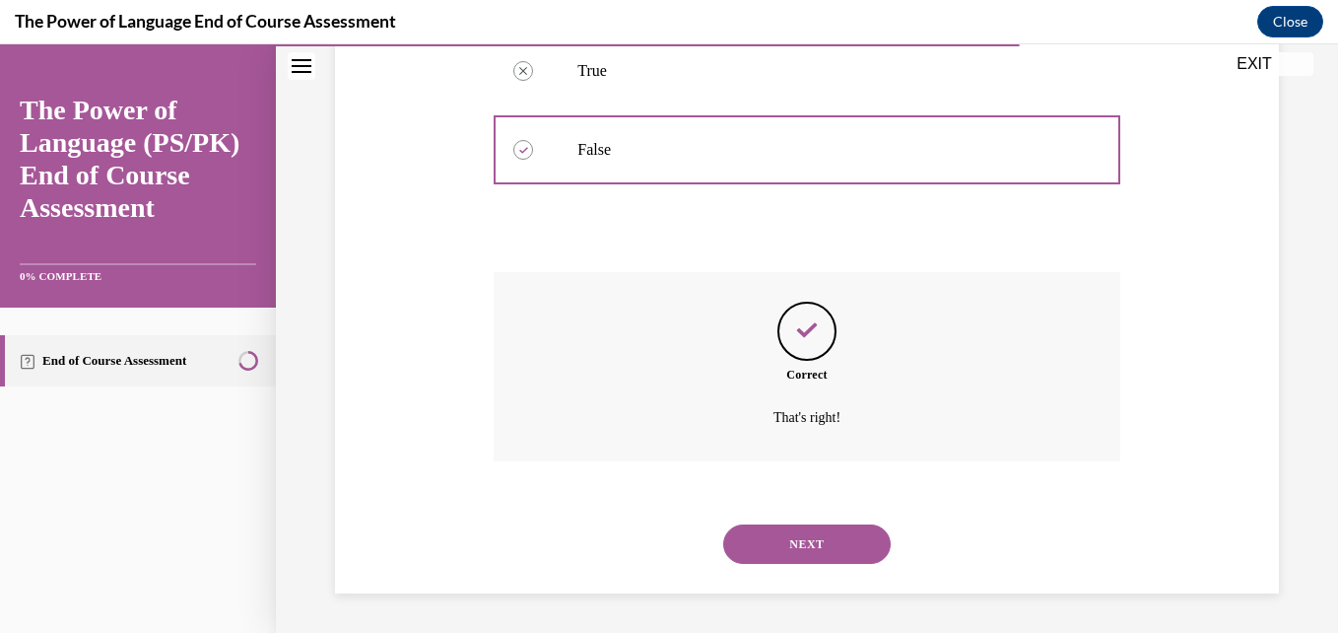
click at [783, 546] on button "NEXT" at bounding box center [806, 543] width 167 height 39
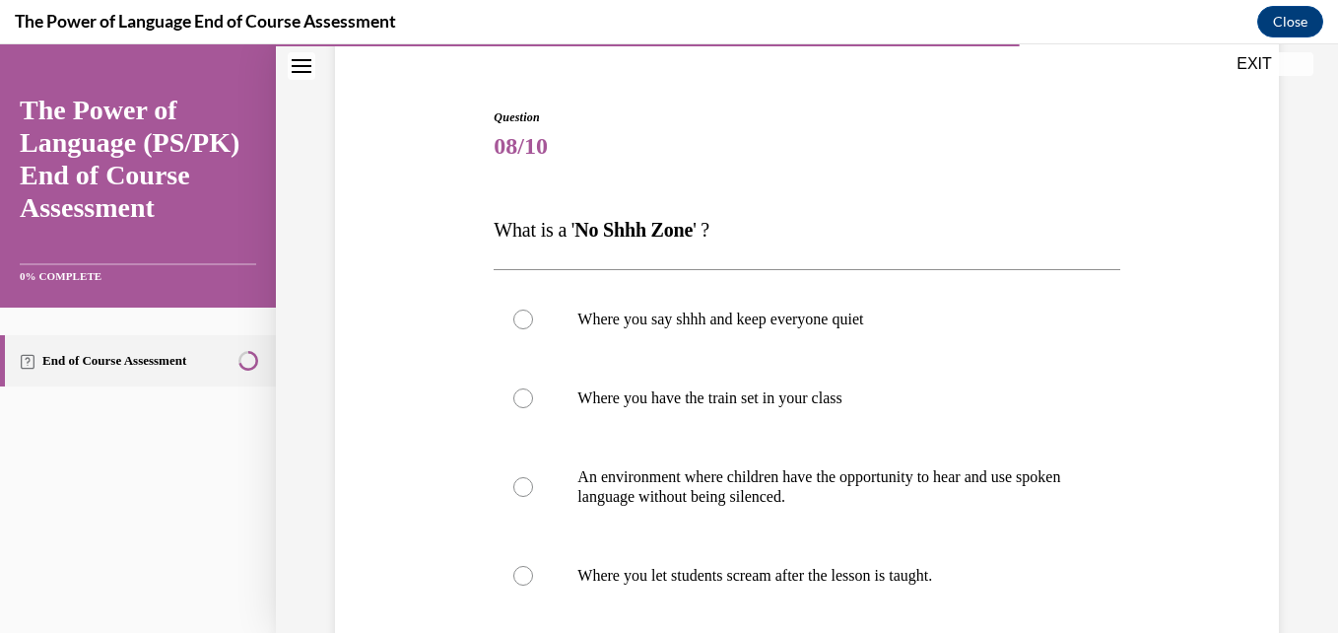
scroll to position [169, 0]
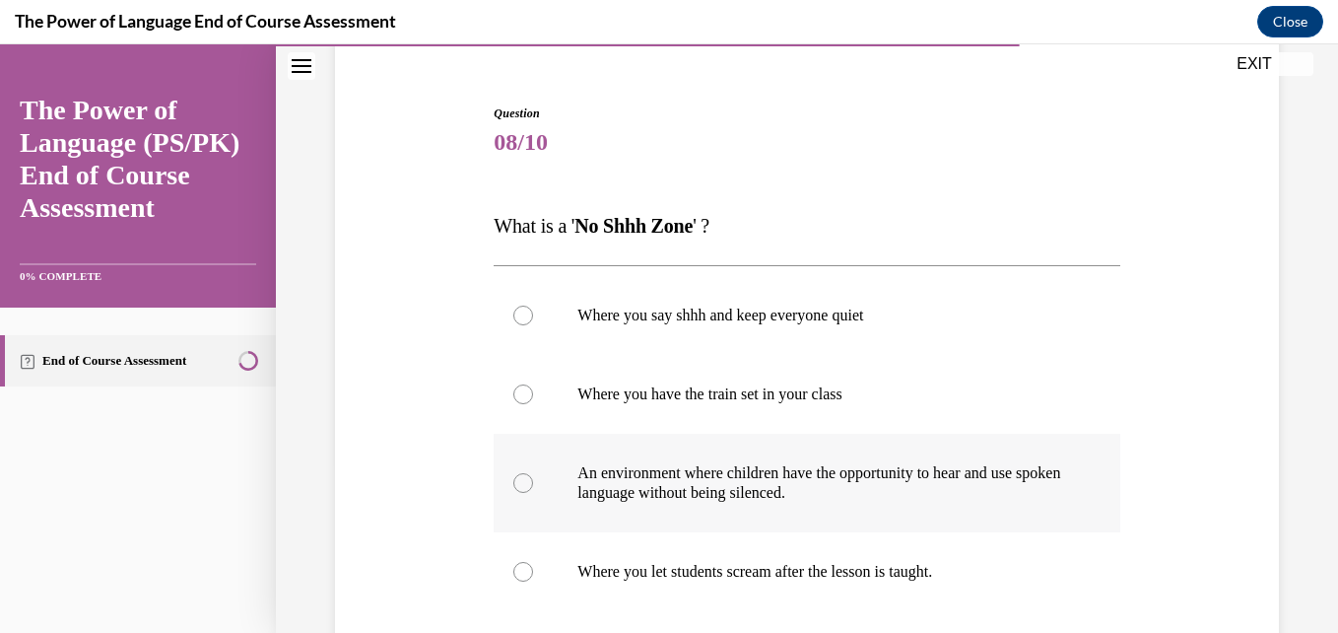
click at [785, 487] on p "An environment where children have the opportunity to hear and use spoken langu…" at bounding box center [823, 482] width 493 height 39
click at [533, 487] on input "An environment where children have the opportunity to hear and use spoken langu…" at bounding box center [523, 483] width 20 height 20
radio input "true"
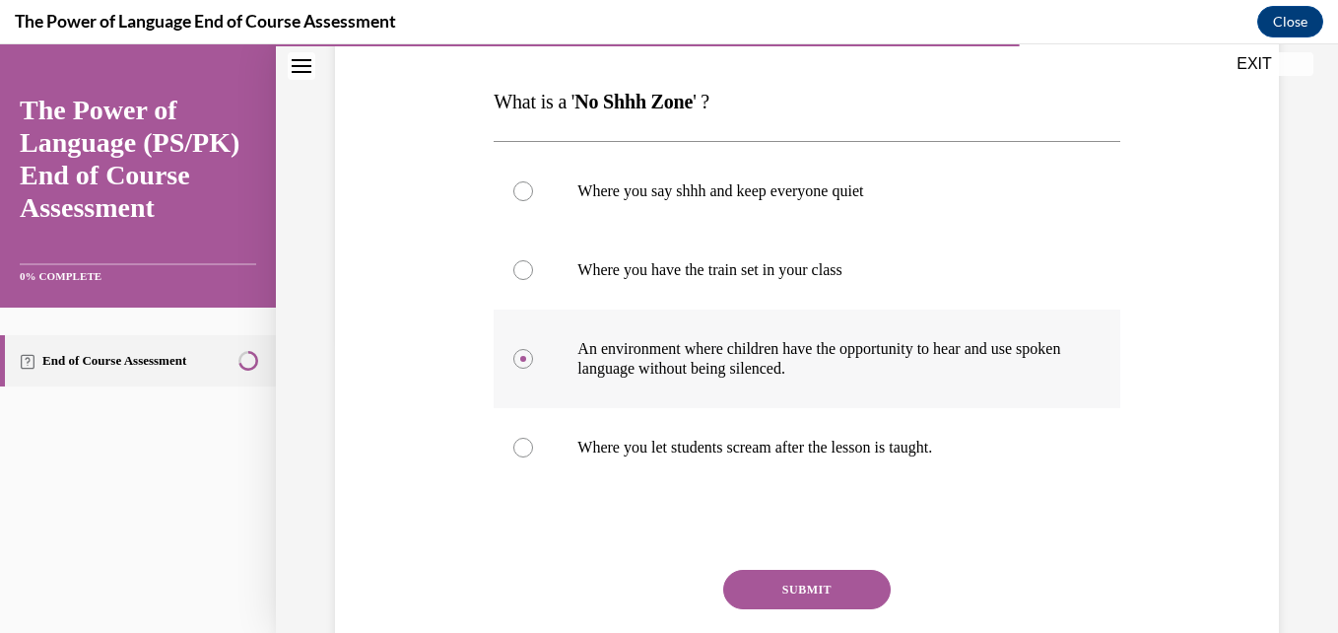
scroll to position [307, 0]
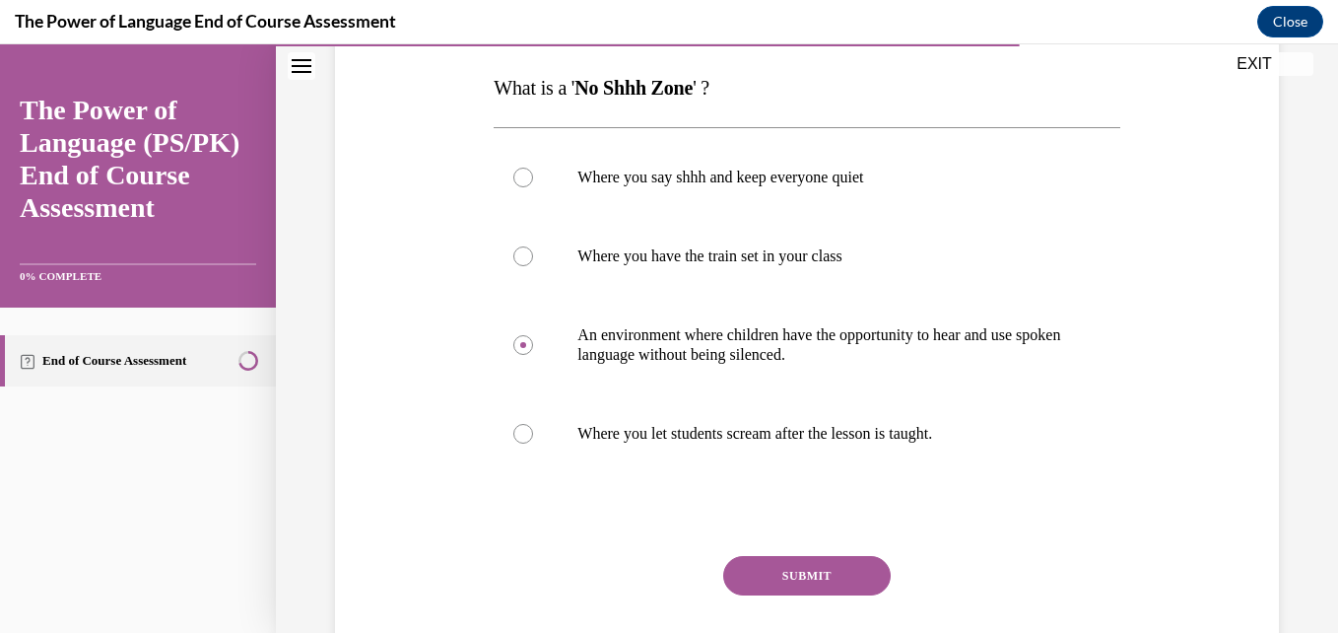
click at [797, 579] on button "SUBMIT" at bounding box center [806, 575] width 167 height 39
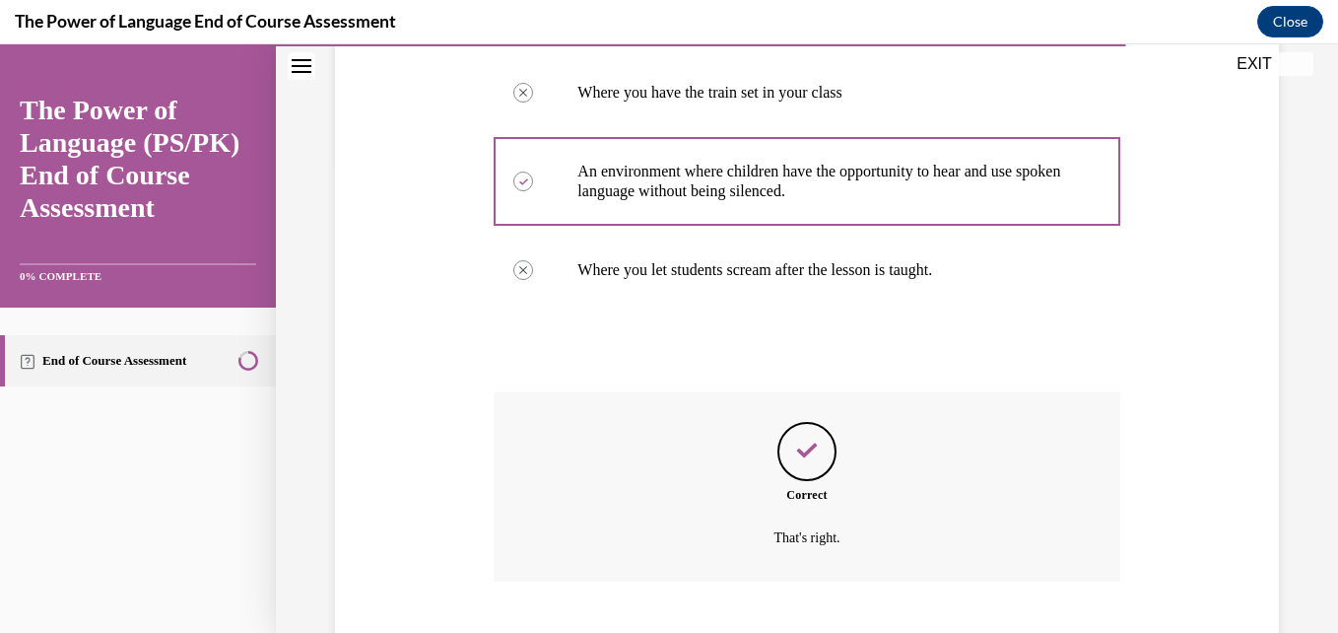
scroll to position [591, 0]
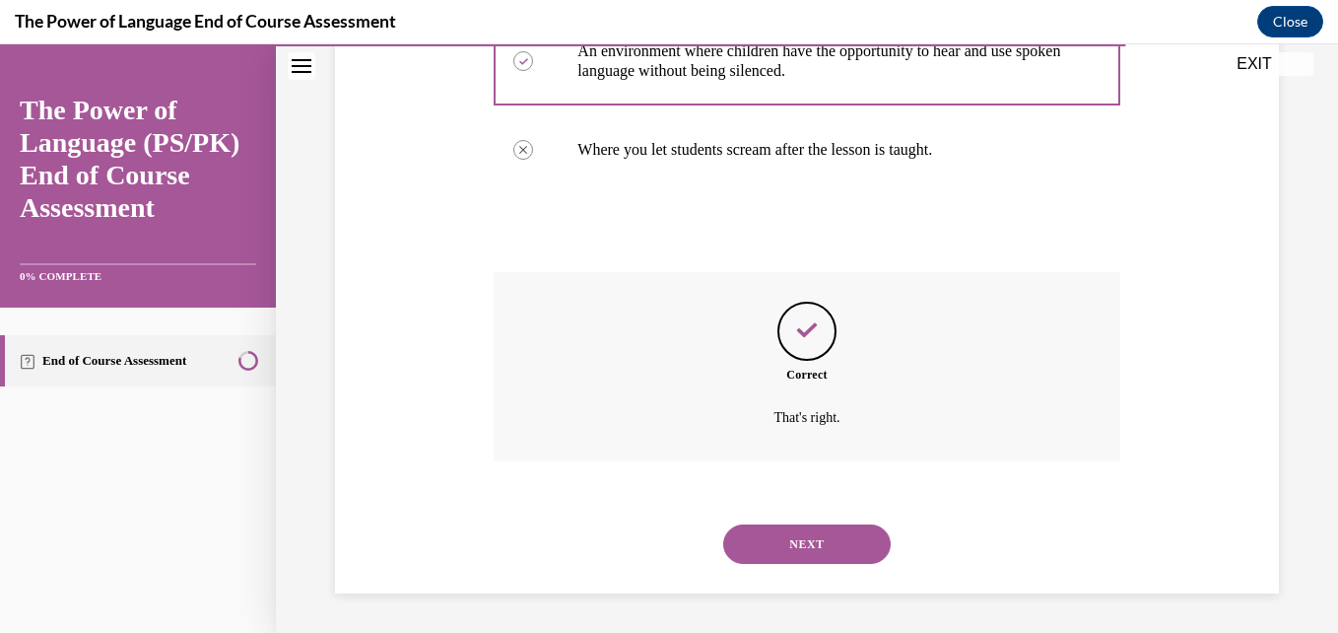
click at [797, 534] on button "NEXT" at bounding box center [806, 543] width 167 height 39
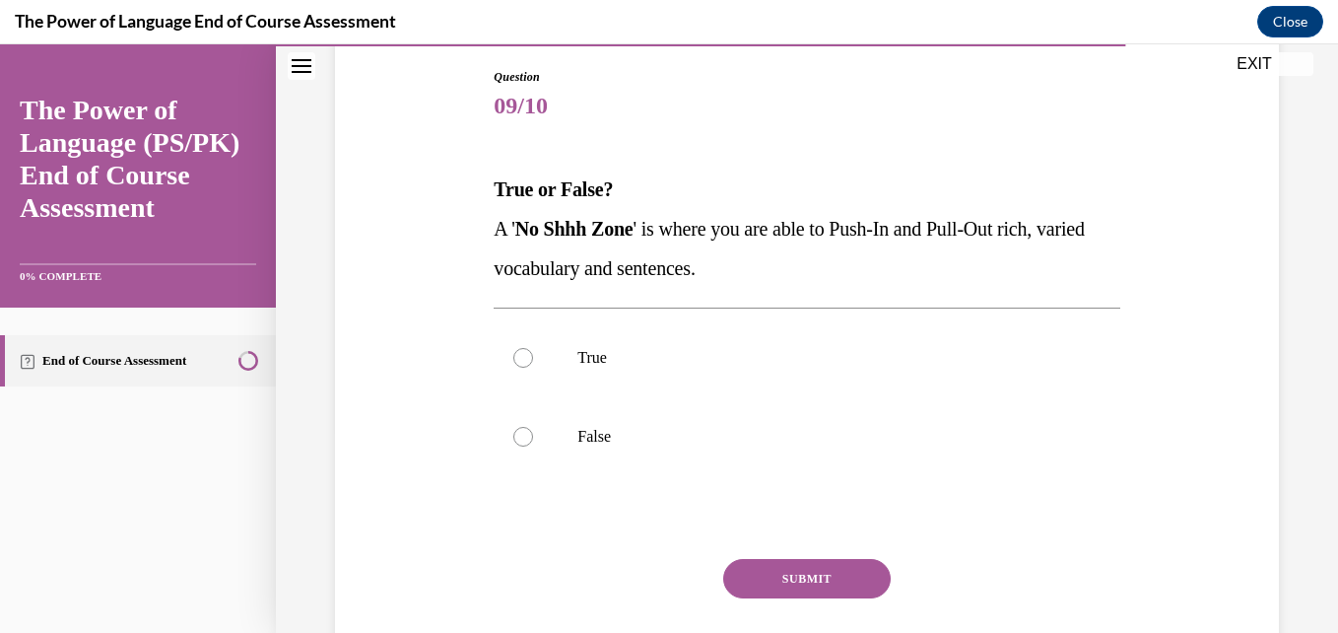
scroll to position [207, 0]
click at [578, 361] on p "True" at bounding box center [823, 357] width 493 height 20
click at [533, 361] on input "True" at bounding box center [523, 357] width 20 height 20
radio input "true"
click at [742, 569] on button "SUBMIT" at bounding box center [806, 577] width 167 height 39
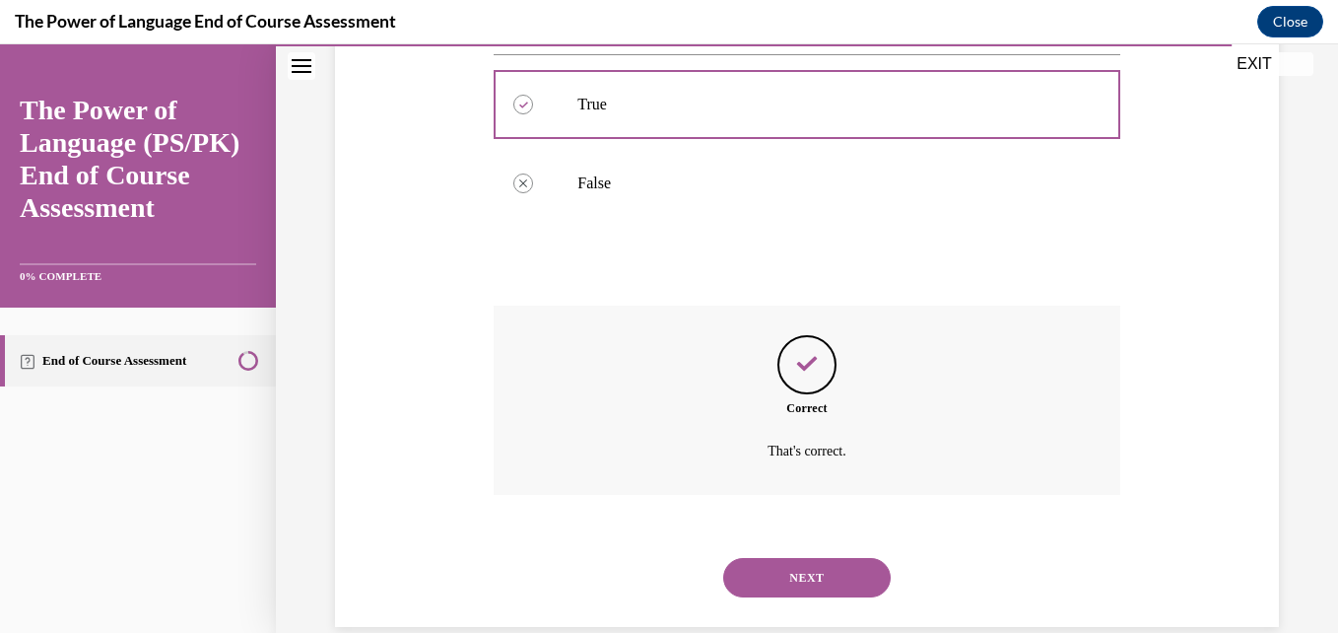
scroll to position [493, 0]
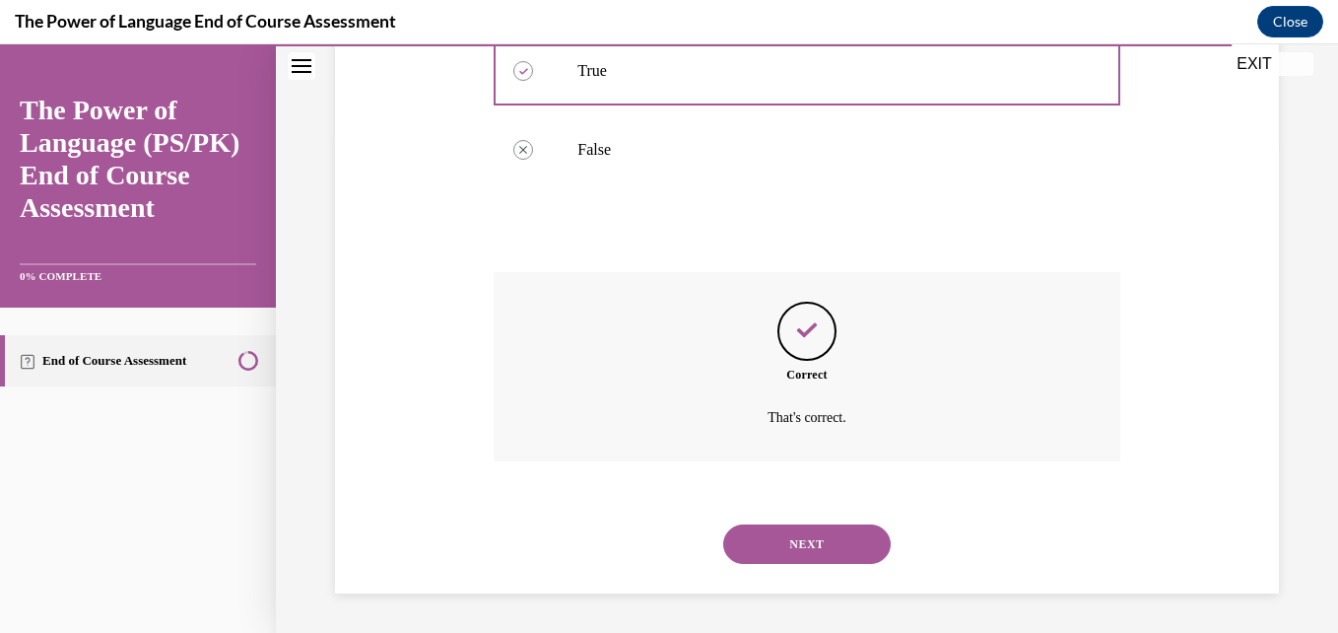
click at [779, 558] on button "NEXT" at bounding box center [806, 543] width 167 height 39
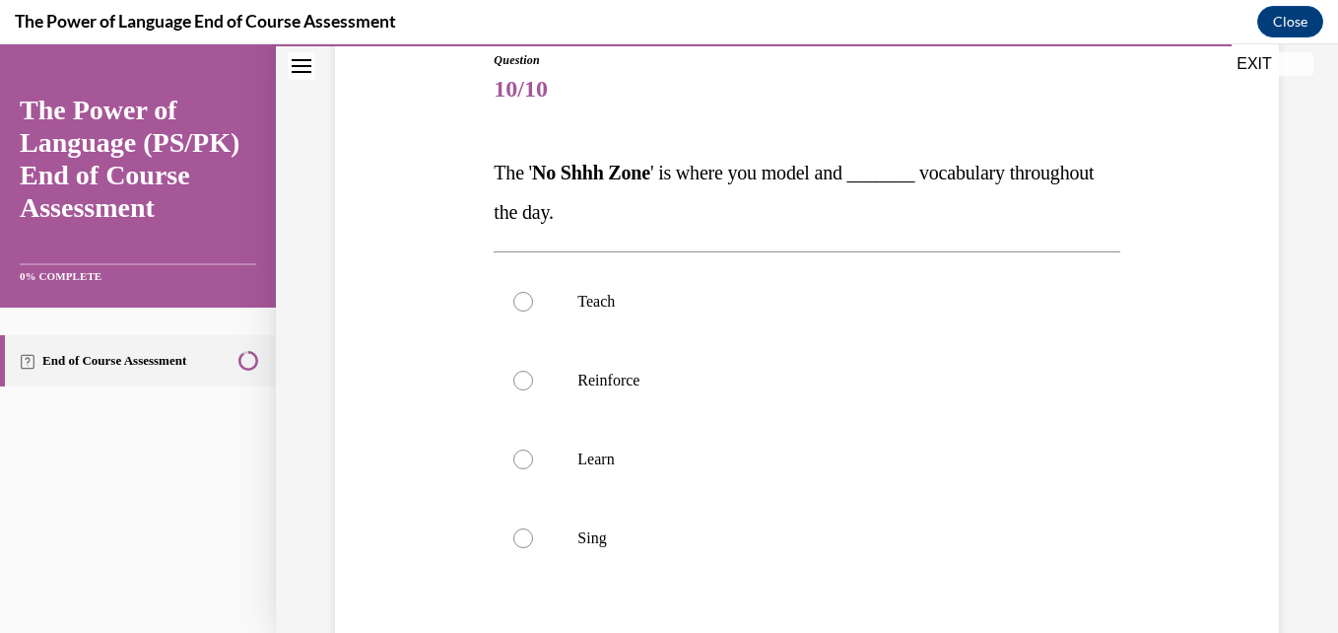
scroll to position [224, 0]
click at [612, 379] on p "Reinforce" at bounding box center [823, 379] width 493 height 20
click at [533, 379] on input "Reinforce" at bounding box center [523, 379] width 20 height 20
radio input "true"
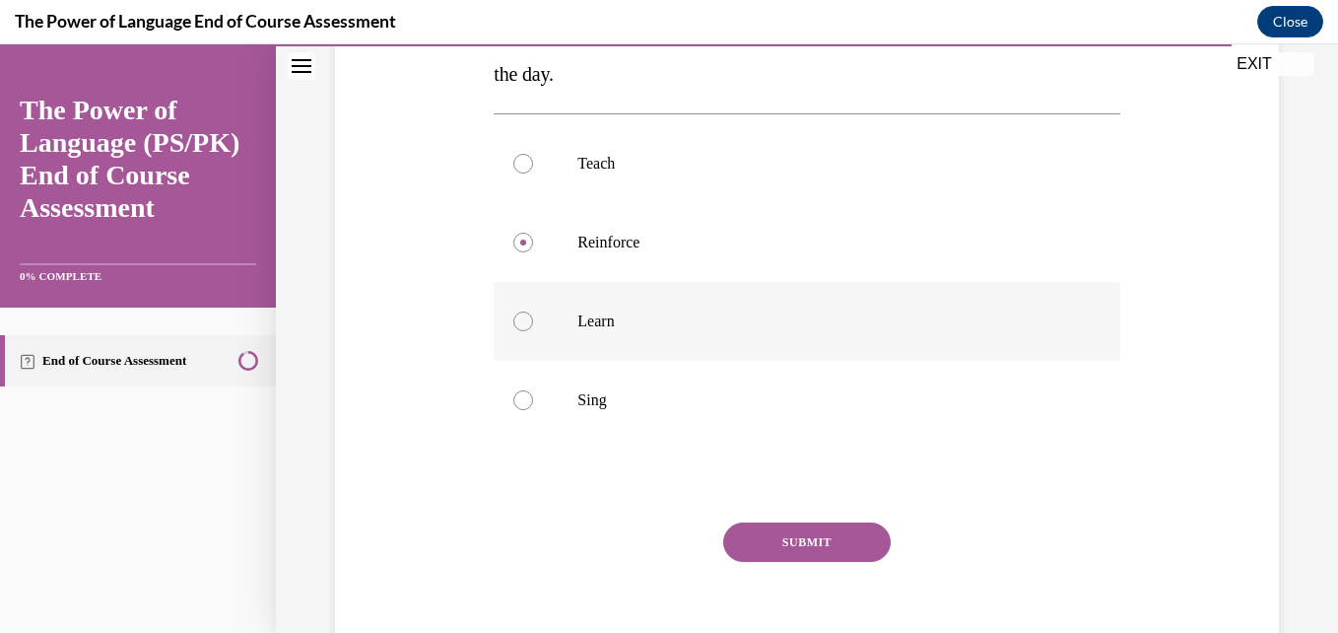
scroll to position [402, 0]
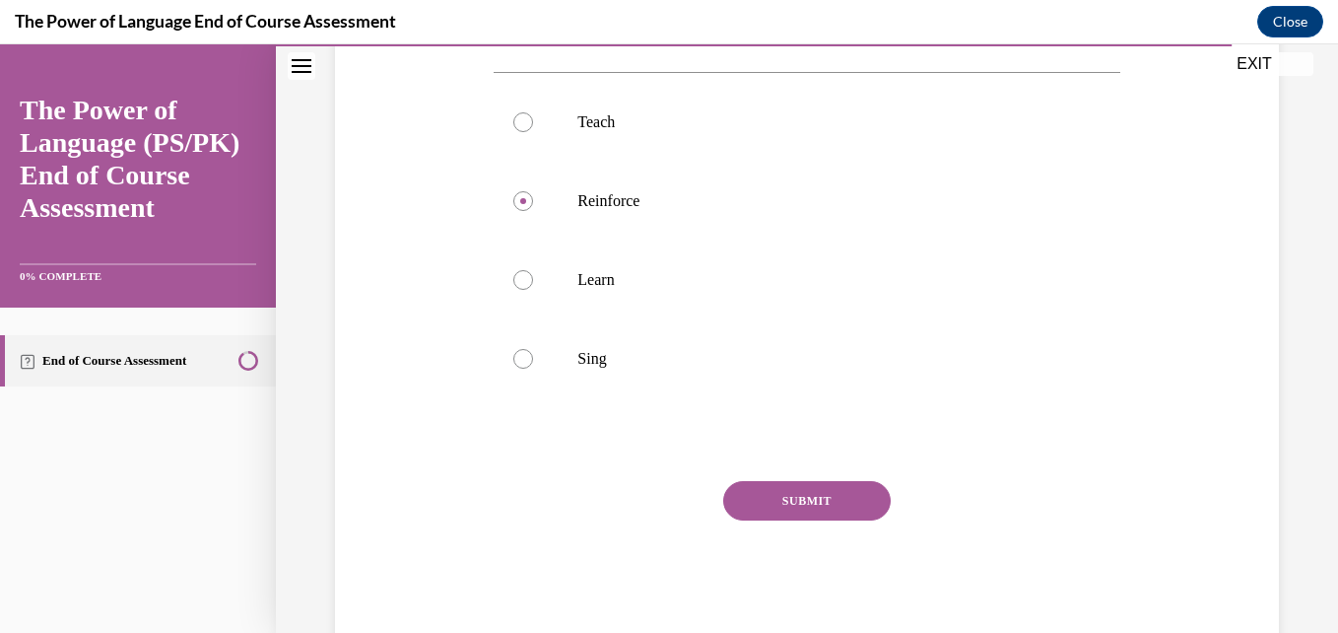
click at [764, 496] on button "SUBMIT" at bounding box center [806, 500] width 167 height 39
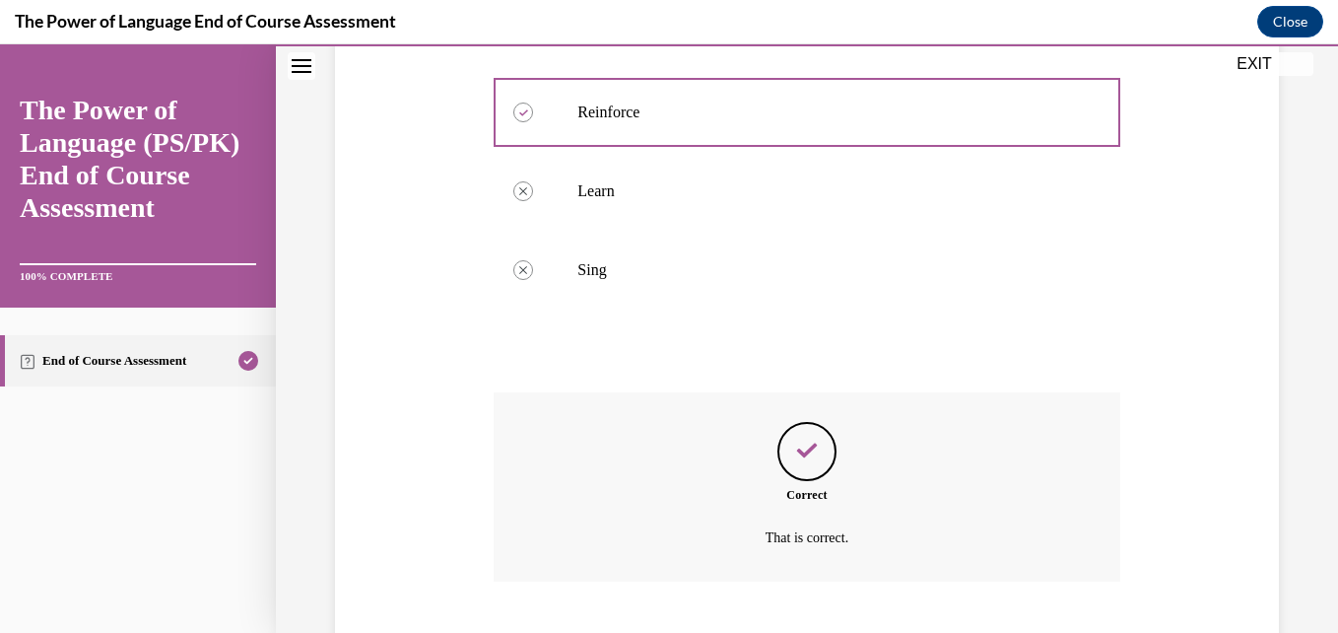
scroll to position [611, 0]
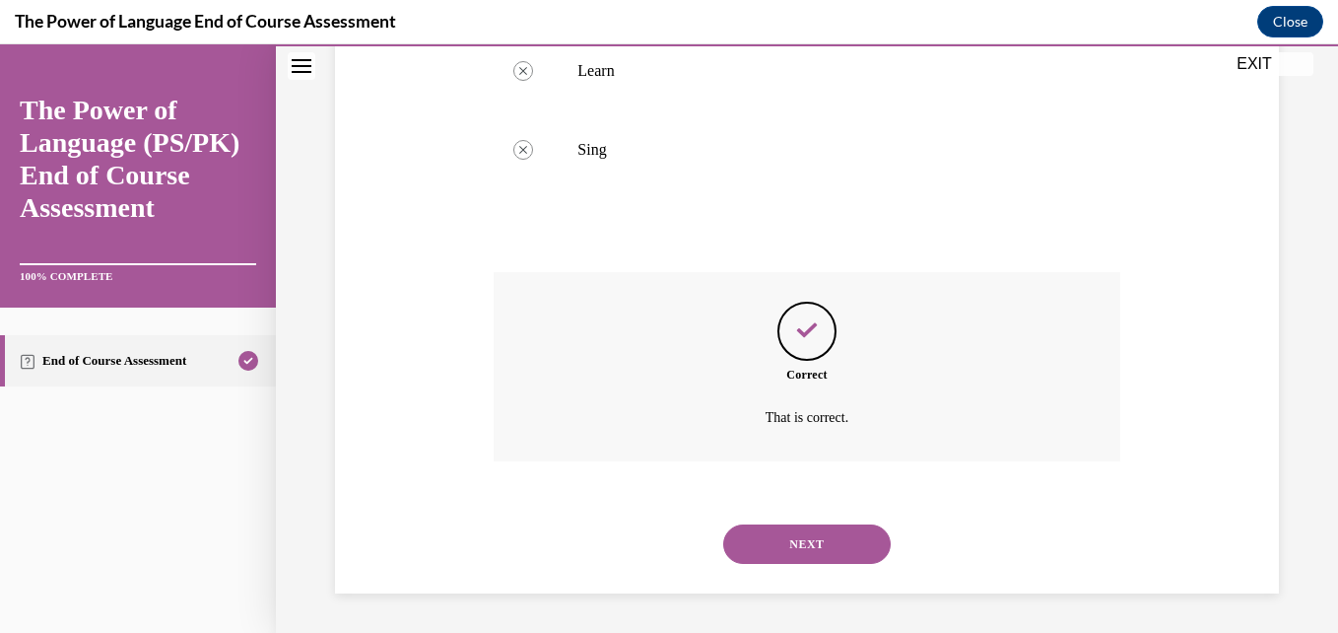
click at [807, 534] on button "NEXT" at bounding box center [806, 543] width 167 height 39
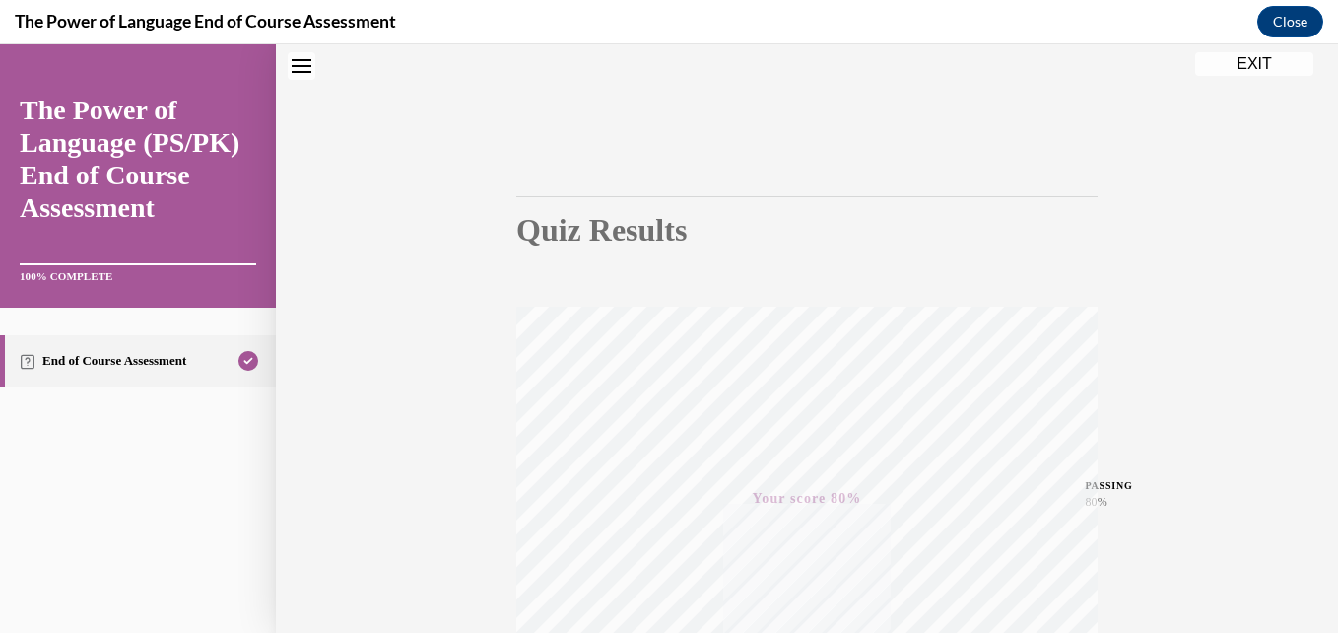
scroll to position [0, 0]
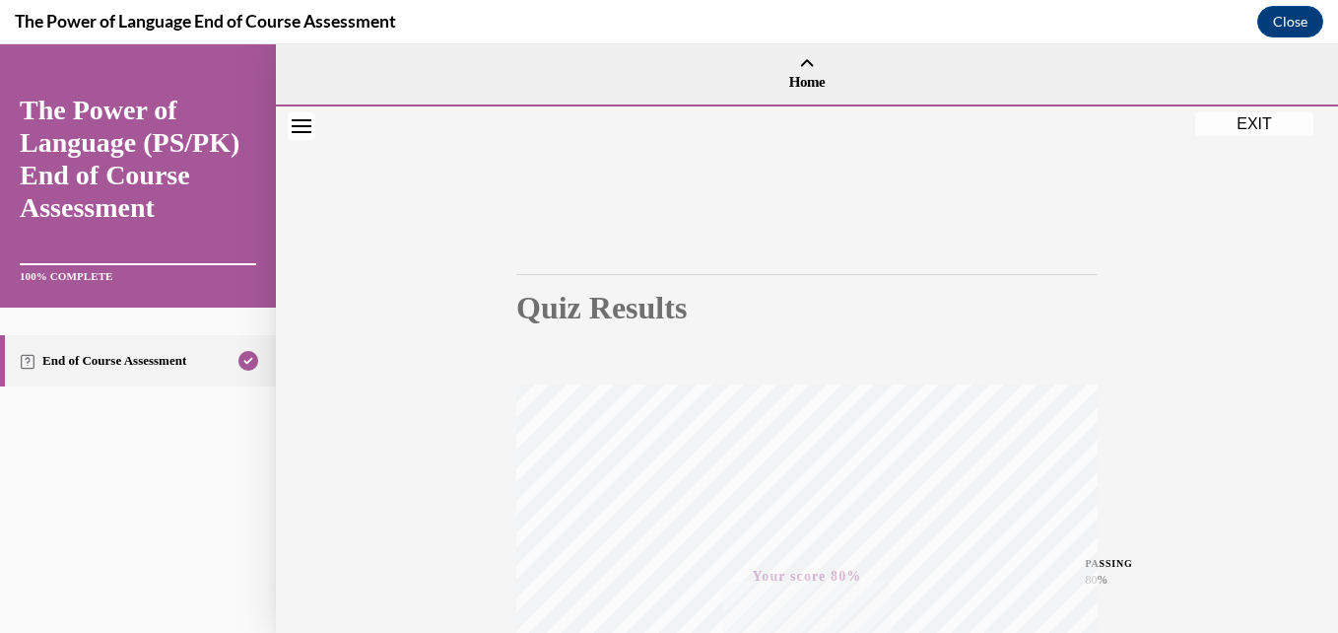
click at [1252, 118] on button "EXIT" at bounding box center [1254, 124] width 118 height 24
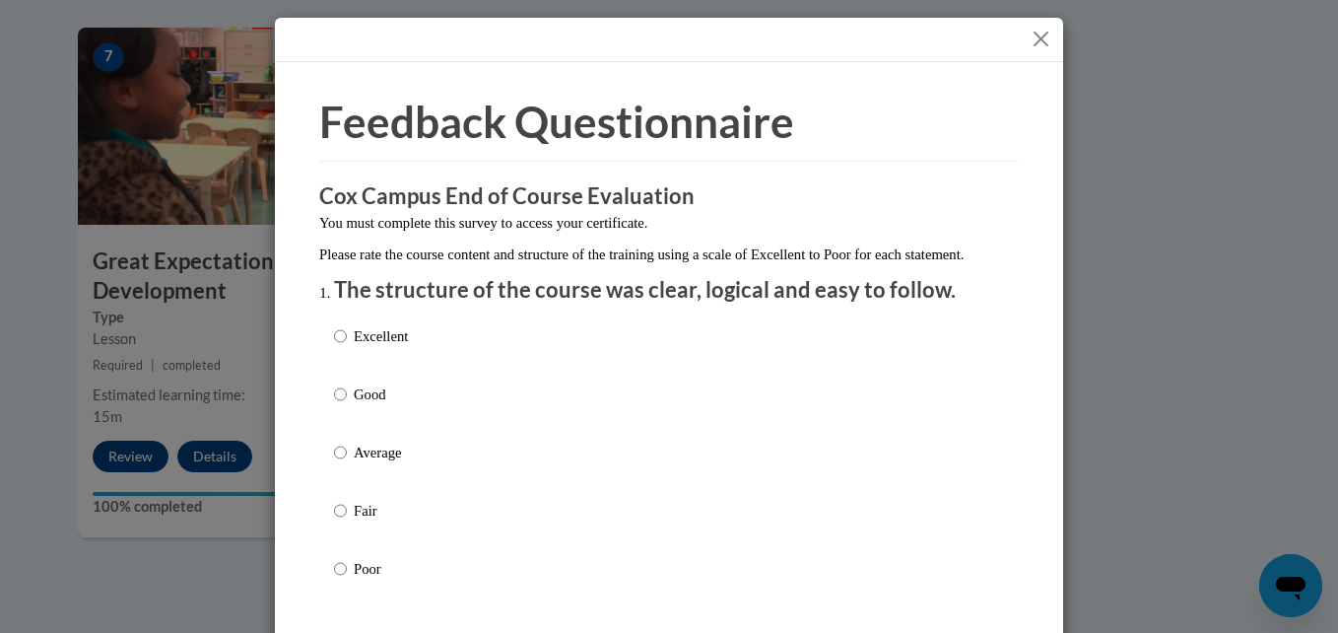
click at [373, 347] on p "Excellent" at bounding box center [381, 336] width 54 height 22
click at [347, 347] on input "Excellent" at bounding box center [340, 336] width 13 height 22
radio input "true"
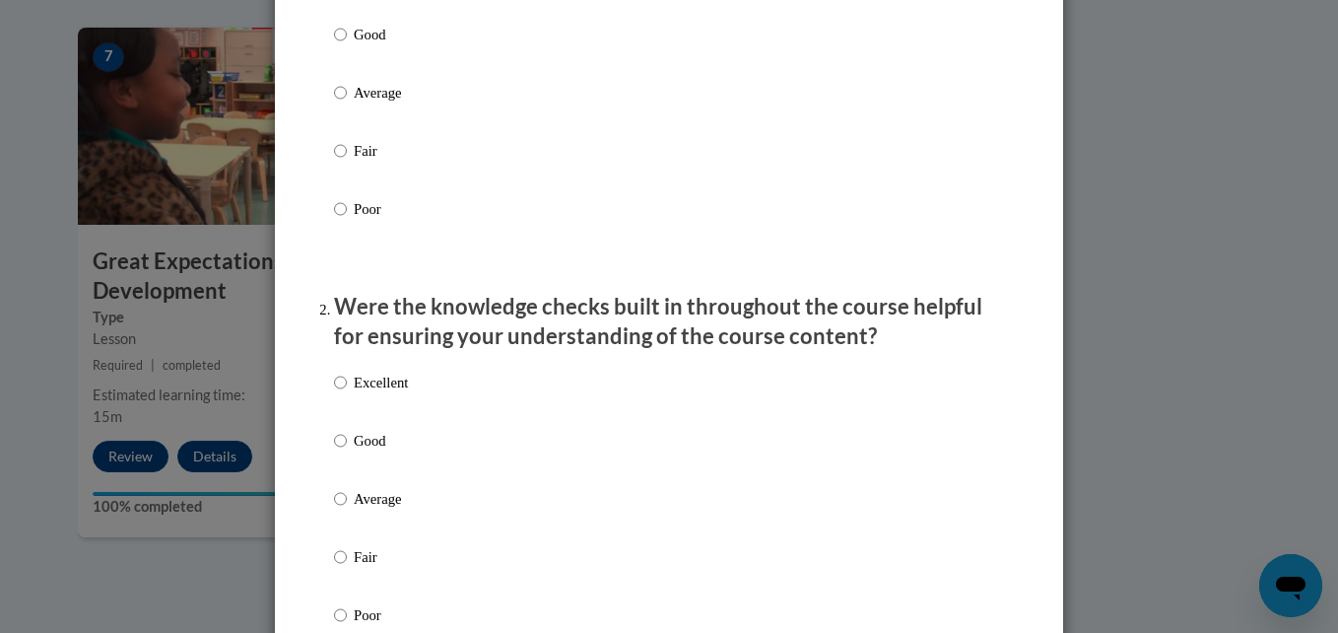
scroll to position [361, 0]
click at [360, 392] on p "Excellent" at bounding box center [381, 381] width 54 height 22
click at [347, 392] on input "Excellent" at bounding box center [340, 381] width 13 height 22
radio input "true"
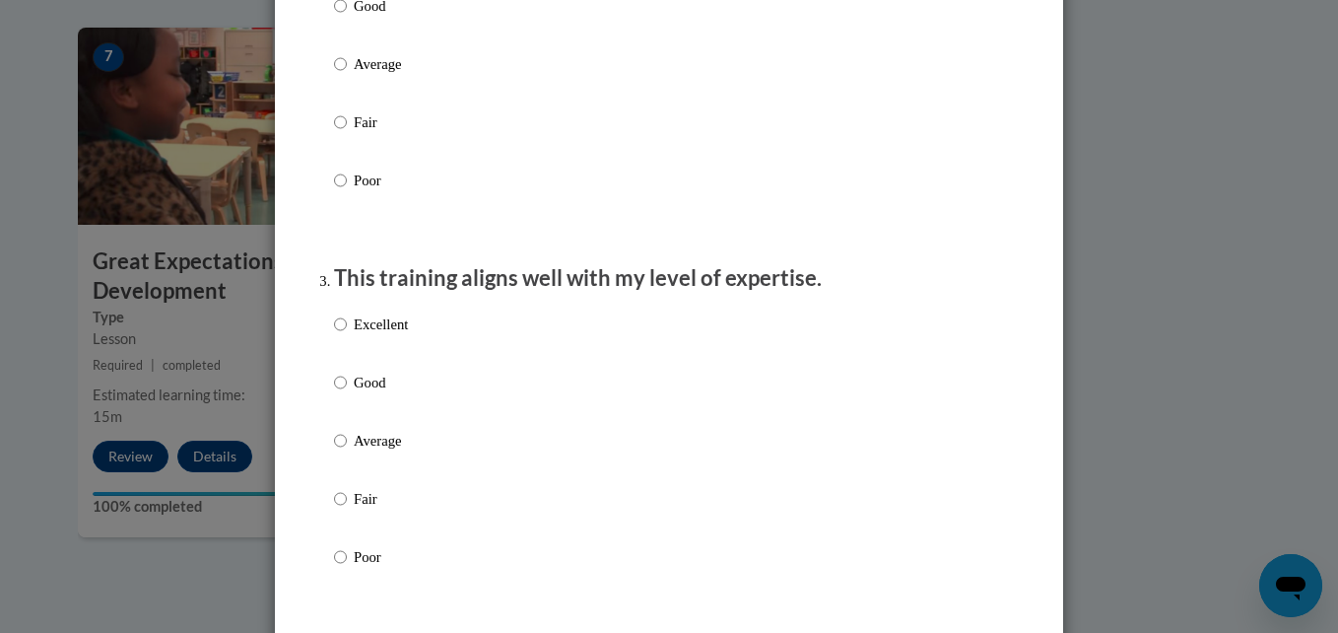
scroll to position [795, 0]
click at [383, 334] on p "Excellent" at bounding box center [381, 323] width 54 height 22
click at [347, 334] on input "Excellent" at bounding box center [340, 323] width 13 height 22
radio input "true"
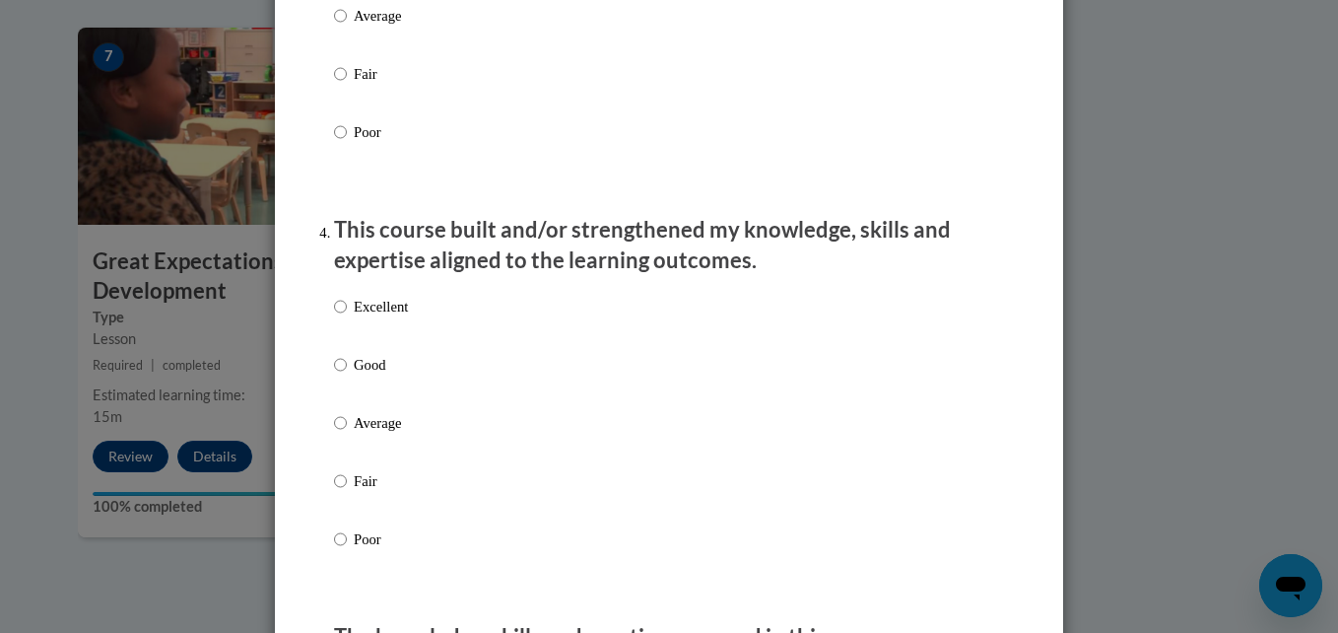
scroll to position [1220, 0]
click at [370, 336] on label "Excellent" at bounding box center [371, 321] width 74 height 53
click at [347, 316] on input "Excellent" at bounding box center [340, 306] width 13 height 22
radio input "true"
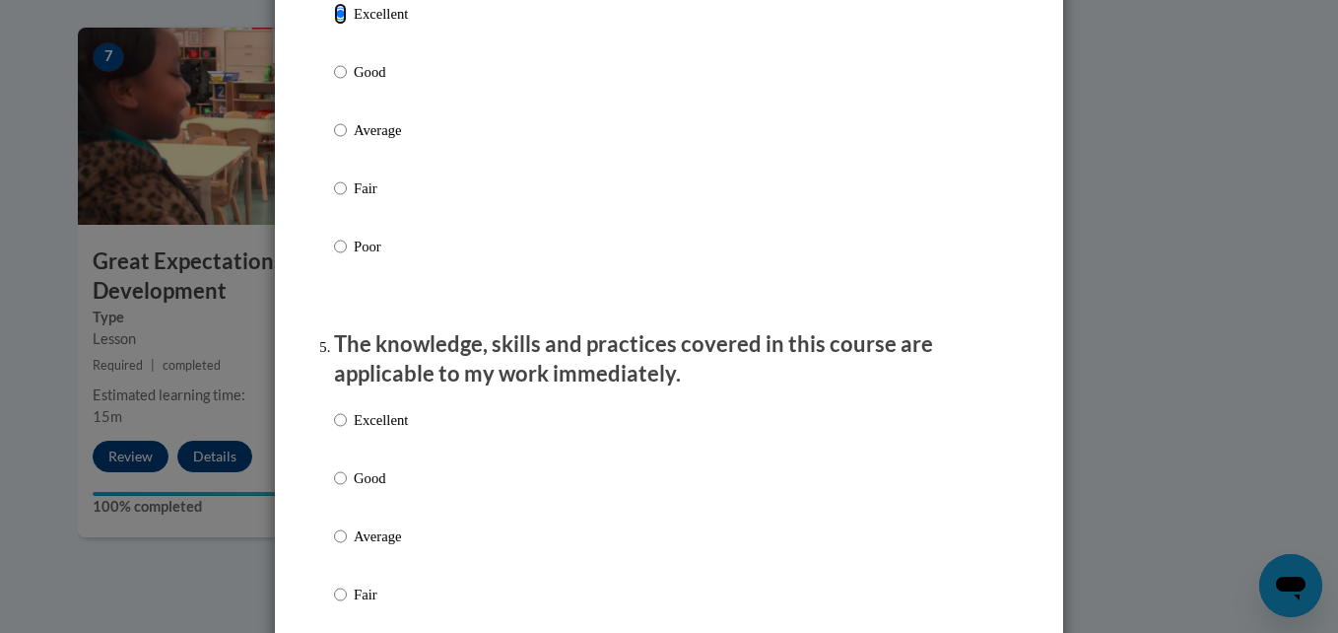
scroll to position [1522, 0]
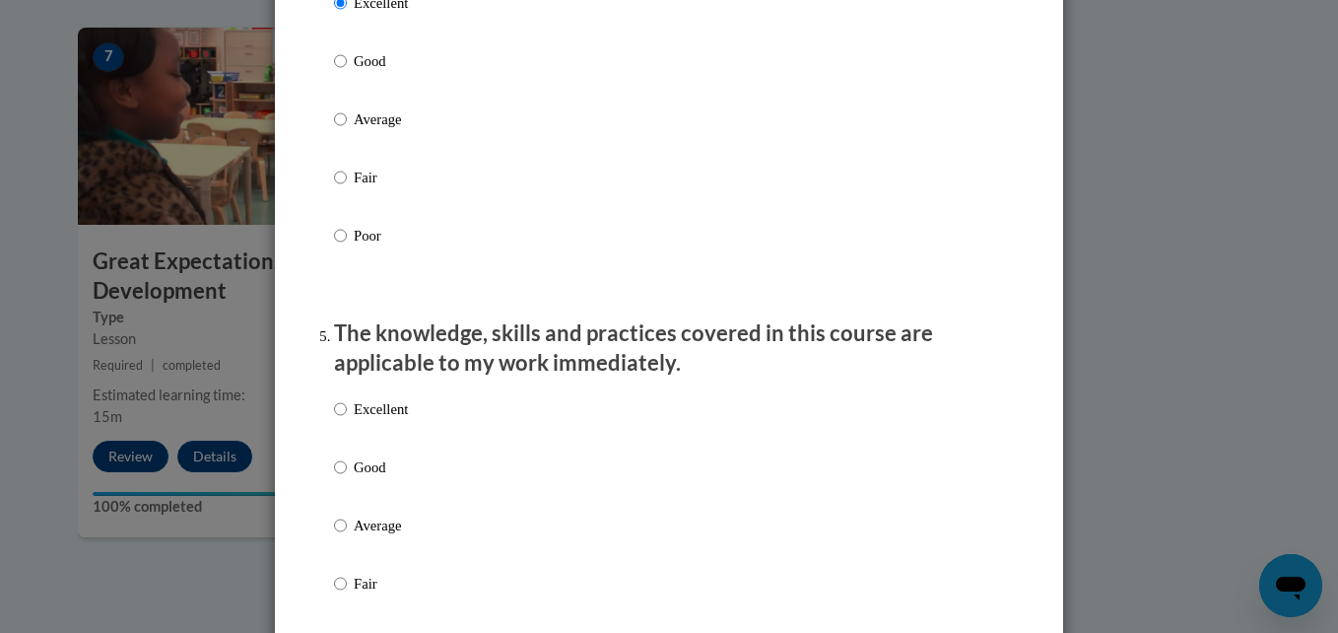
click at [397, 420] on p "Excellent" at bounding box center [381, 409] width 54 height 22
click at [347, 420] on input "Excellent" at bounding box center [340, 409] width 13 height 22
radio input "true"
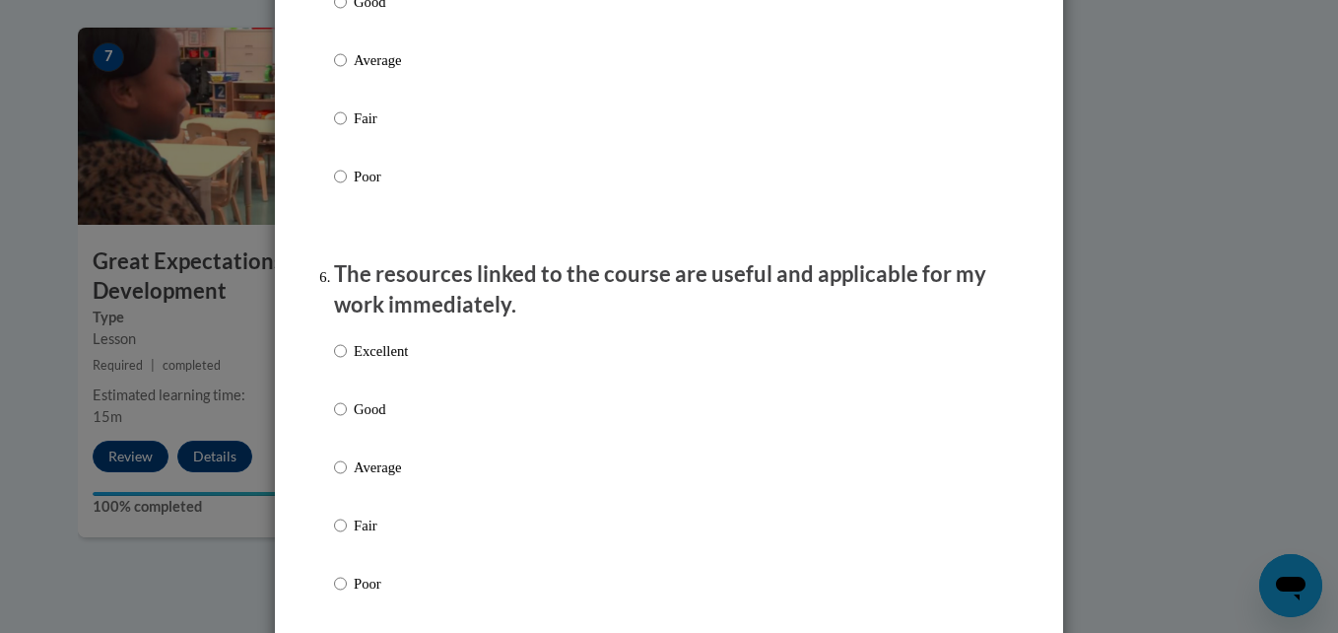
scroll to position [1989, 0]
click at [381, 360] on p "Excellent" at bounding box center [381, 349] width 54 height 22
click at [347, 360] on input "Excellent" at bounding box center [340, 349] width 13 height 22
radio input "true"
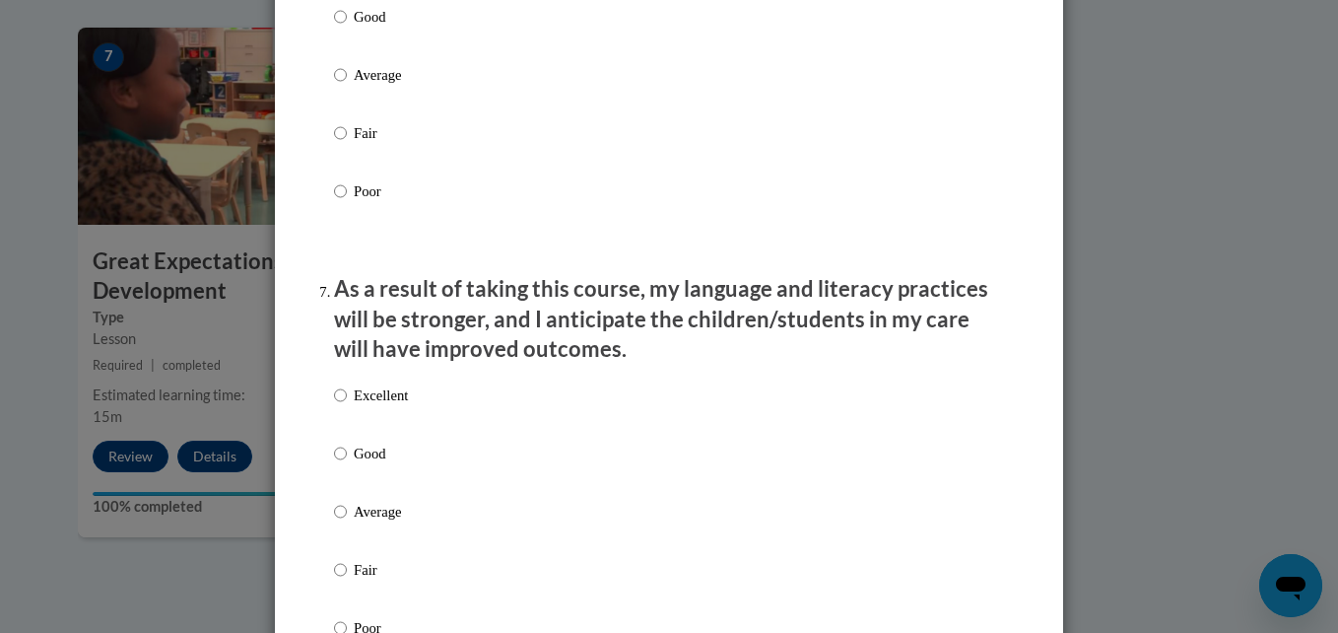
scroll to position [2380, 0]
click at [393, 423] on label "Excellent" at bounding box center [371, 409] width 74 height 53
click at [347, 405] on input "Excellent" at bounding box center [340, 394] width 13 height 22
radio input "true"
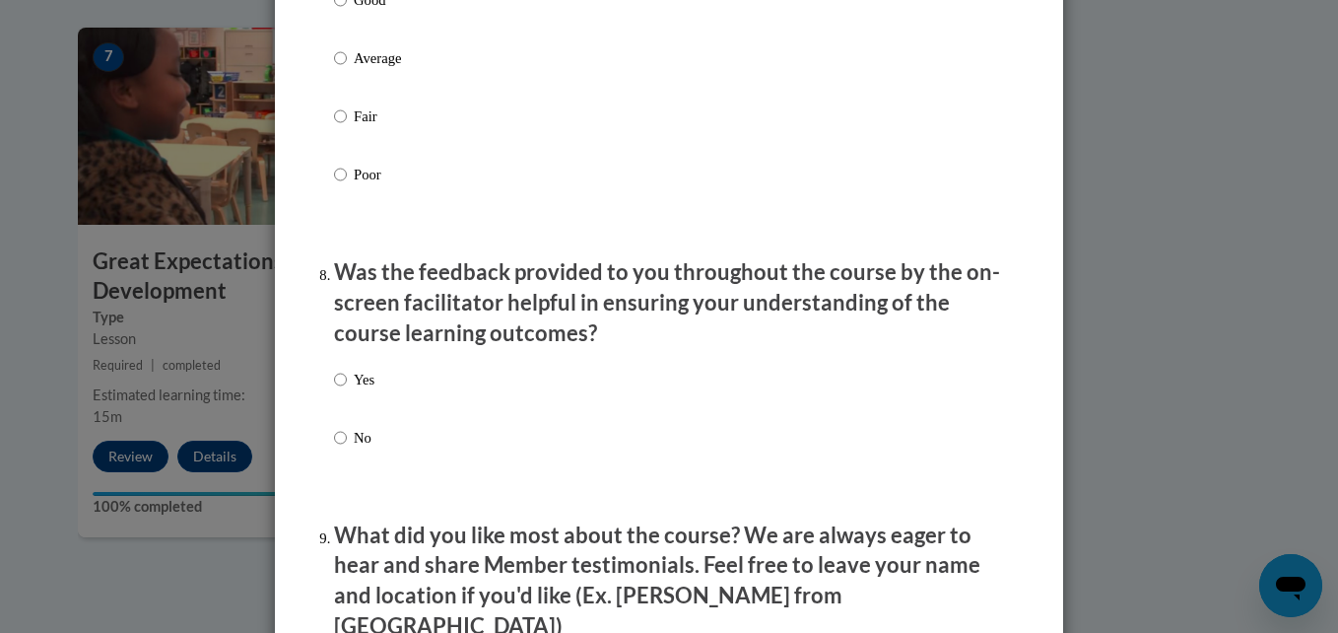
scroll to position [2835, 0]
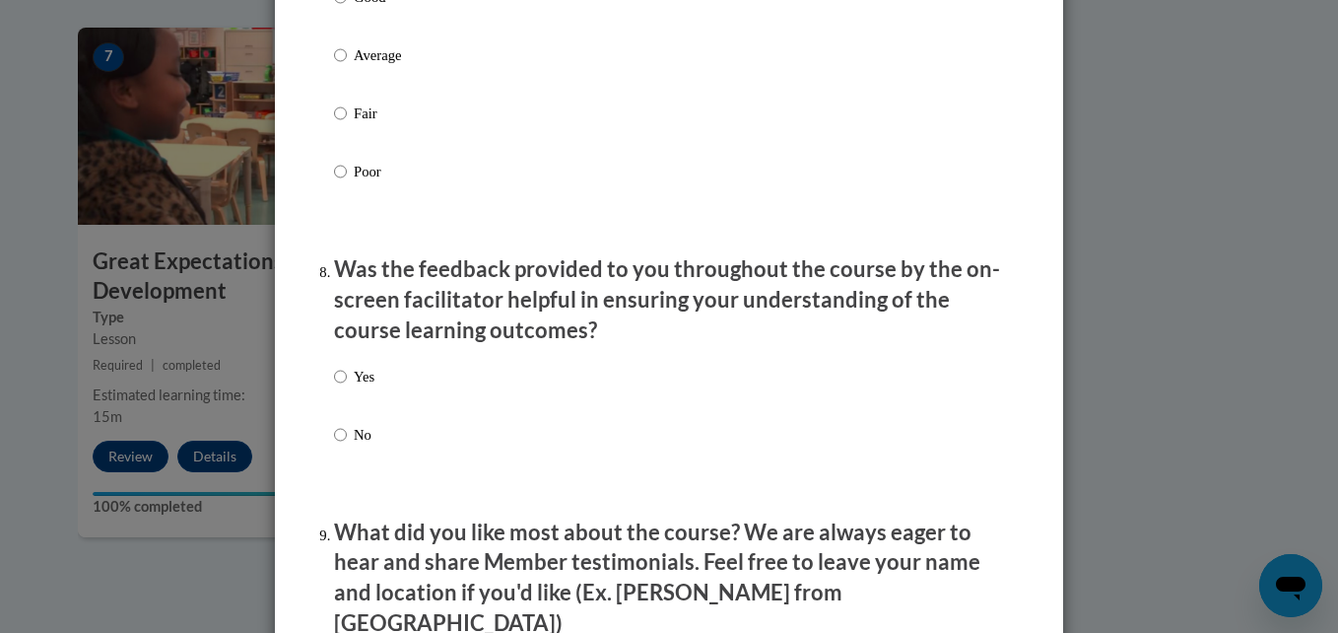
click at [355, 387] on p "Yes" at bounding box center [364, 377] width 21 height 22
click at [347, 387] on input "Yes" at bounding box center [340, 377] width 13 height 22
radio input "true"
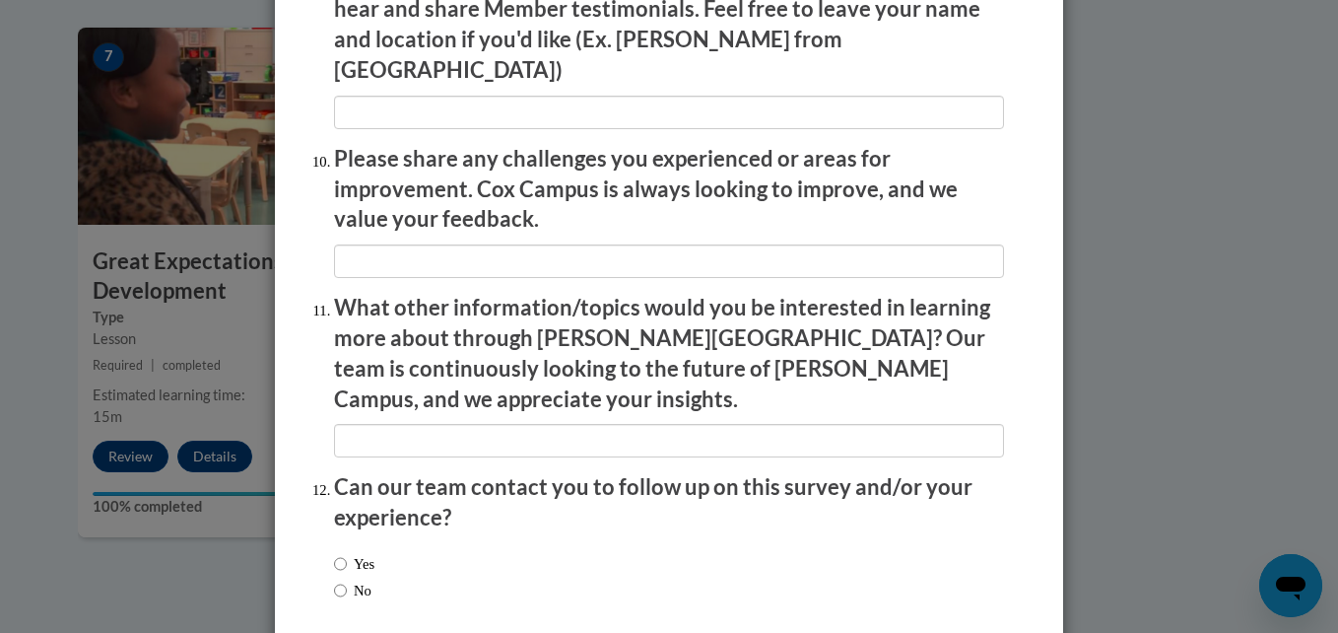
scroll to position [3461, 0]
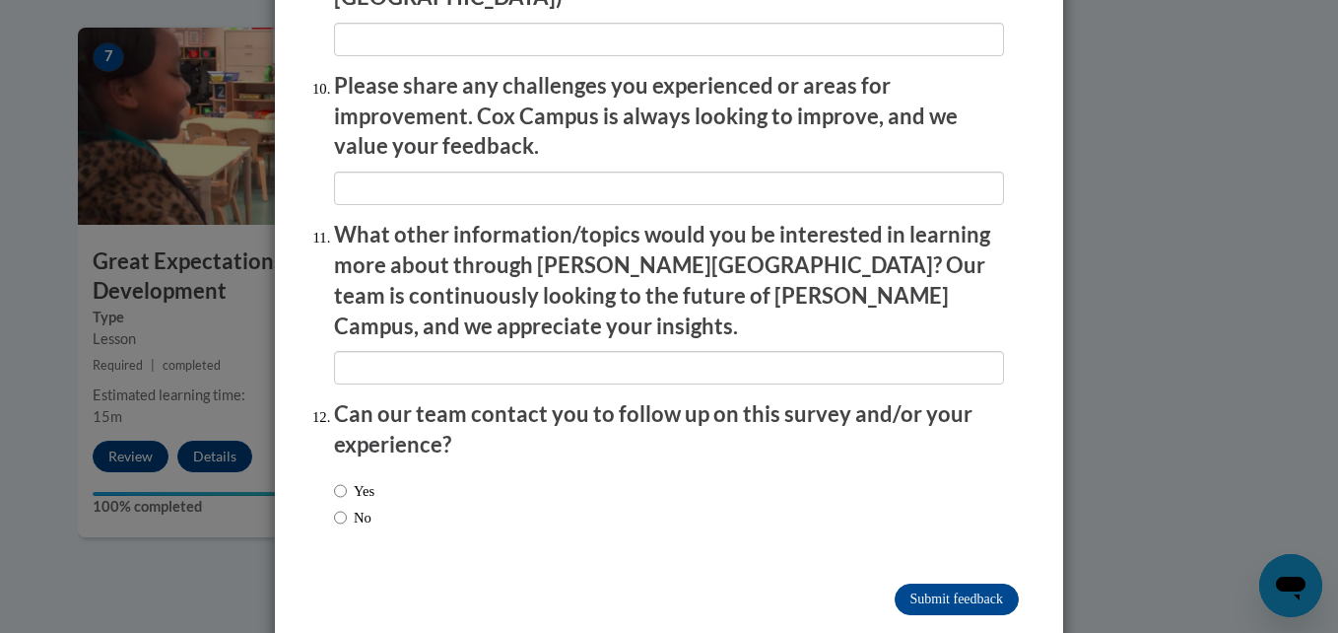
click at [362, 506] on label "No" at bounding box center [352, 517] width 37 height 22
click at [347, 506] on input "No" at bounding box center [340, 517] width 13 height 22
radio input "true"
click at [962, 583] on input "Submit feedback" at bounding box center [957, 599] width 124 height 32
